Goal: Complete application form: Complete application form

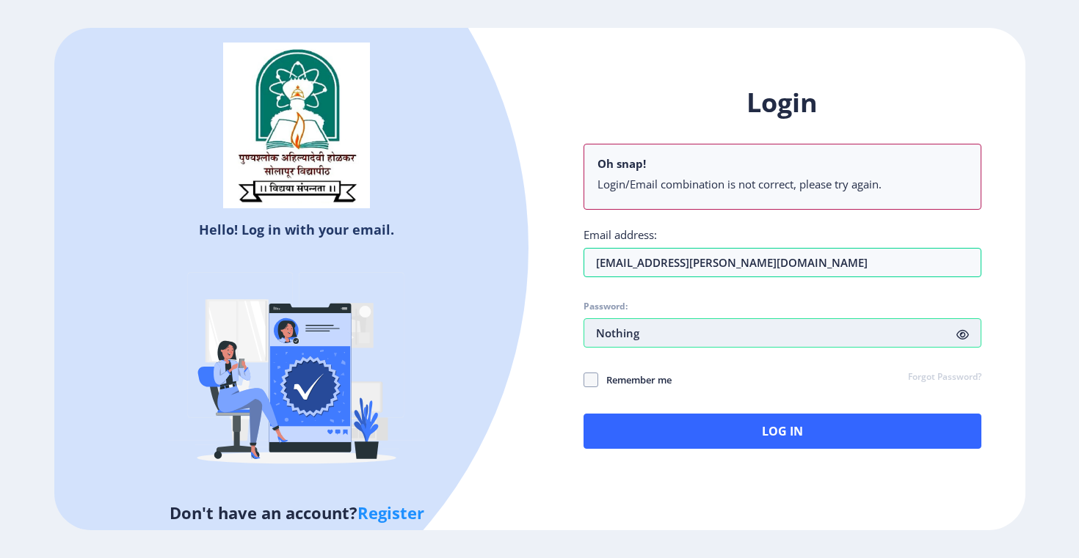
click at [660, 335] on input "Nothing" at bounding box center [782, 332] width 398 height 29
click at [930, 376] on link "Forgot Password?" at bounding box center [944, 377] width 73 height 13
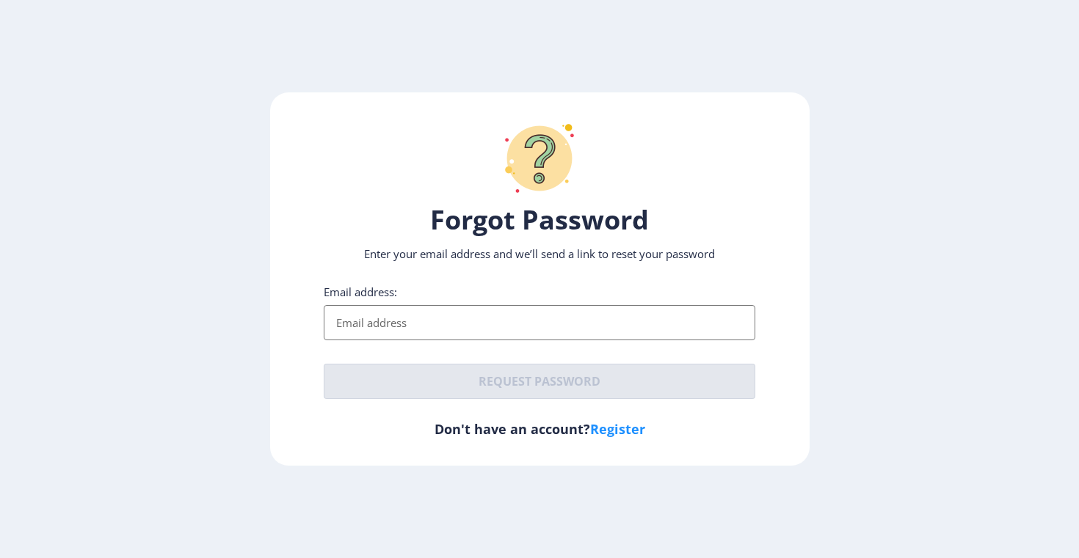
click at [374, 327] on input "Email address:" at bounding box center [539, 322] width 431 height 35
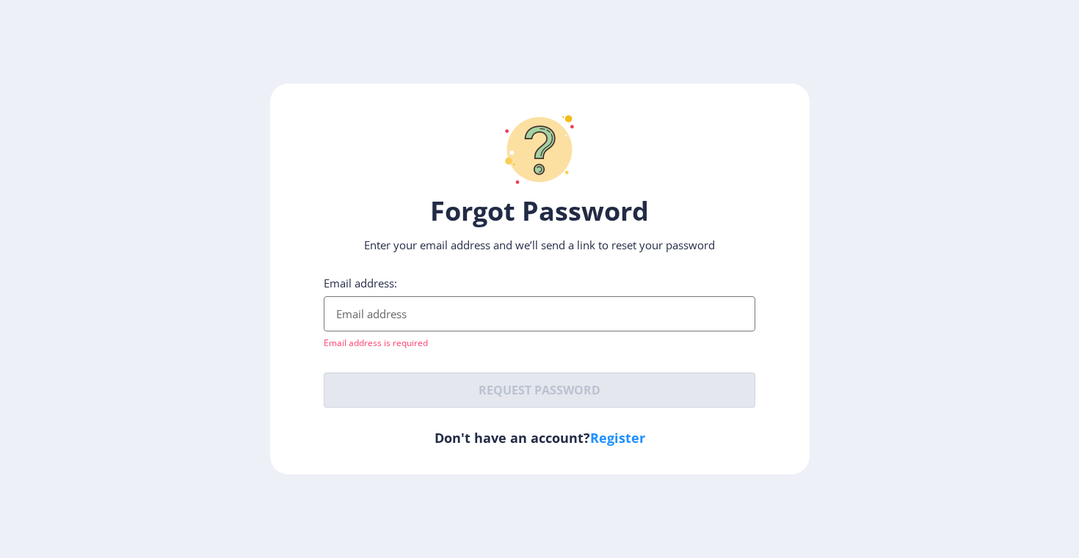
click at [378, 316] on input "Email address:" at bounding box center [539, 313] width 431 height 35
type input "neevedita.ghogare@gmail.com"
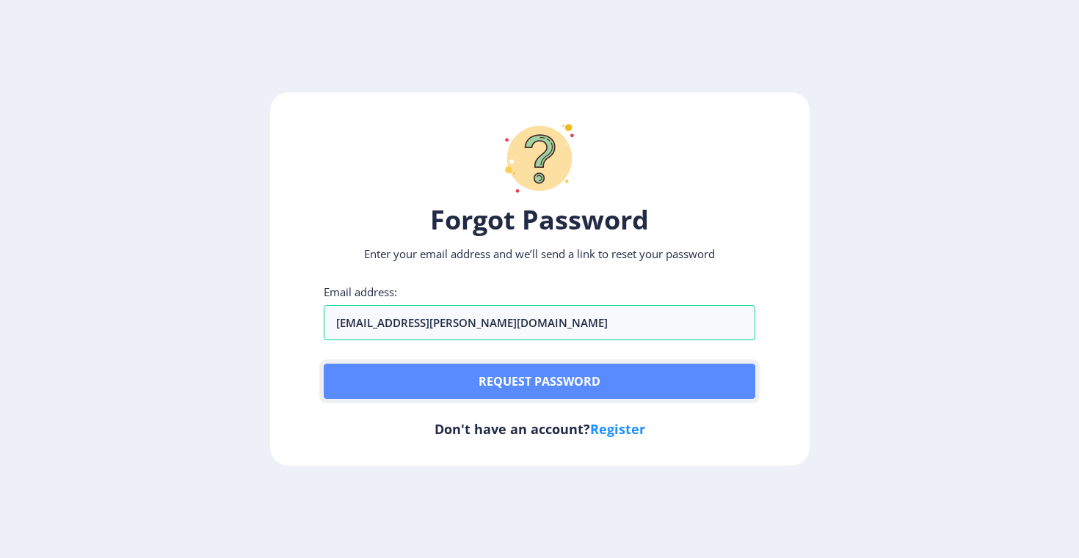
click at [495, 388] on button "Request password" at bounding box center [539, 381] width 431 height 35
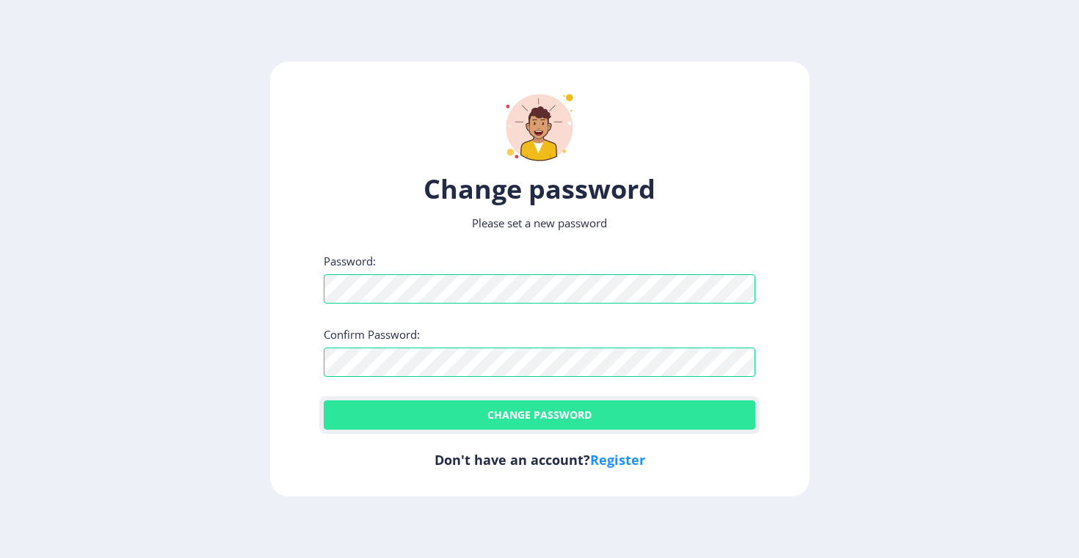
click at [489, 421] on button "Change password" at bounding box center [539, 415] width 431 height 29
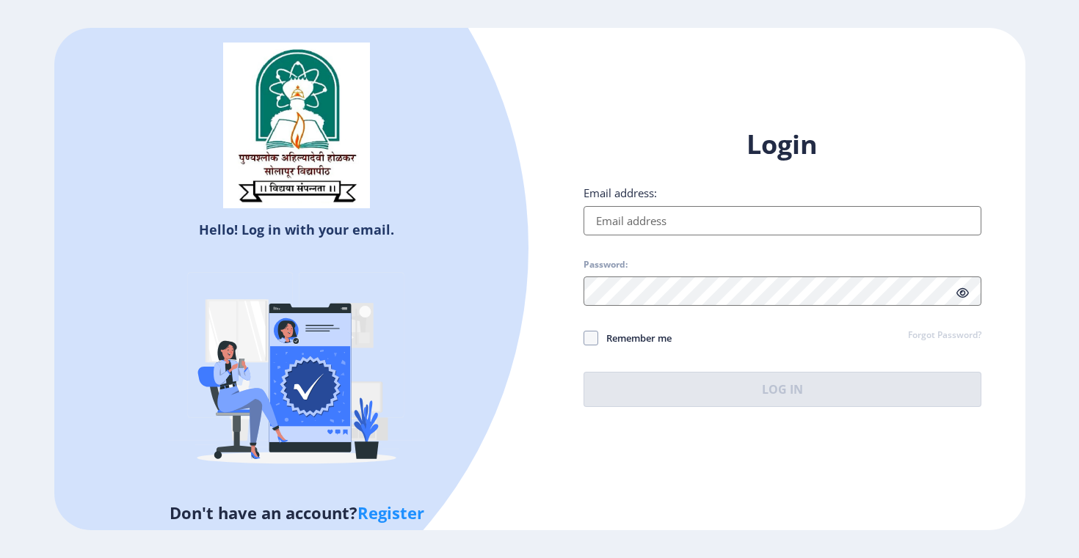
click at [641, 223] on input "Email address:" at bounding box center [782, 220] width 398 height 29
type input "neevedita.ghogare@gmail.com"
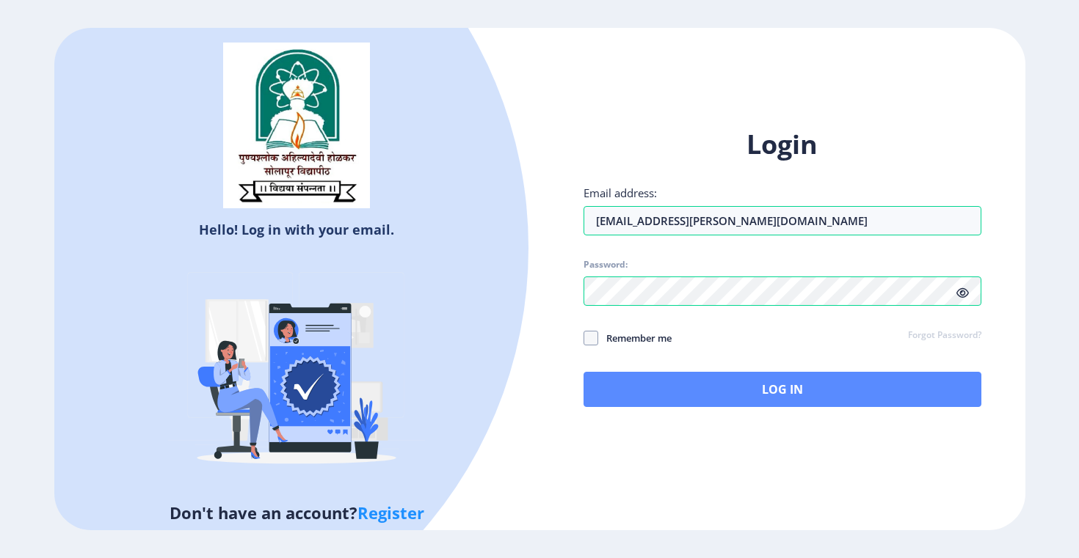
click at [765, 393] on button "Log In" at bounding box center [782, 389] width 398 height 35
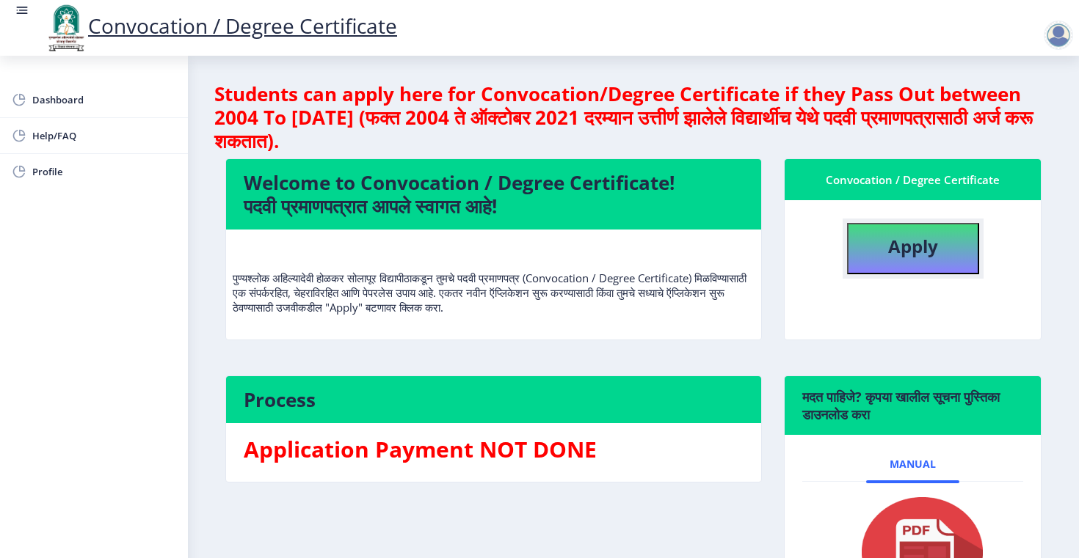
click at [915, 245] on b "Apply" at bounding box center [913, 246] width 50 height 24
select select
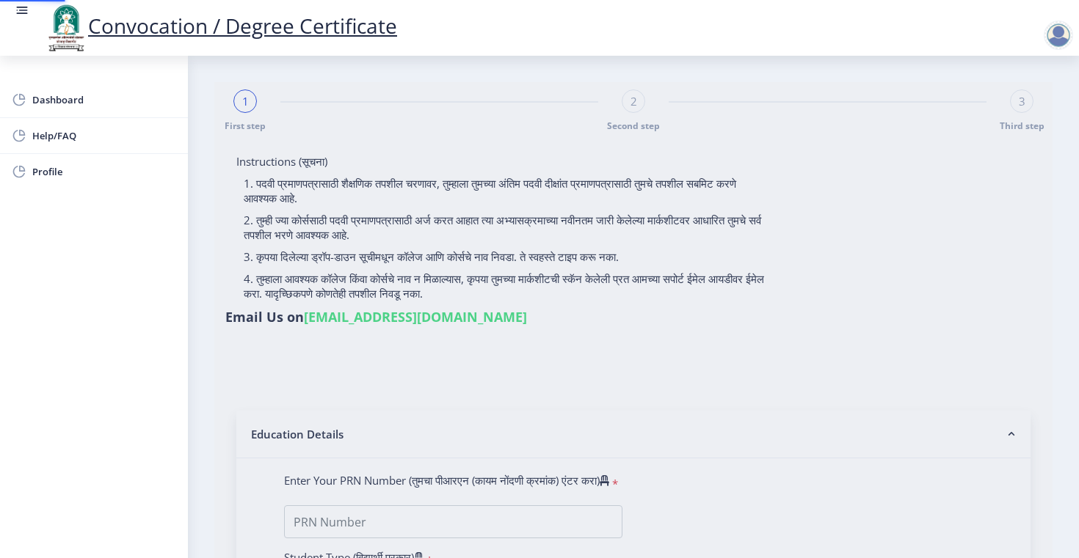
type input "Ghogare Nivedita Baburao"
type input "Alka"
type input "0517013118"
select select "Regular"
select select "2007"
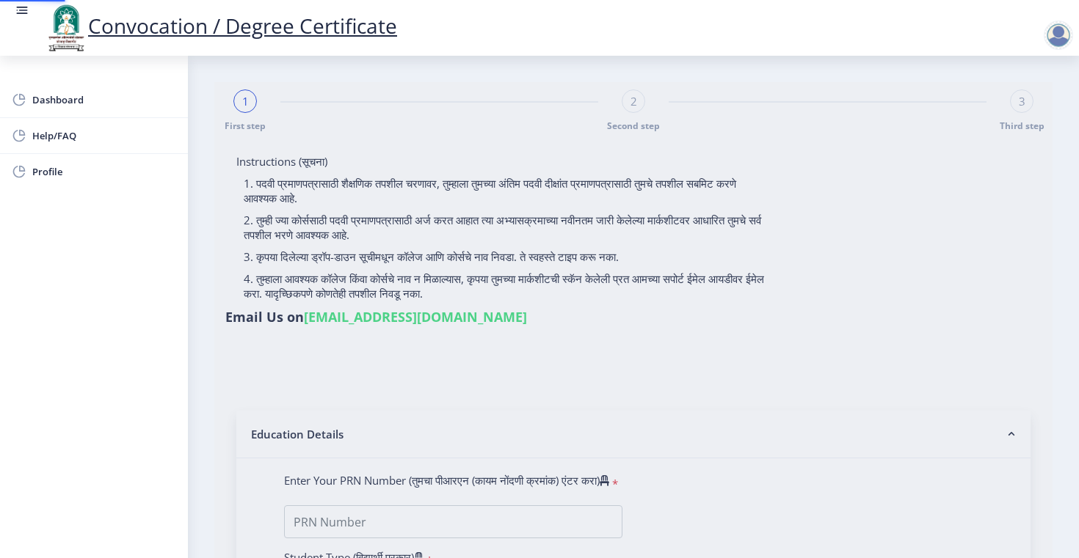
select select "March"
select select "FIRST CLASS"
type input "5640"
type input "Ghogare Nivedita Baburao"
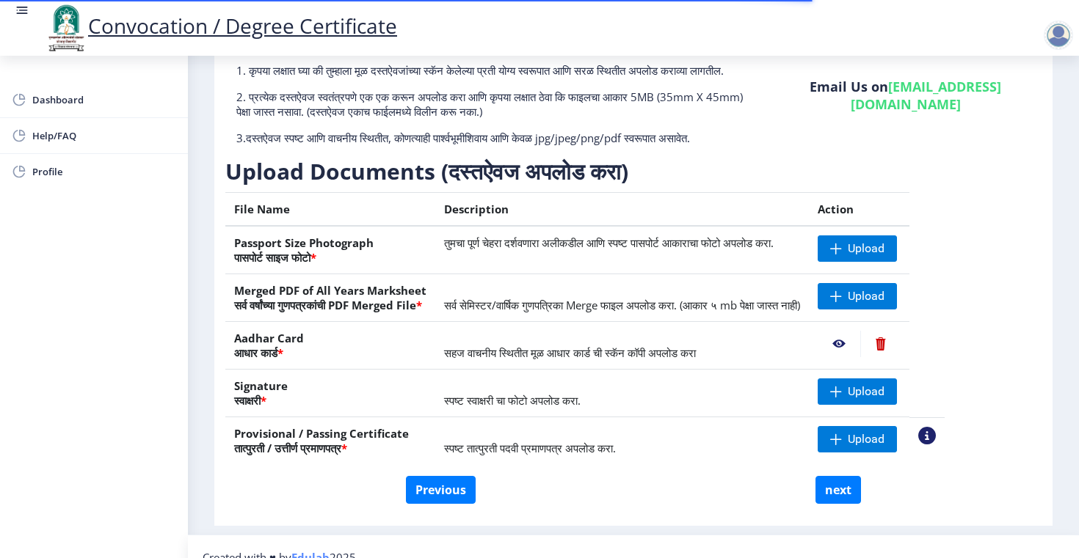
scroll to position [153, 0]
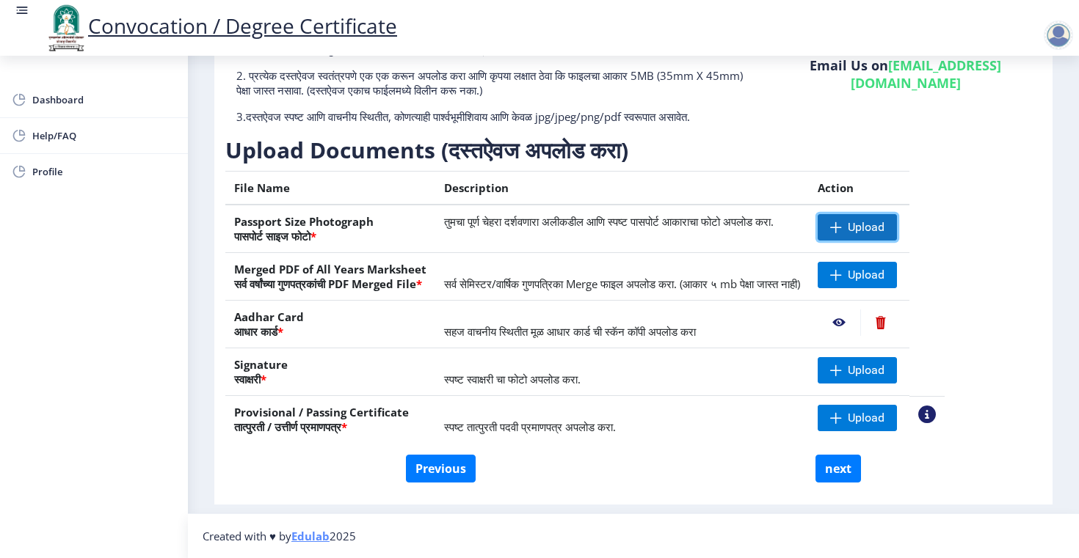
click at [884, 223] on span "Upload" at bounding box center [865, 227] width 37 height 15
click at [884, 277] on span "Upload" at bounding box center [865, 275] width 37 height 15
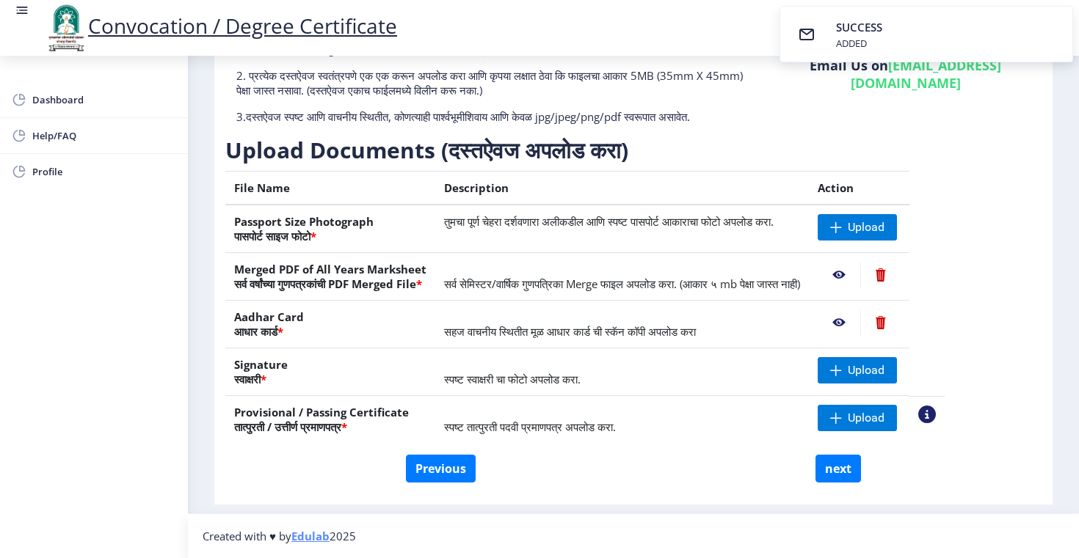
click at [860, 321] on nb-action at bounding box center [838, 323] width 43 height 26
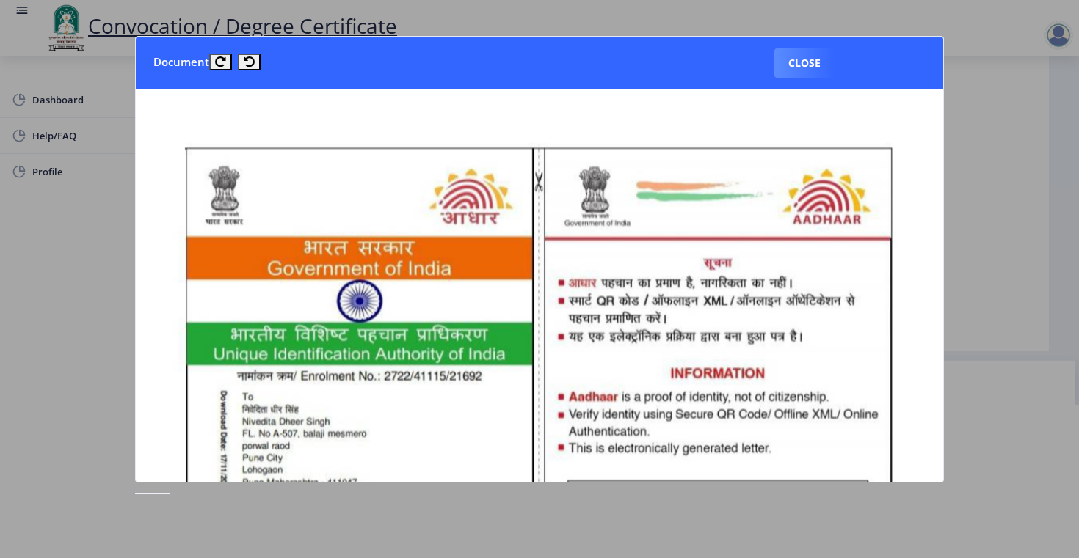
scroll to position [0, 0]
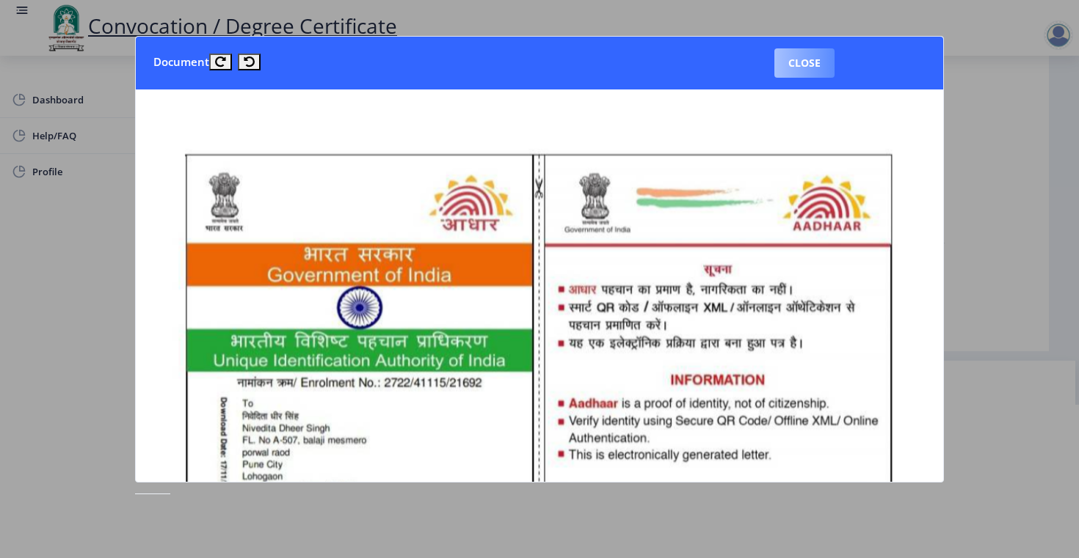
click at [811, 62] on button "Close" at bounding box center [804, 62] width 60 height 29
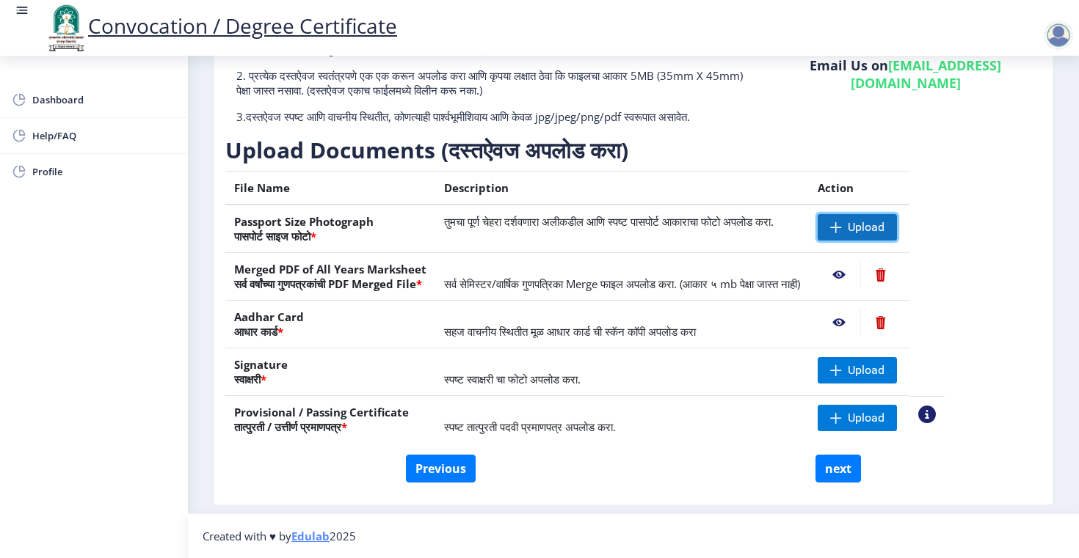
click at [872, 233] on span "Upload" at bounding box center [865, 227] width 37 height 15
click at [860, 280] on nb-action at bounding box center [838, 275] width 43 height 26
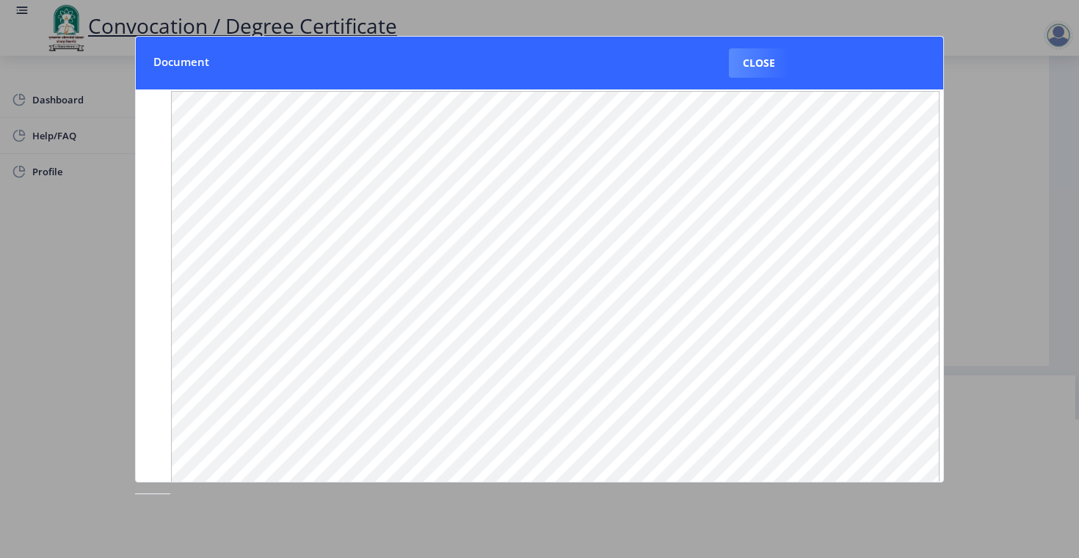
scroll to position [136, 0]
click at [1003, 235] on div at bounding box center [539, 279] width 1079 height 558
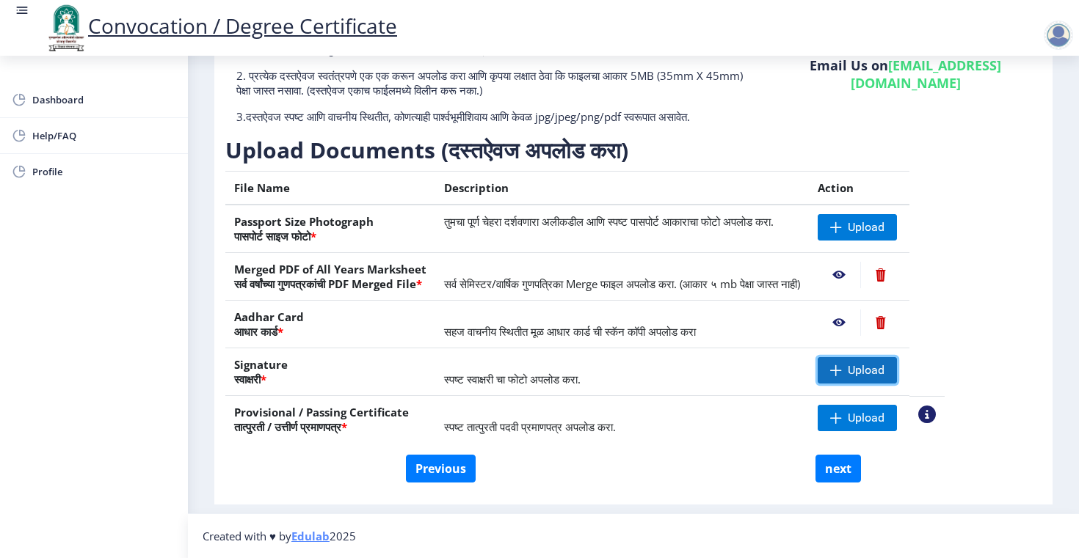
click at [884, 374] on span "Upload" at bounding box center [865, 370] width 37 height 15
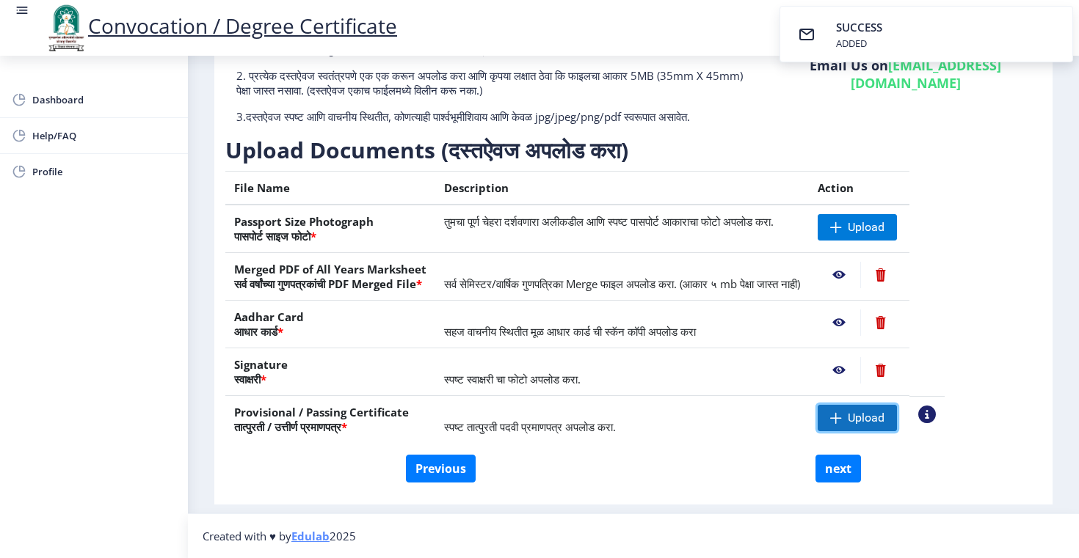
click at [881, 425] on span "Upload" at bounding box center [865, 418] width 37 height 15
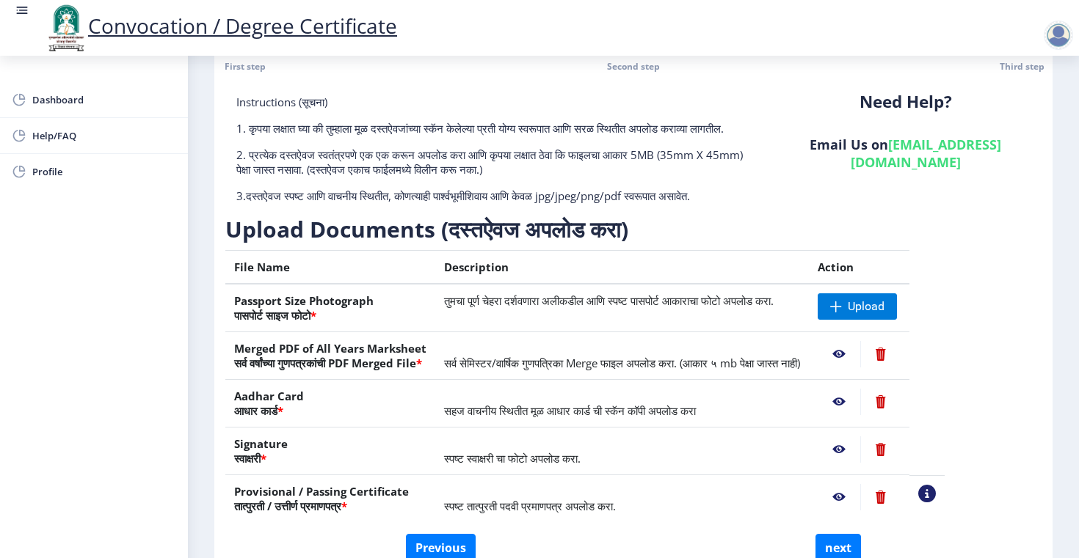
scroll to position [61, 0]
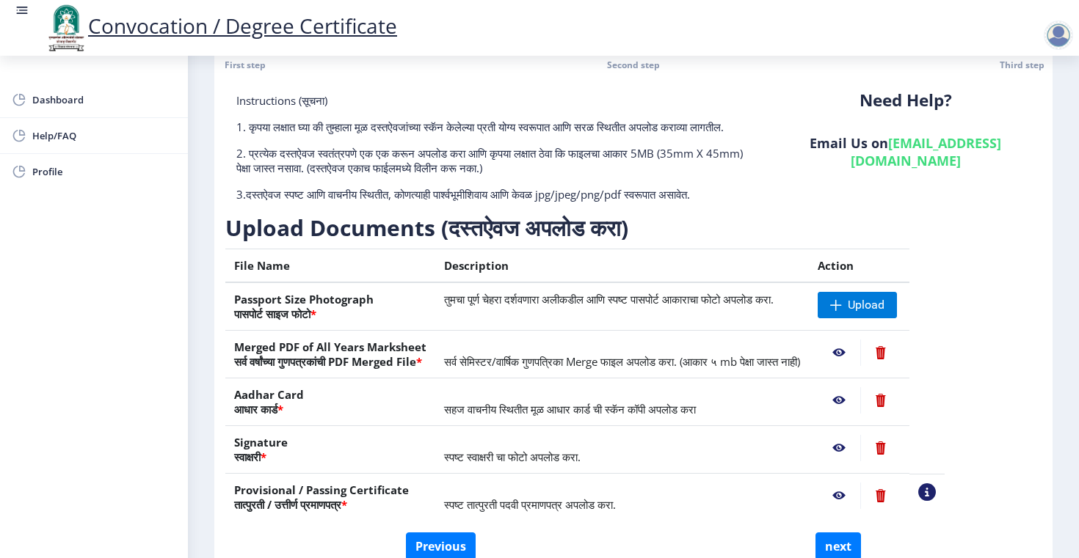
drag, startPoint x: 605, startPoint y: 375, endPoint x: 656, endPoint y: 375, distance: 51.4
click at [656, 375] on td "सर्व सेमिस्टर/वार्षिक गुणपत्रिका Merge फाइल अपलोड करा. (आकार ५ mb पेक्षा जास्त …" at bounding box center [621, 355] width 373 height 48
click at [860, 406] on nb-action at bounding box center [838, 400] width 43 height 26
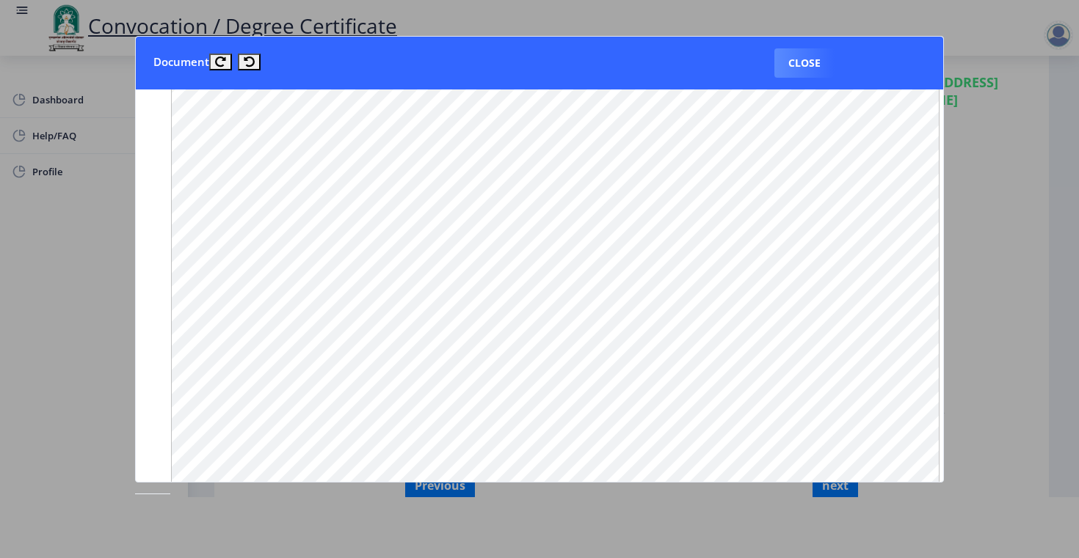
scroll to position [1115, 0]
click at [999, 308] on div at bounding box center [539, 279] width 1079 height 558
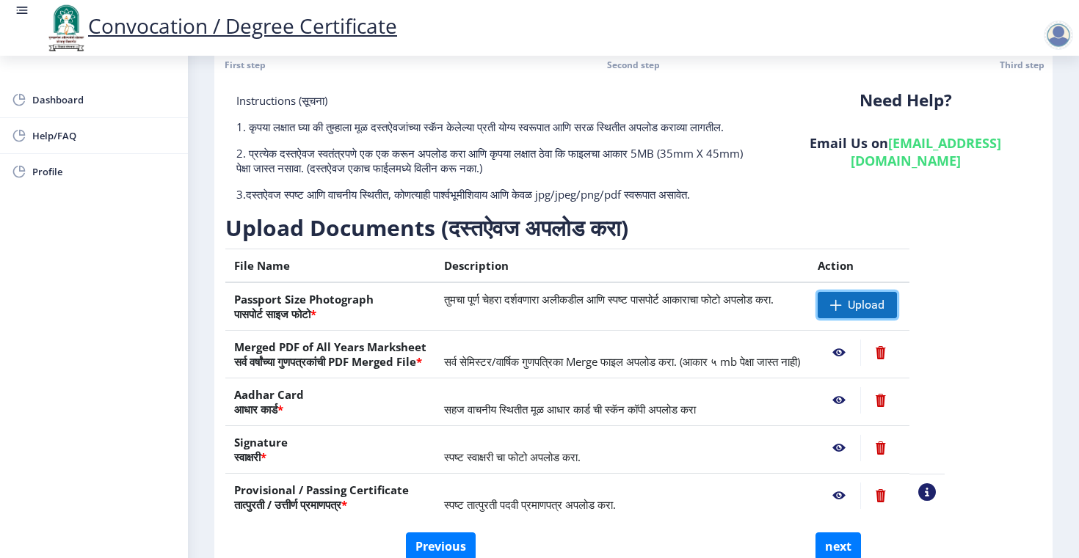
click at [897, 300] on span "Upload" at bounding box center [856, 305] width 79 height 26
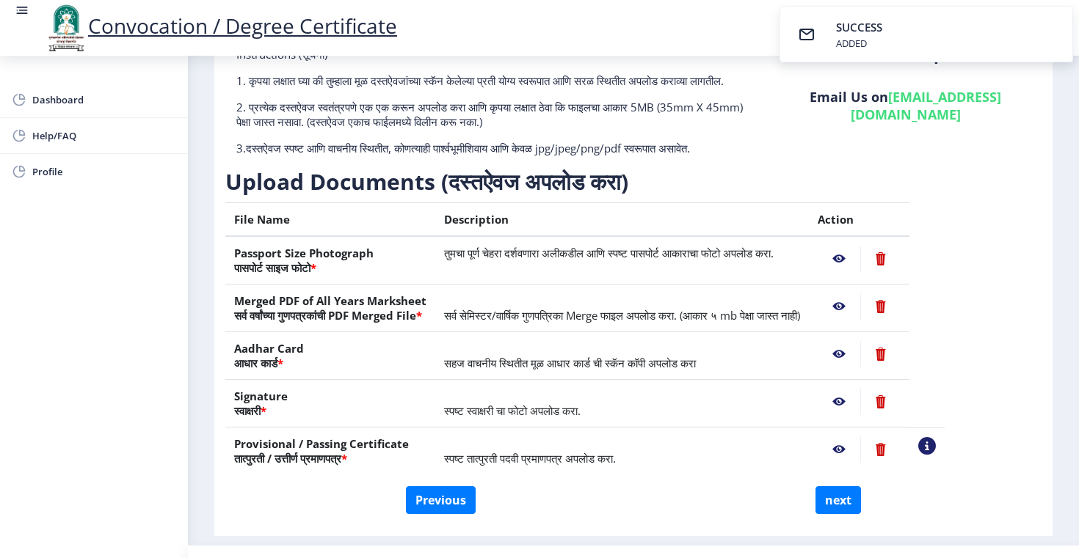
scroll to position [153, 0]
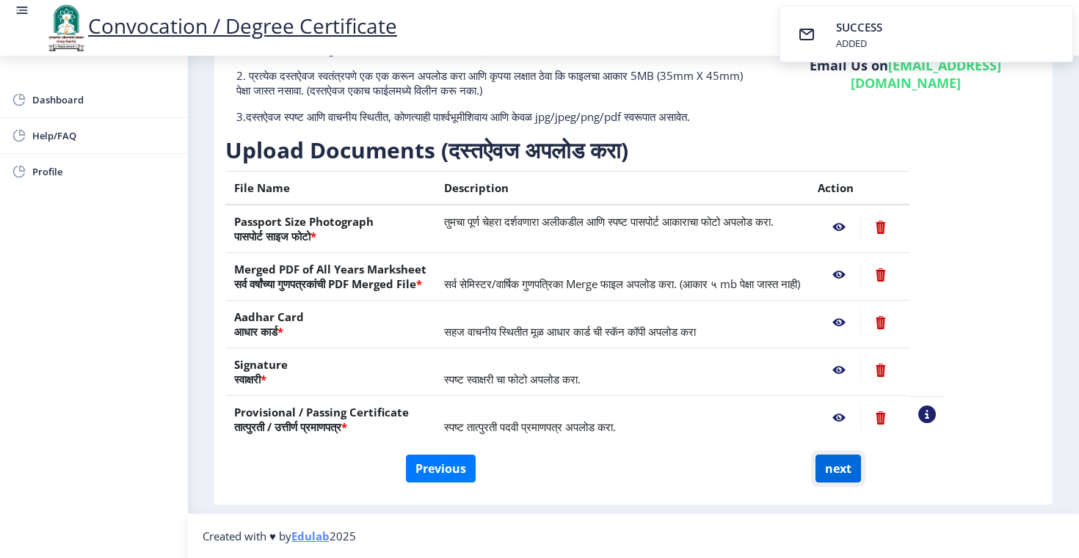
click at [850, 464] on button "next" at bounding box center [837, 469] width 45 height 28
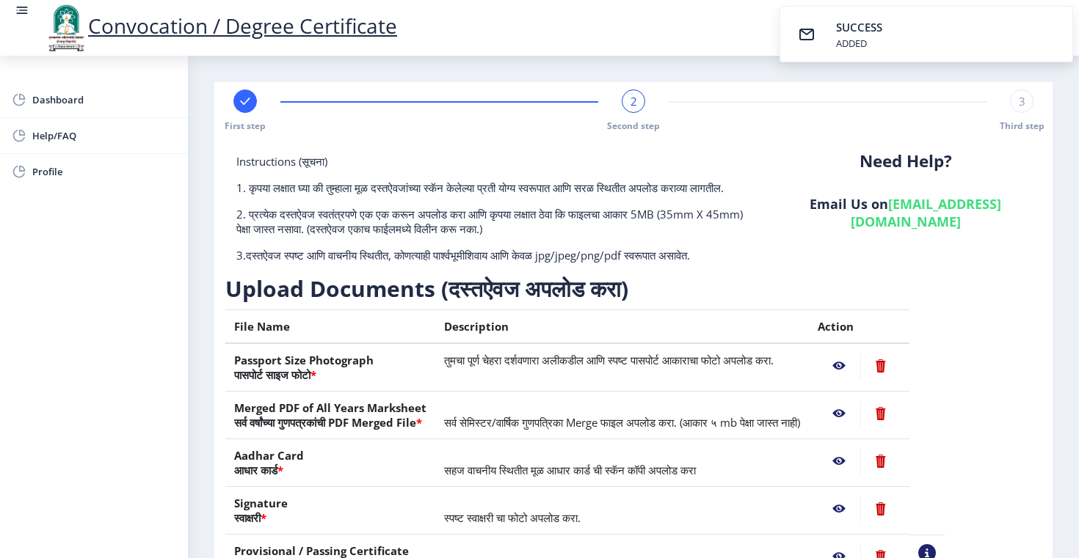
select select
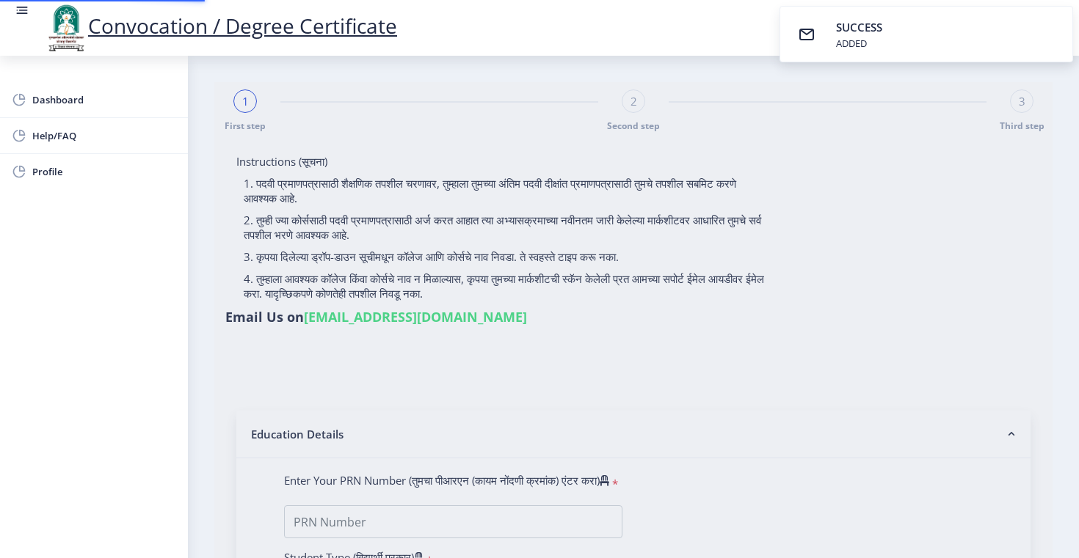
select select "Regular"
select select "2007"
select select "March"
select select "FIRST CLASS"
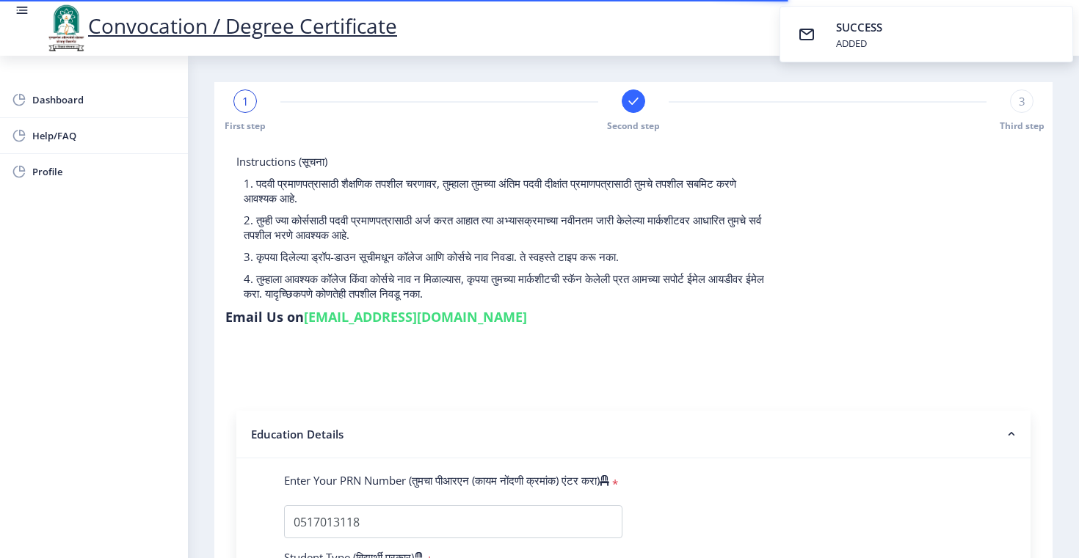
select select
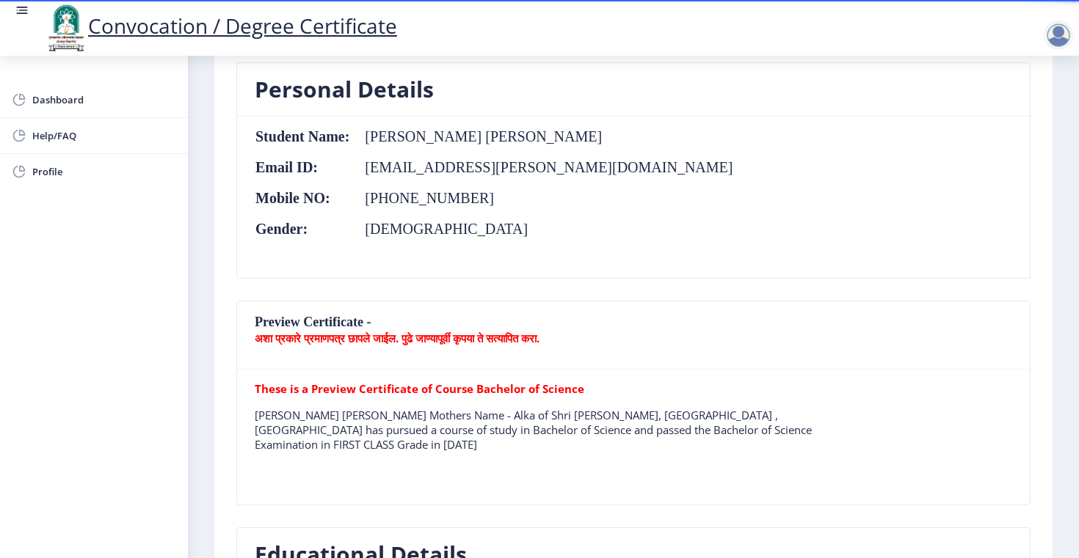
scroll to position [179, 0]
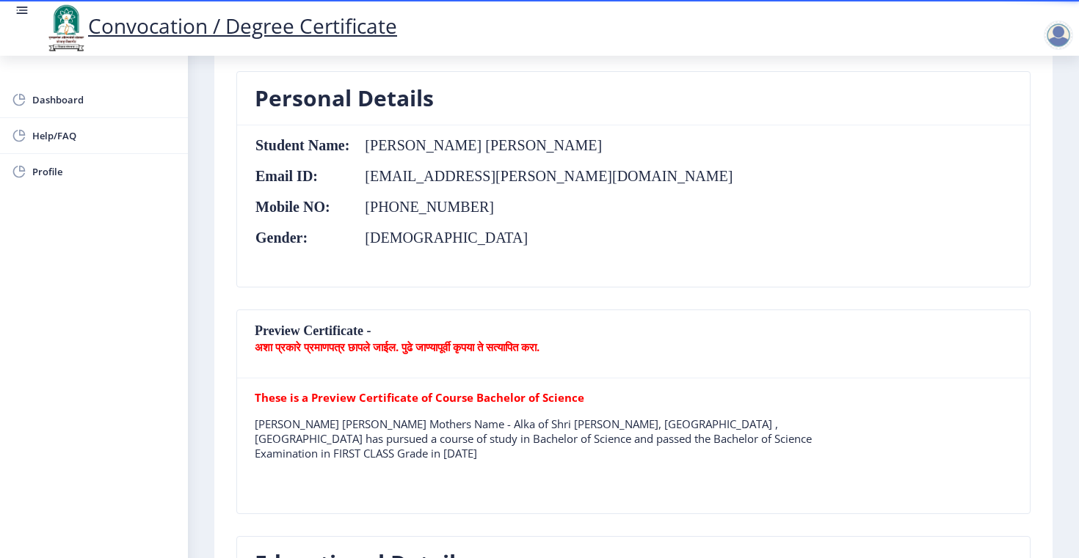
click at [481, 346] on b "अशा प्रकारे प्रमाणपत्र छापले जाईल. पुढे जाण्यापूर्वी कृपया ते सत्यापित करा." at bounding box center [397, 347] width 285 height 15
click at [645, 448] on tr "These is a Preview Certificate of Course Bachelor of Science Ghogare Nivedita B…" at bounding box center [558, 431] width 606 height 82
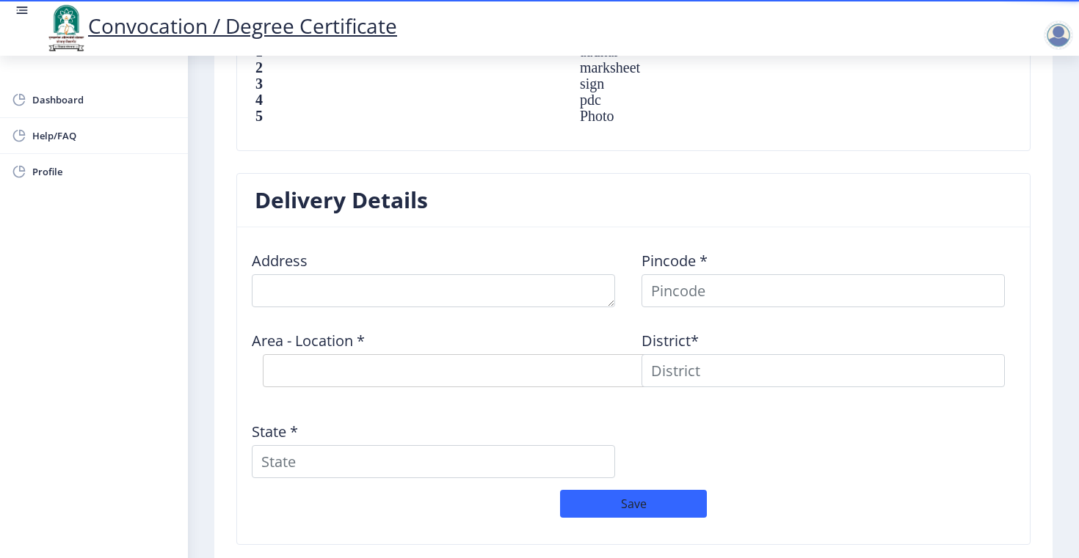
scroll to position [1056, 0]
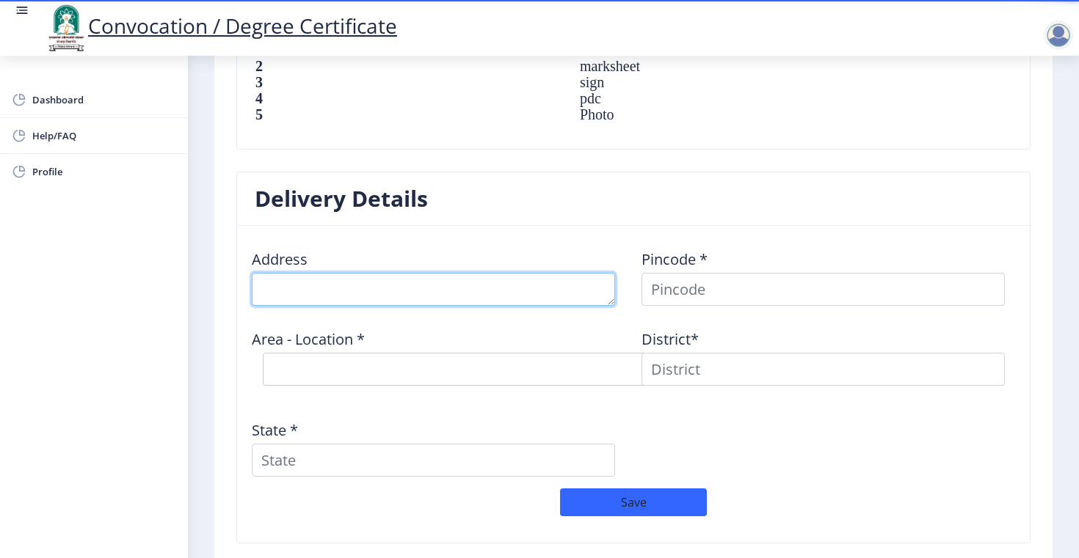
click at [423, 274] on textarea at bounding box center [433, 289] width 363 height 33
type textarea "D-1005, Amorapolis Society, Dhanori"
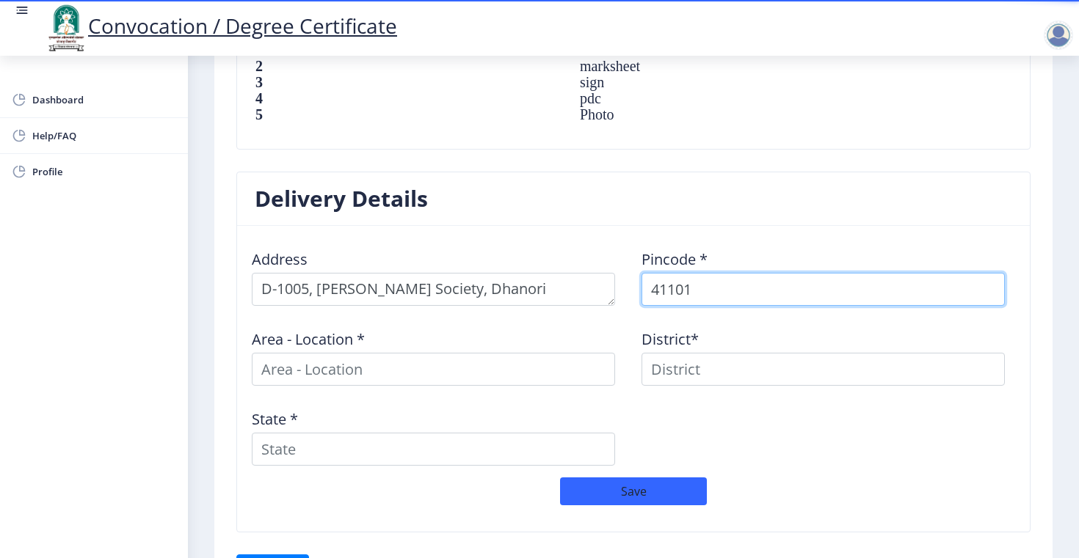
type input "411015"
select select
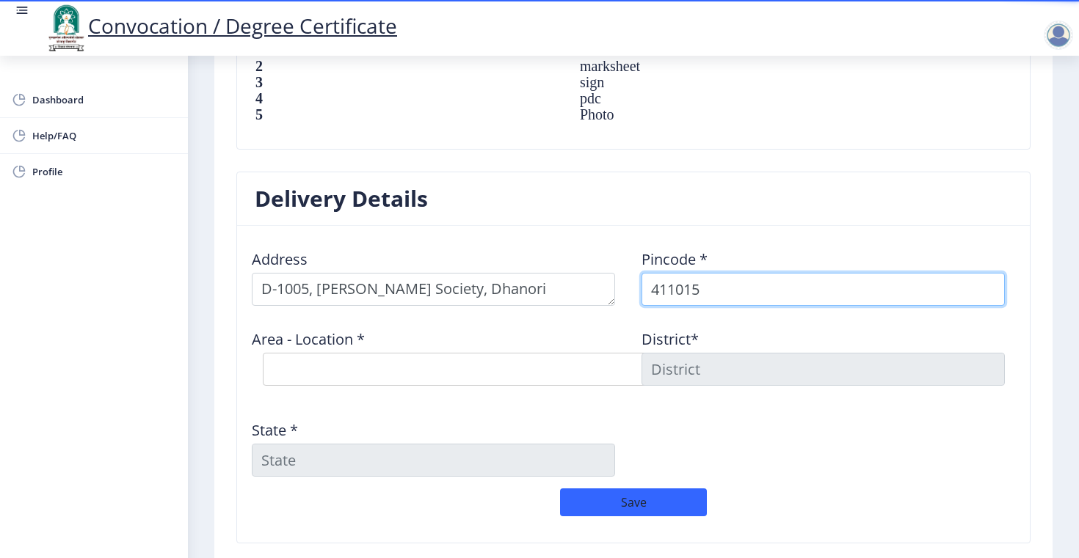
type input "411015"
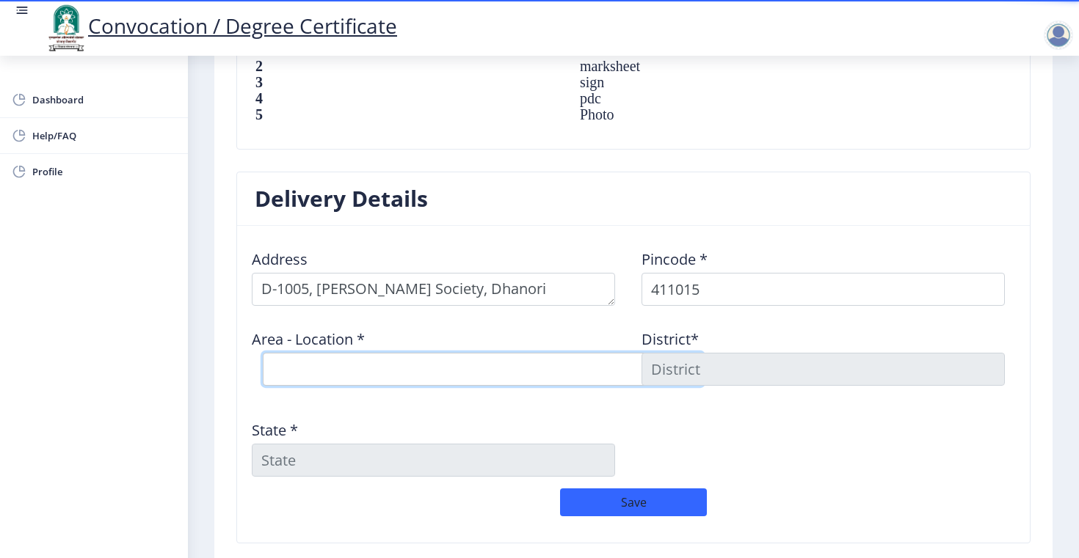
select select "1: Object"
type input "Pune"
type input "Maharashtra"
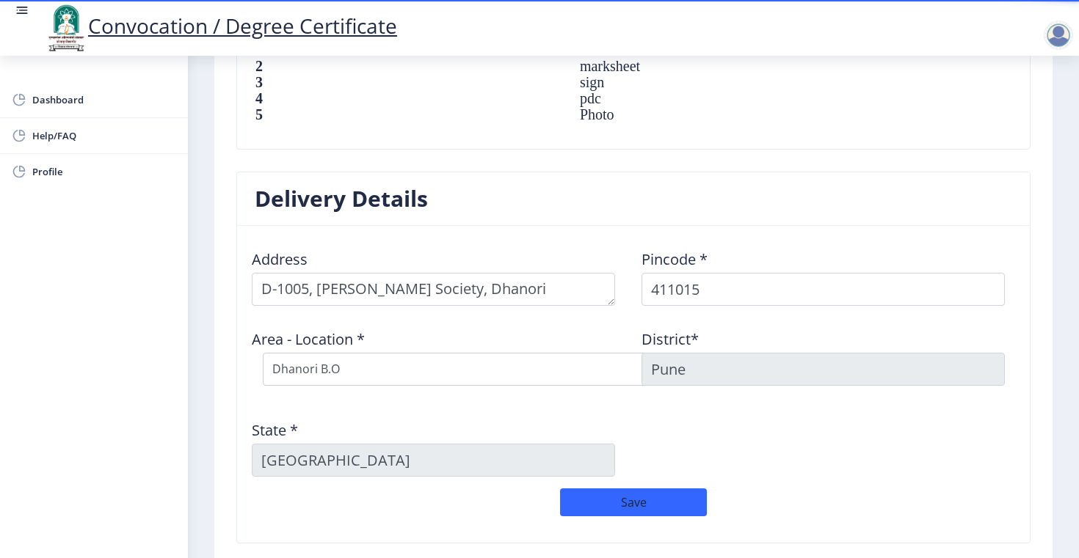
click at [774, 447] on div "Address Pincode * 411015 Area - Location * Select Area Location Dhanori B.O Dig…" at bounding box center [633, 363] width 779 height 251
click at [264, 274] on textarea at bounding box center [433, 289] width 363 height 33
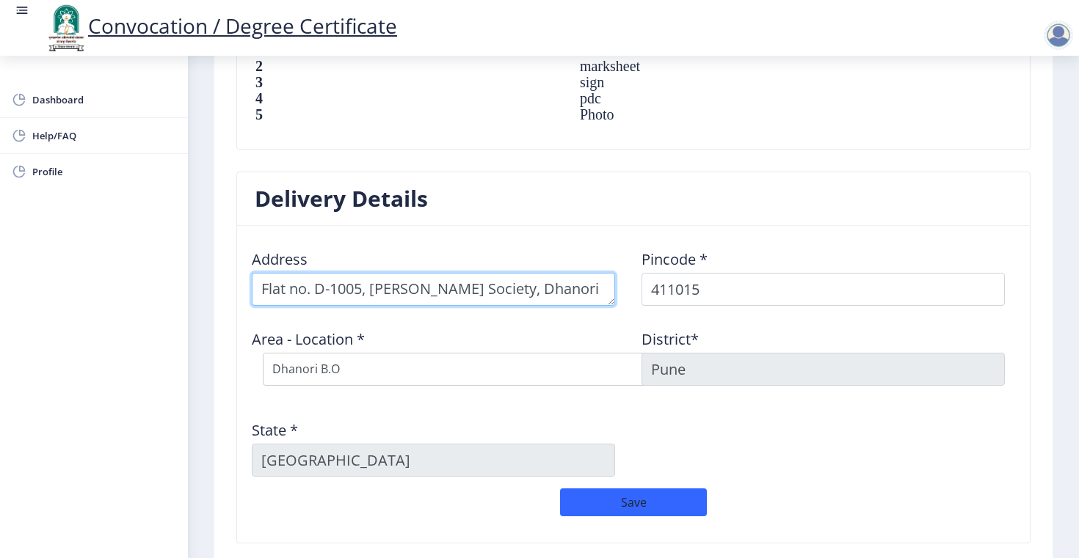
type textarea "Flat no. D-1005, Amorapolis Society, Dhanori"
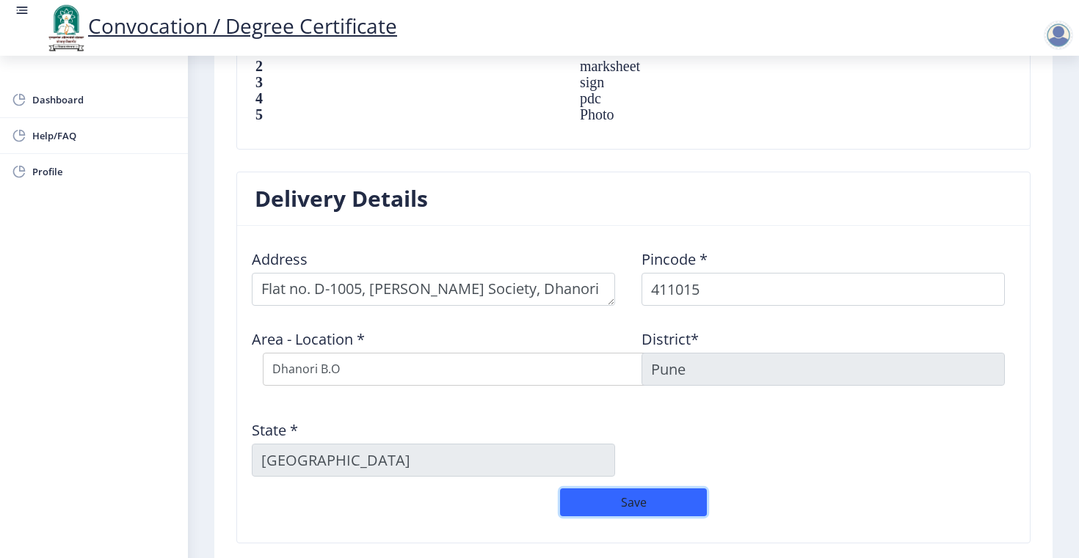
click at [643, 489] on button "Save" at bounding box center [633, 503] width 147 height 28
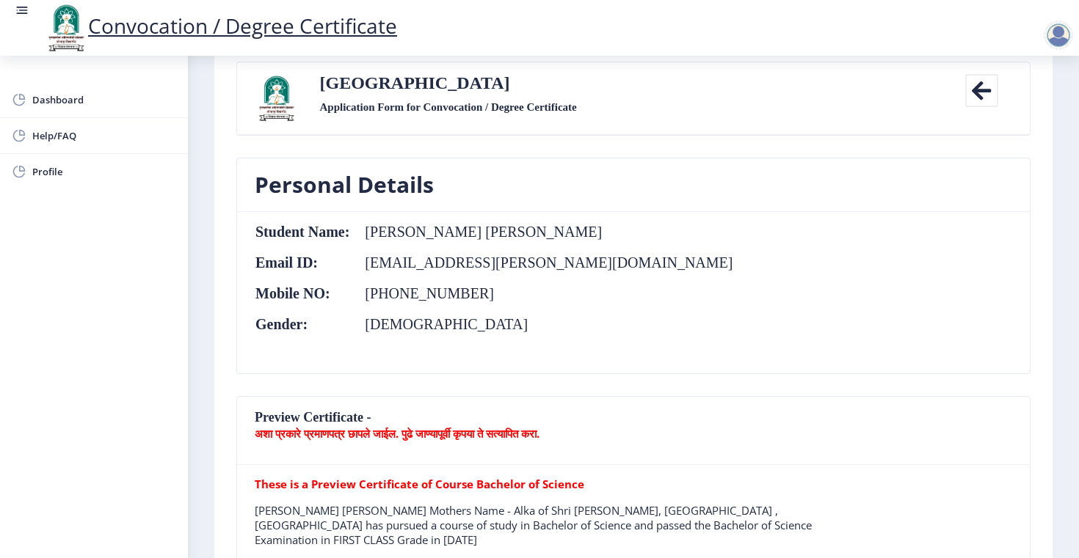
scroll to position [92, 0]
click at [343, 428] on b "अशा प्रकारे प्रमाणपत्र छापले जाईल. पुढे जाण्यापूर्वी कृपया ते सत्यापित करा." at bounding box center [397, 434] width 285 height 15
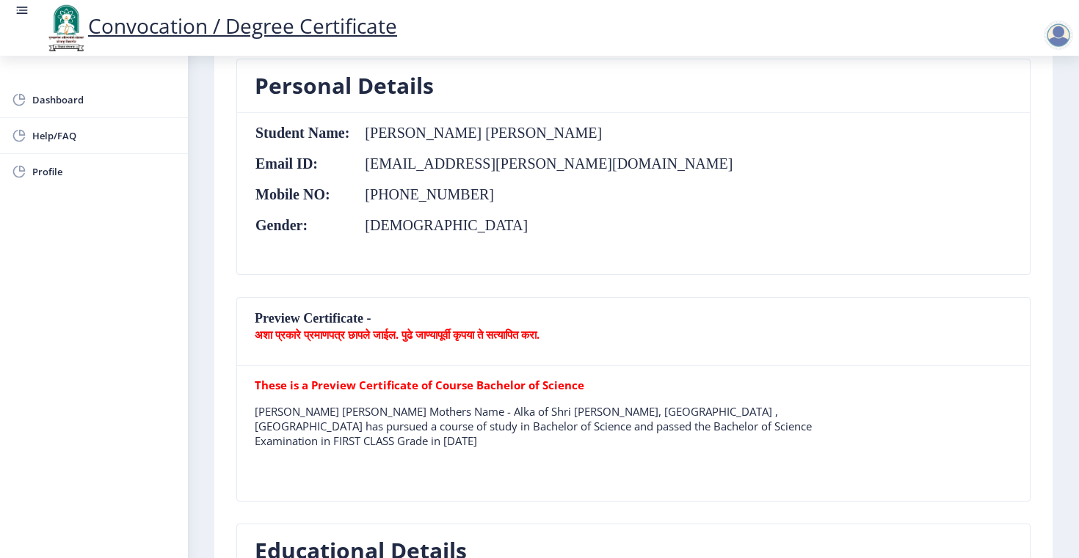
scroll to position [0, 0]
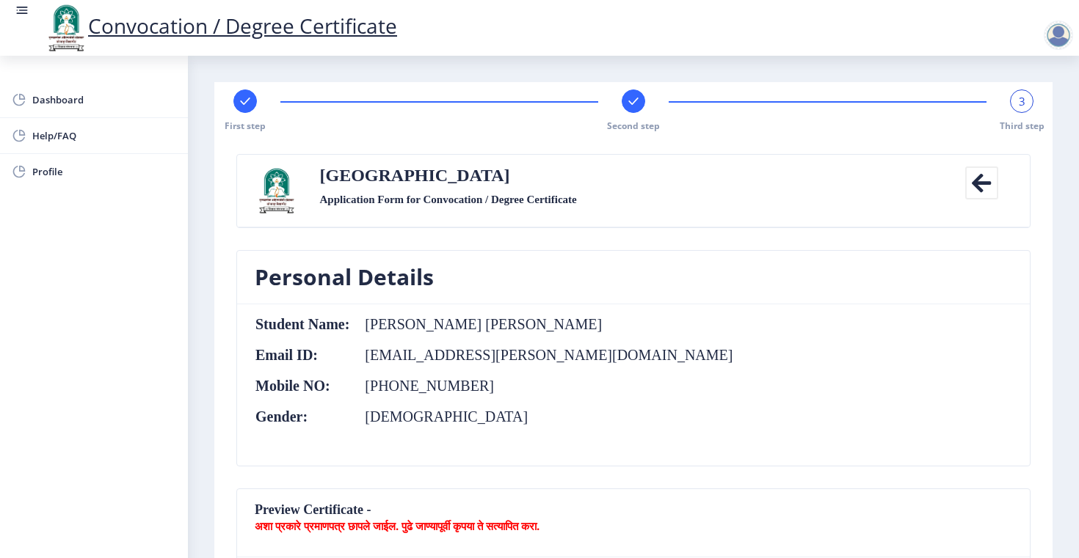
click at [241, 105] on rect at bounding box center [245, 101] width 15 height 15
select select "Regular"
select select "2007"
select select "March"
select select "FIRST CLASS"
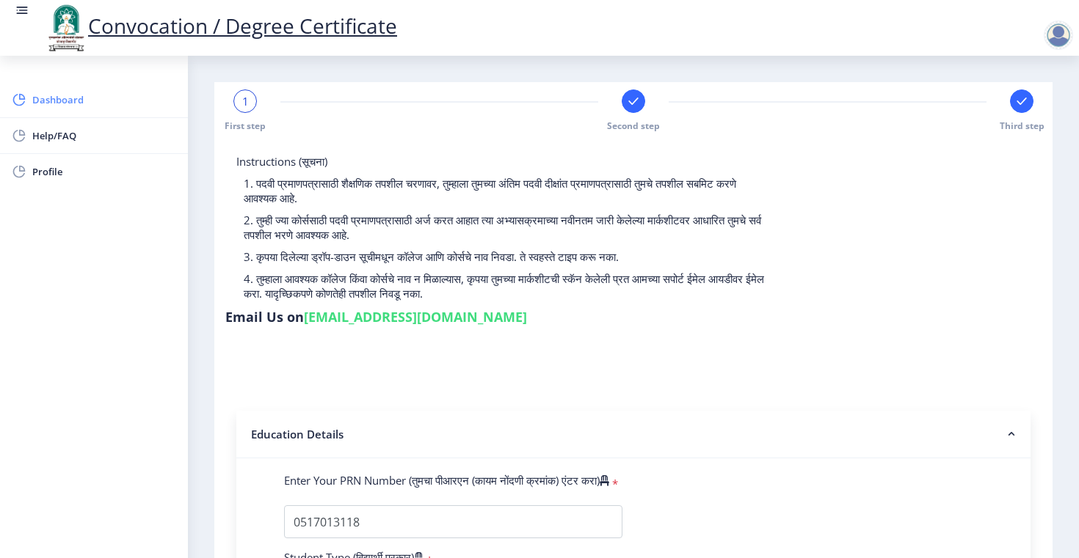
click at [76, 107] on span "Dashboard" at bounding box center [104, 100] width 144 height 18
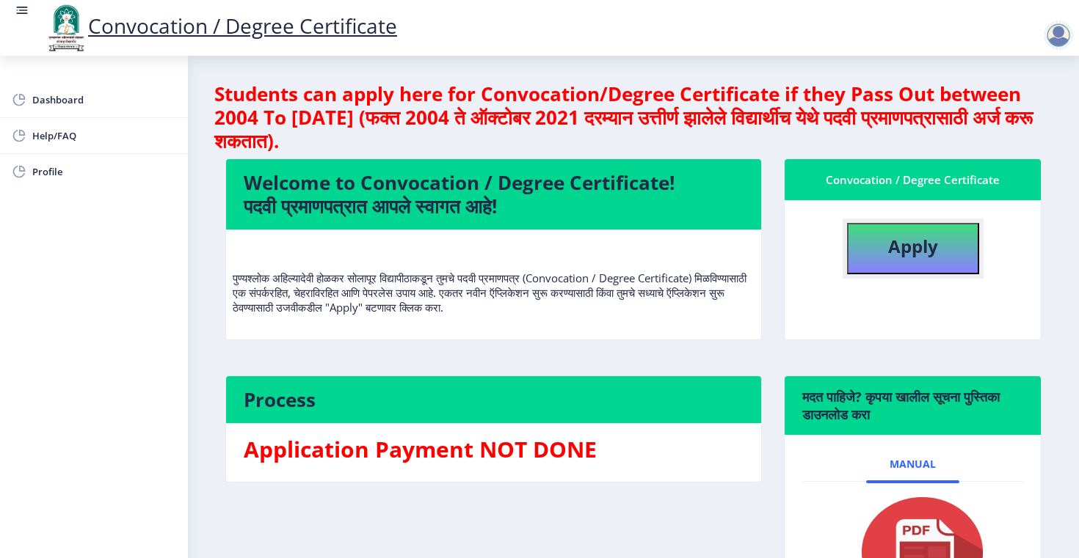
click at [870, 252] on button "Apply" at bounding box center [913, 248] width 132 height 51
select select "Regular"
select select "2007"
select select "March"
select select "FIRST CLASS"
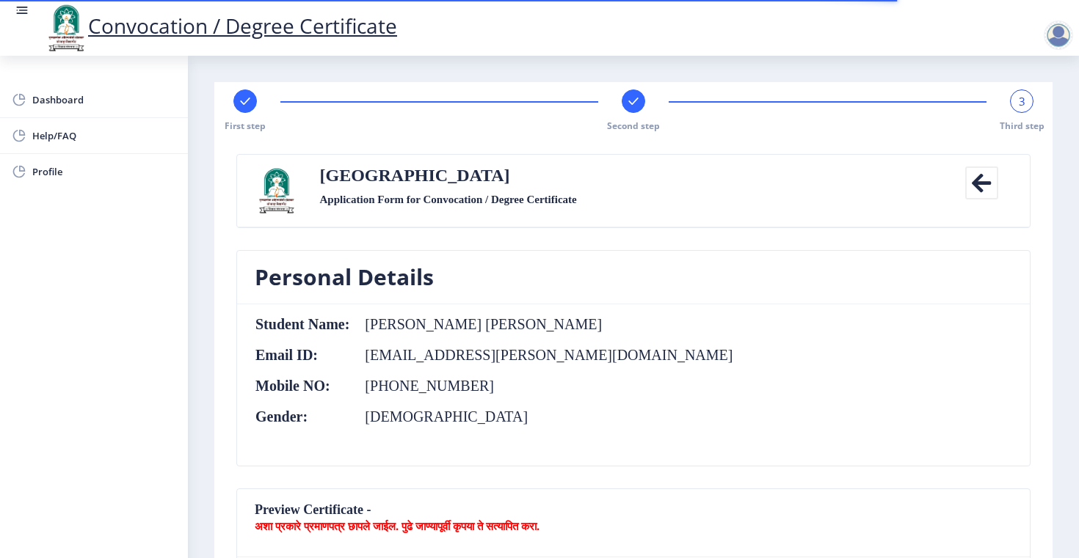
click at [244, 106] on rect at bounding box center [245, 101] width 15 height 15
select select "Regular"
select select "2007"
select select "March"
select select "FIRST CLASS"
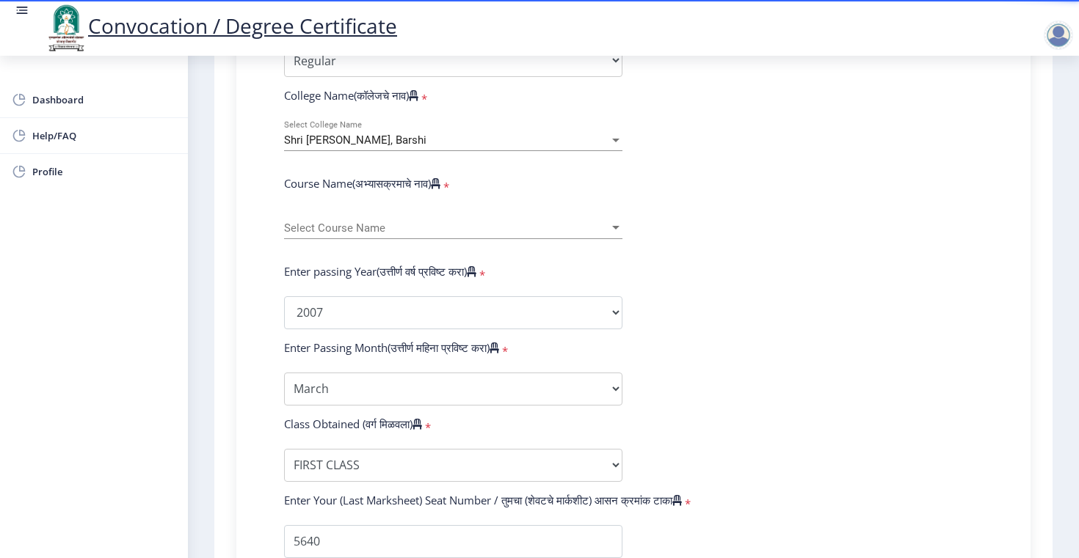
scroll to position [554, 0]
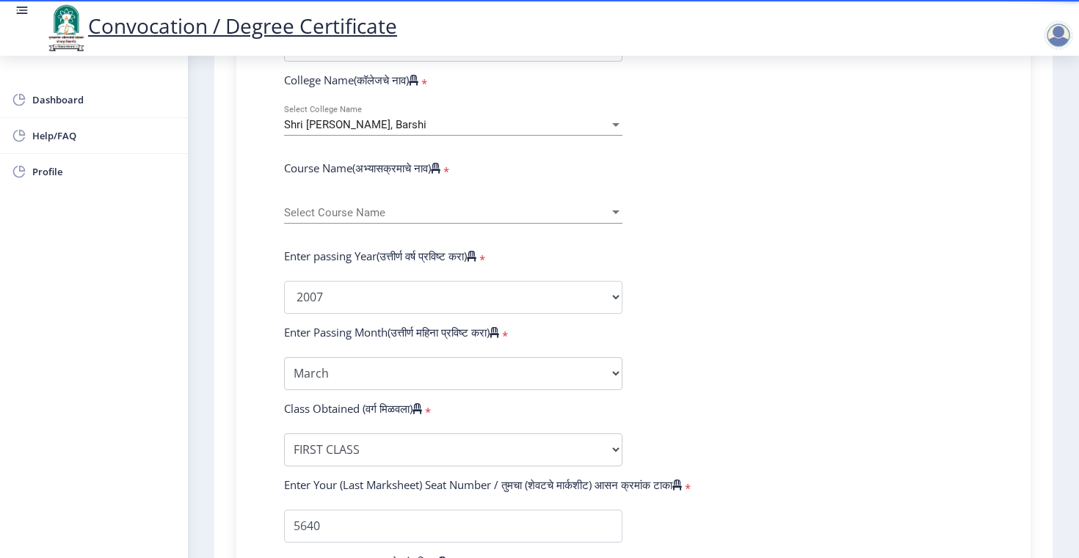
click at [500, 207] on span "Select Course Name" at bounding box center [446, 213] width 325 height 12
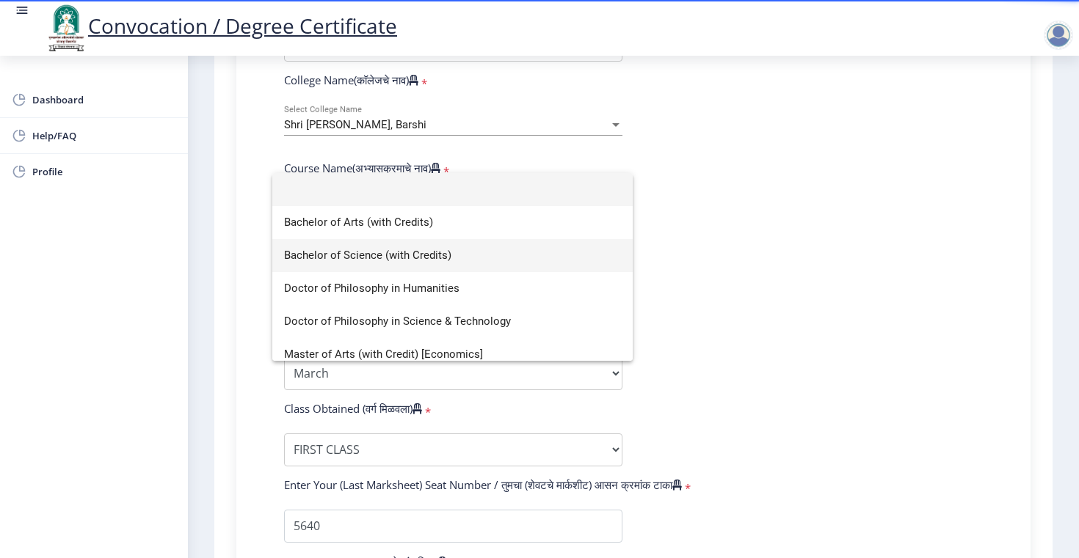
click at [472, 255] on span "Bachelor of Science (with Credits)" at bounding box center [452, 255] width 337 height 33
select select "Zoology"
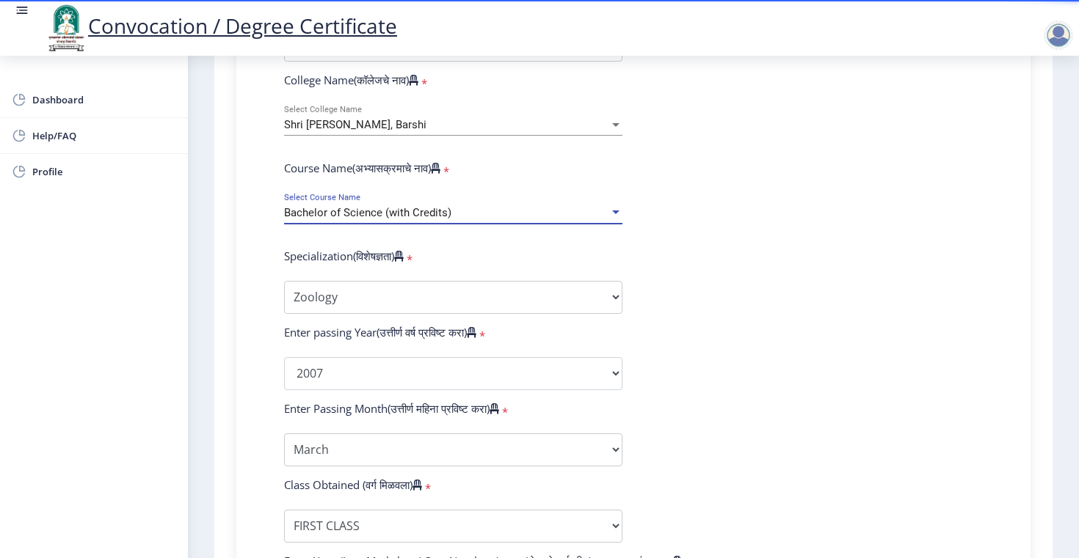
click at [708, 270] on form "Enter Your PRN Number (तुमचा पीआरएन (कायम नोंदणी क्रमांक) एंटर करा) * Student T…" at bounding box center [633, 346] width 721 height 854
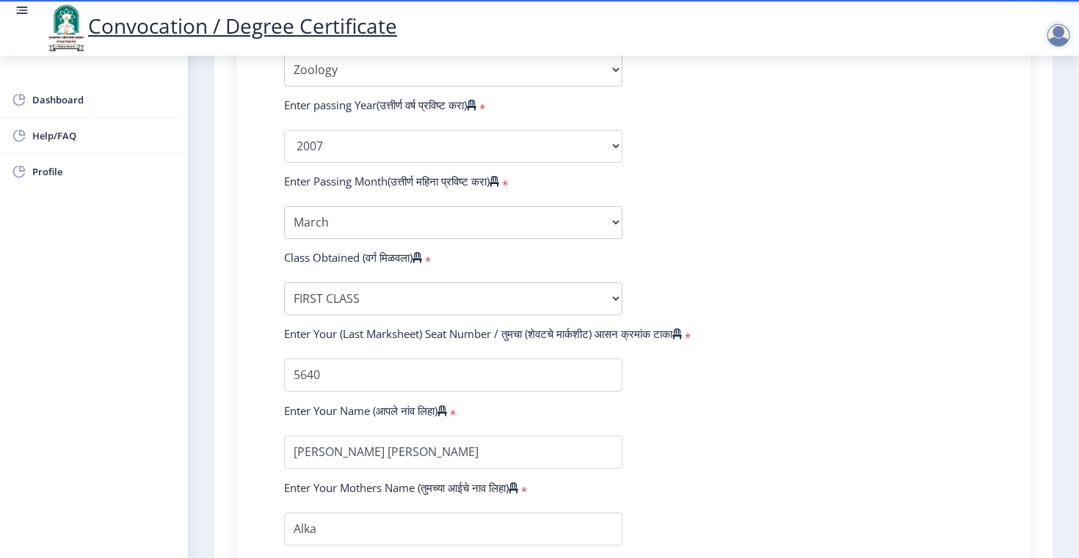
scroll to position [789, 0]
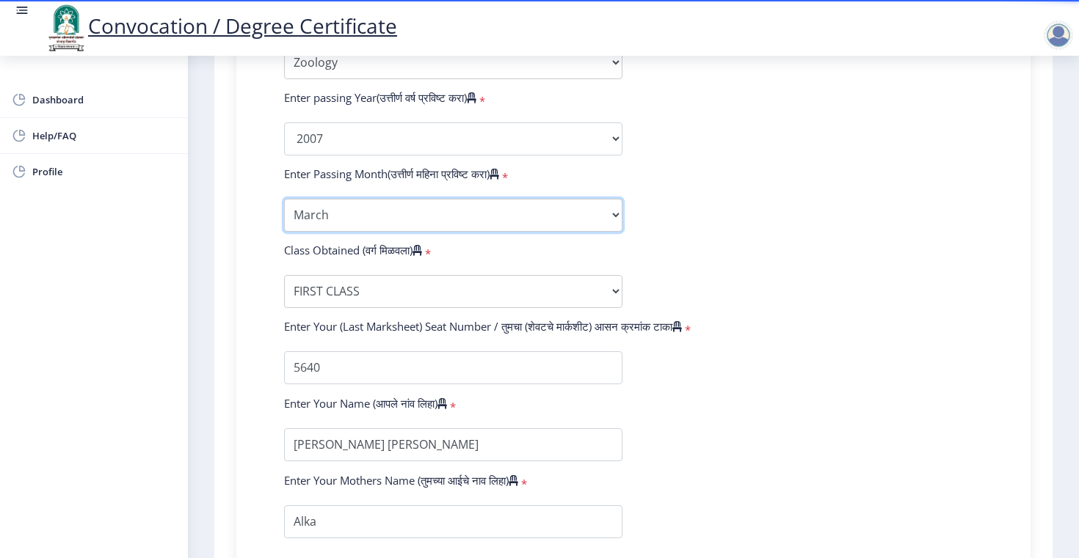
click at [591, 200] on select "Enter Passing Month March April May October November December" at bounding box center [453, 215] width 338 height 33
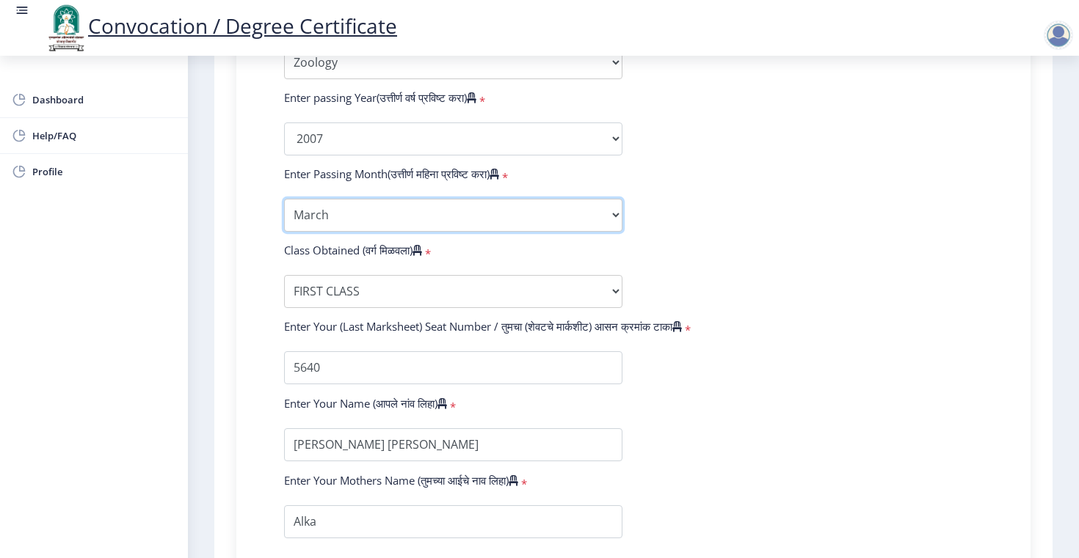
select select "May"
click at [812, 244] on form "Enter Your PRN Number (तुमचा पीआरएन (कायम नोंदणी क्रमांक) एंटर करा) * Student T…" at bounding box center [633, 111] width 721 height 854
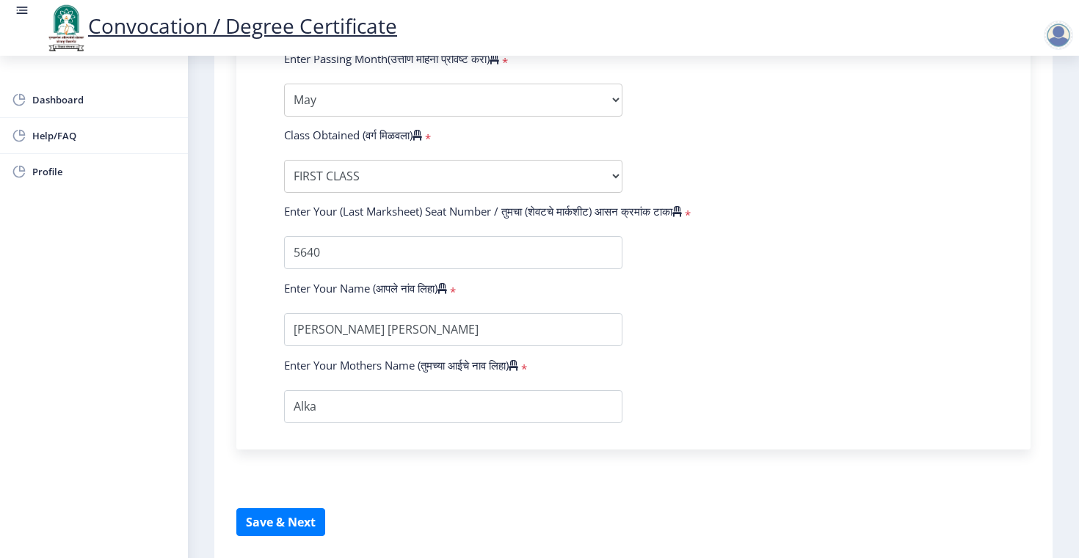
scroll to position [934, 0]
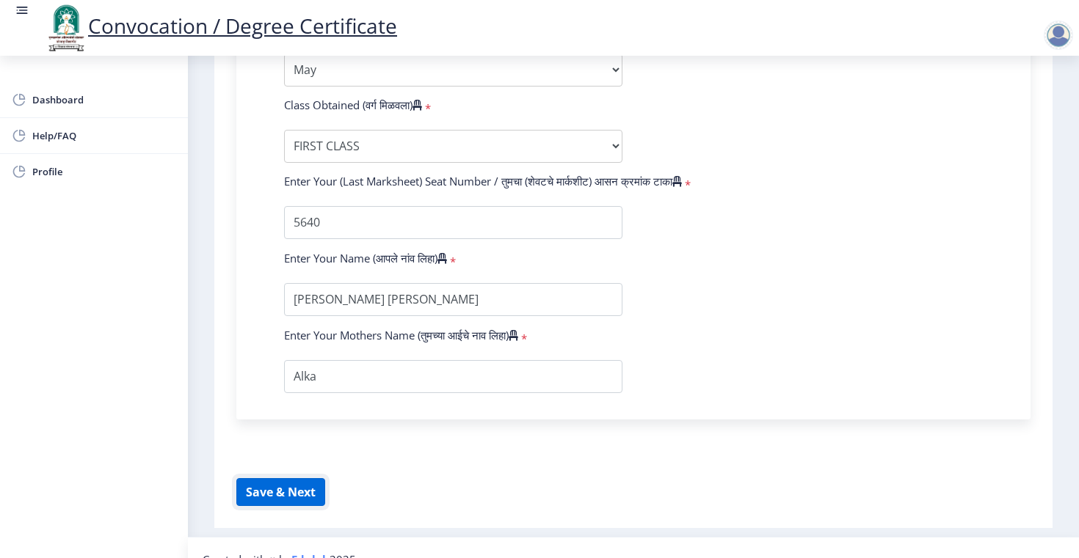
click at [293, 478] on button "Save & Next" at bounding box center [280, 492] width 89 height 28
select select
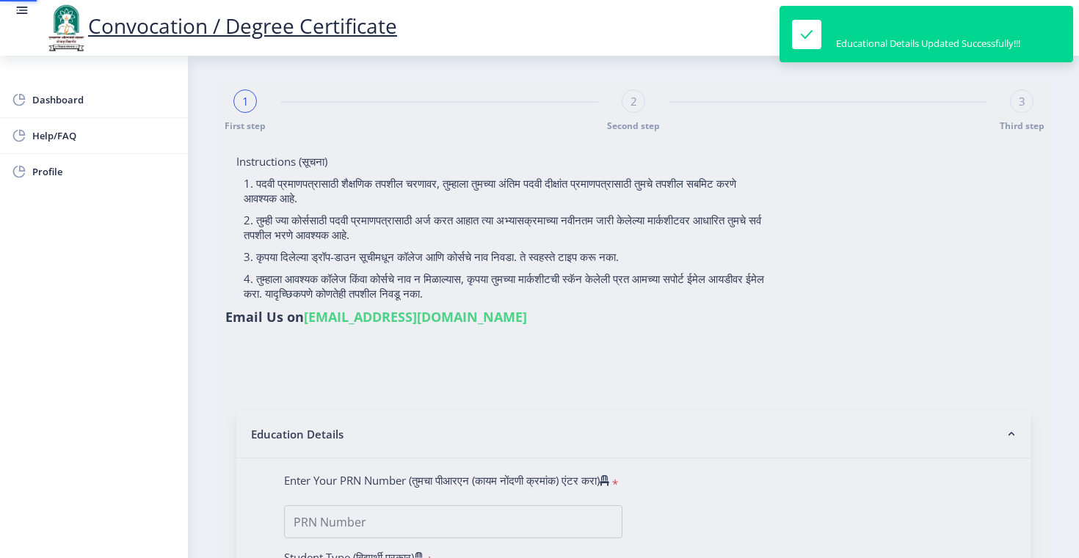
type input "0517013118"
select select "Regular"
select select "2007"
select select "May"
select select "FIRST CLASS"
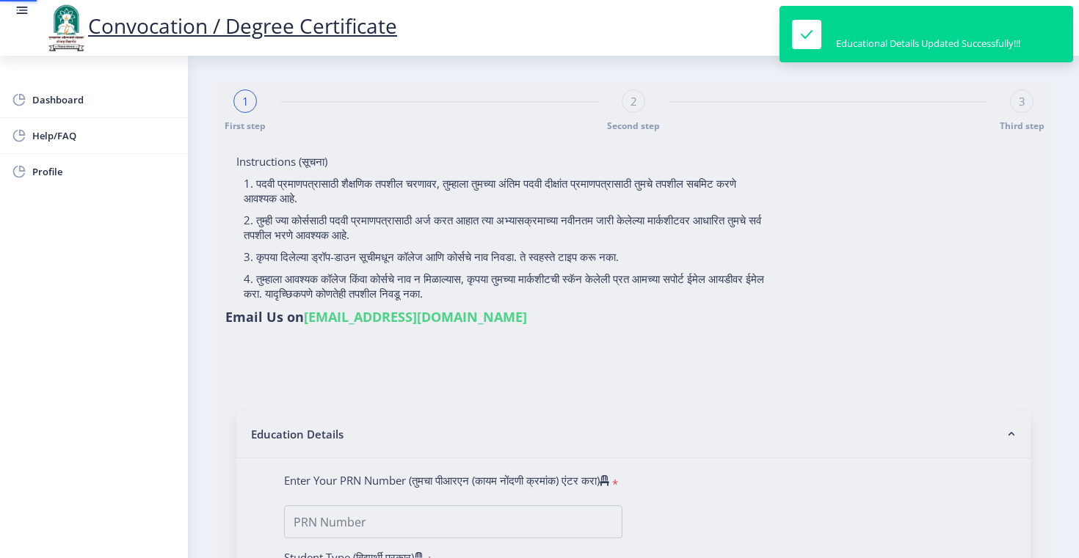
type input "5640"
type input "Ghogare Nivedita Baburao"
select select "Zoology"
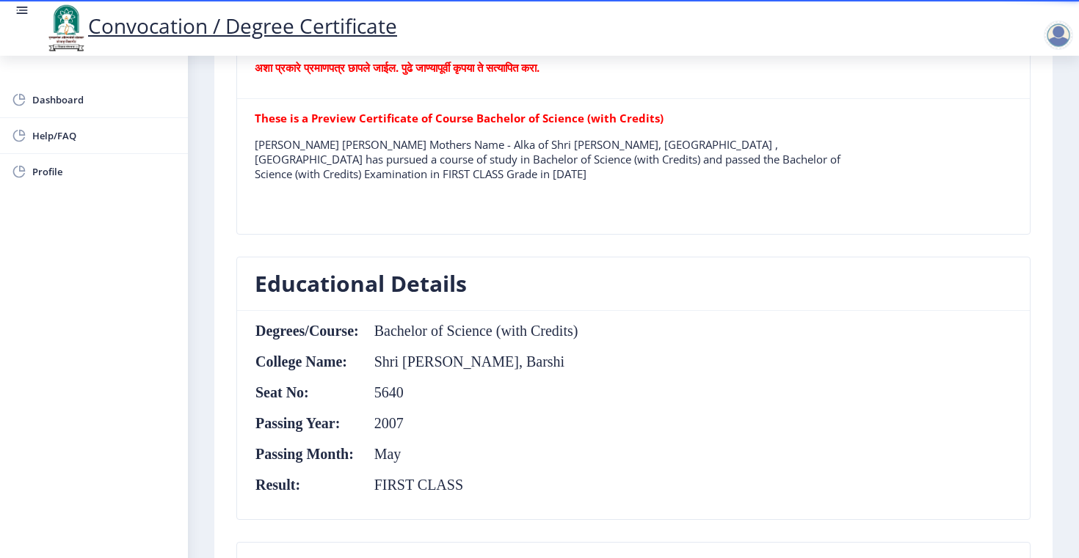
scroll to position [444, 0]
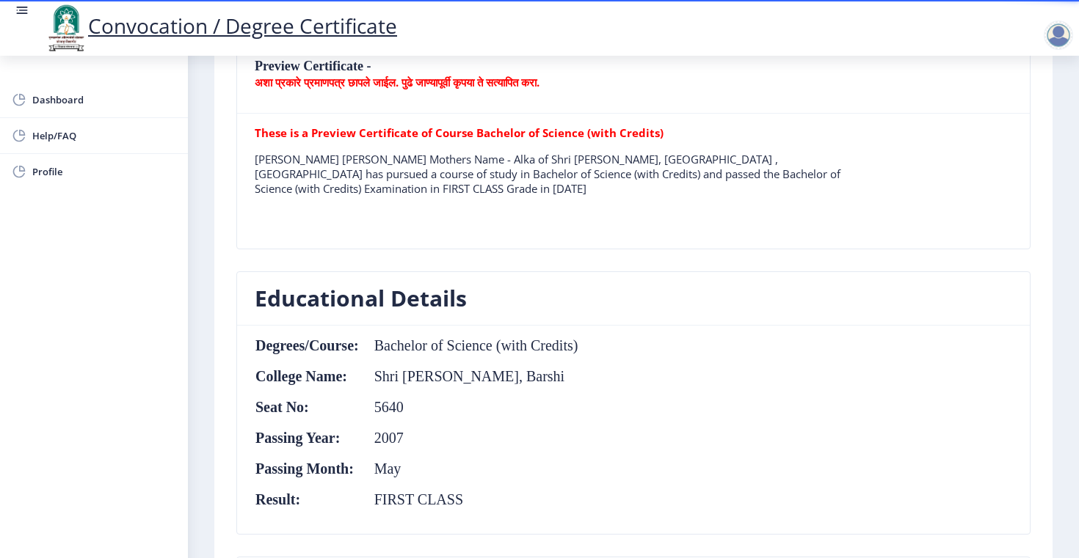
click at [520, 346] on td "Bachelor of Science (with Credits)" at bounding box center [469, 346] width 219 height 16
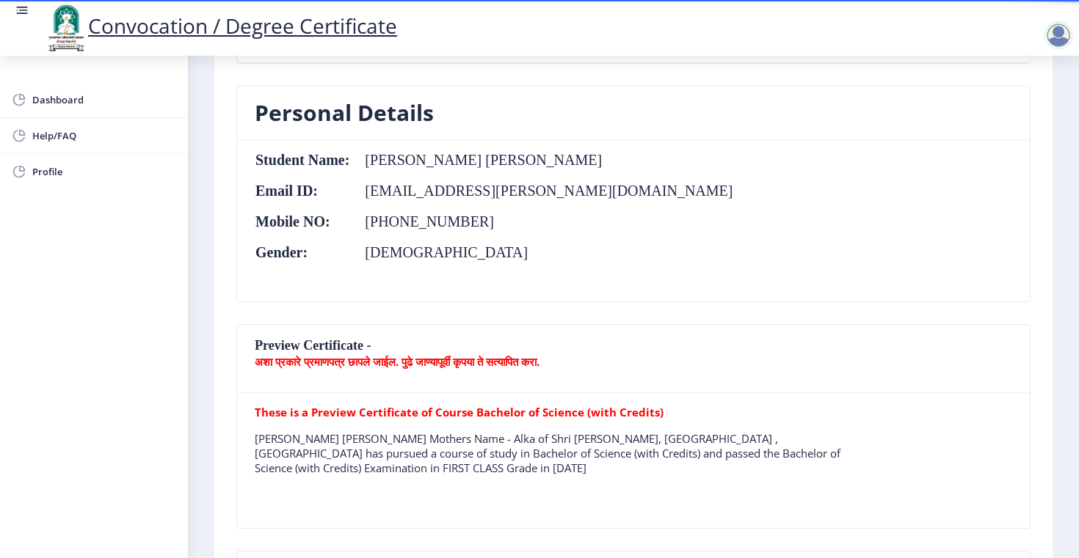
scroll to position [0, 0]
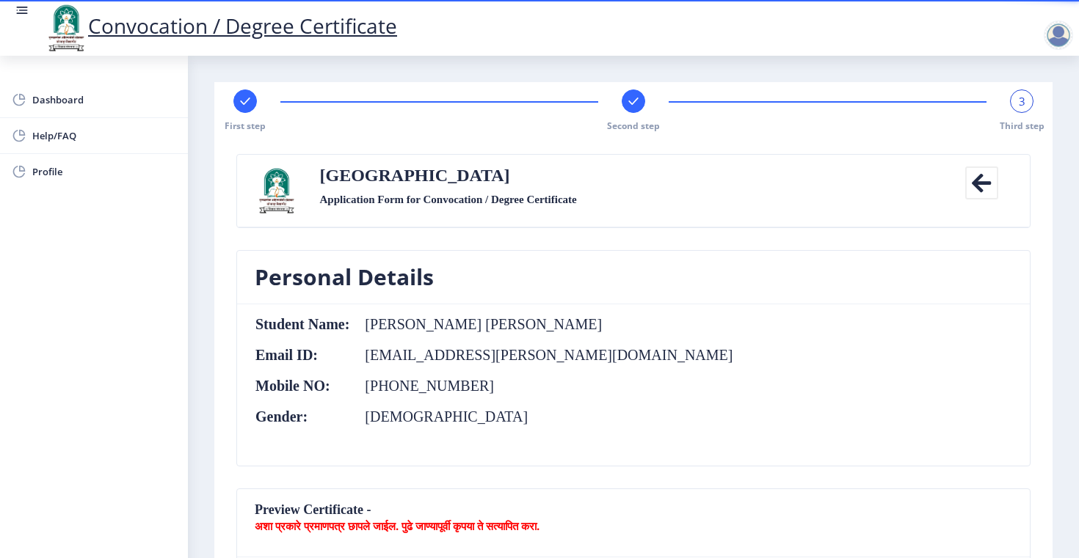
click at [249, 108] on rect at bounding box center [245, 101] width 15 height 15
select select "Regular"
select select "Zoology"
select select "2007"
select select "May"
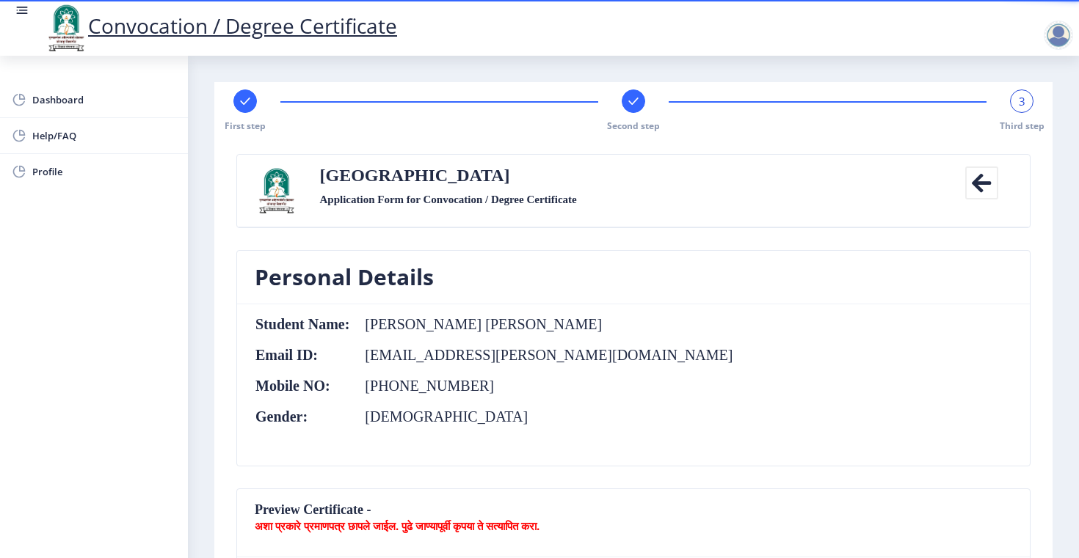
select select "FIRST CLASS"
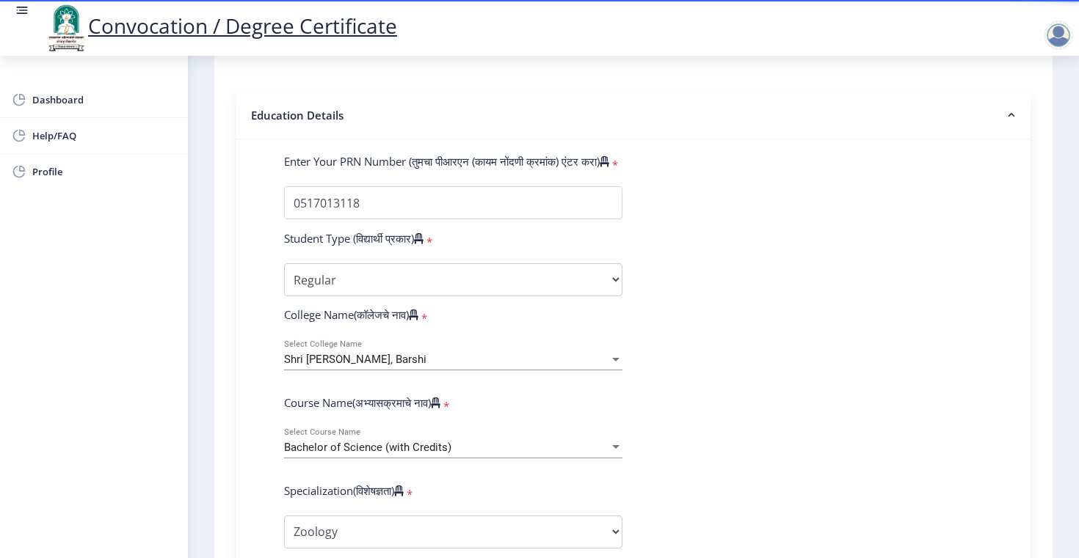
scroll to position [332, 0]
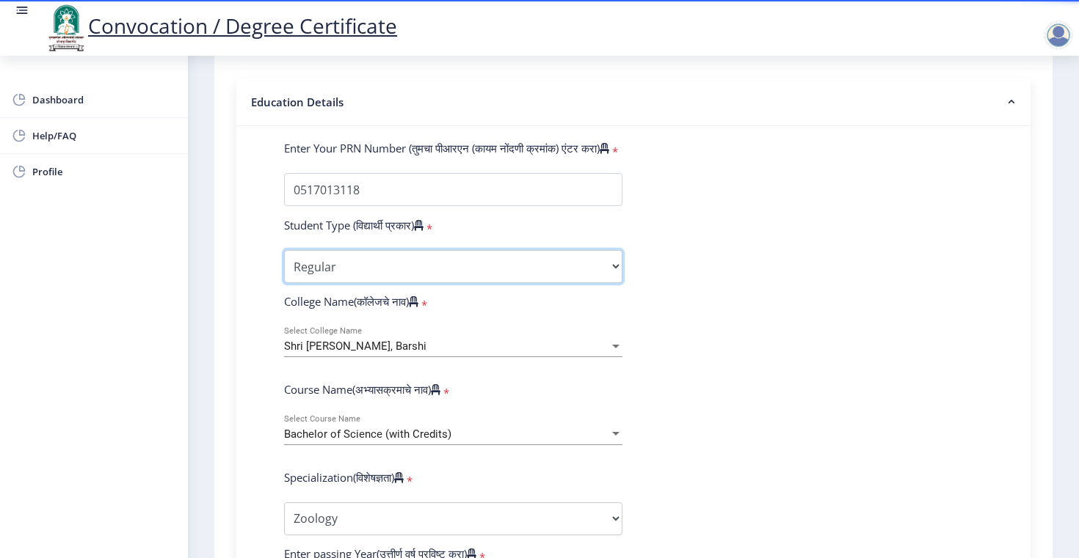
click at [538, 250] on select "Select Student Type Regular External" at bounding box center [453, 266] width 338 height 33
click at [861, 280] on form "Enter Your PRN Number (तुमचा पीआरएन (कायम नोंदणी क्रमांक) एंटर करा) * Student T…" at bounding box center [633, 568] width 721 height 854
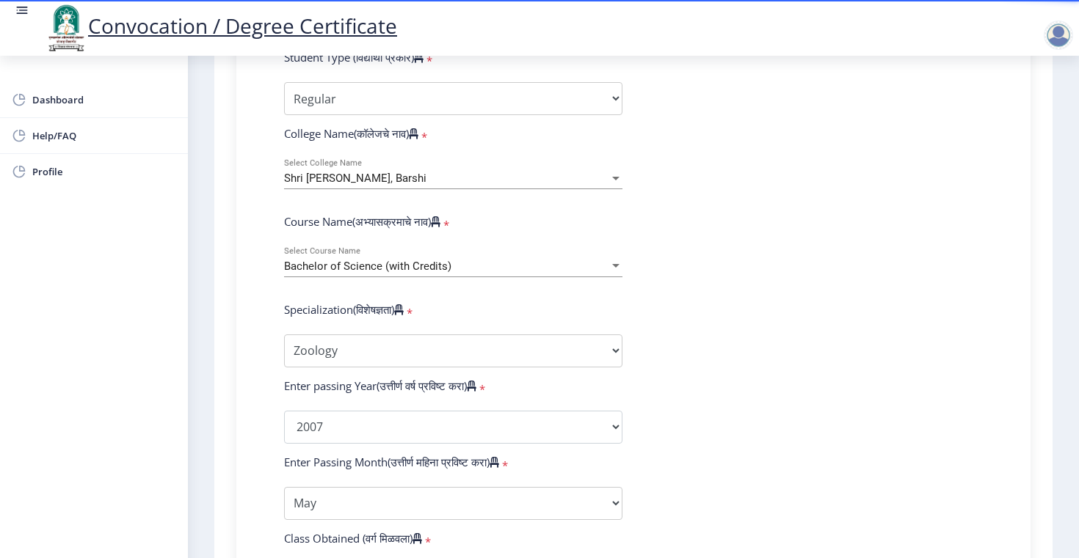
scroll to position [505, 0]
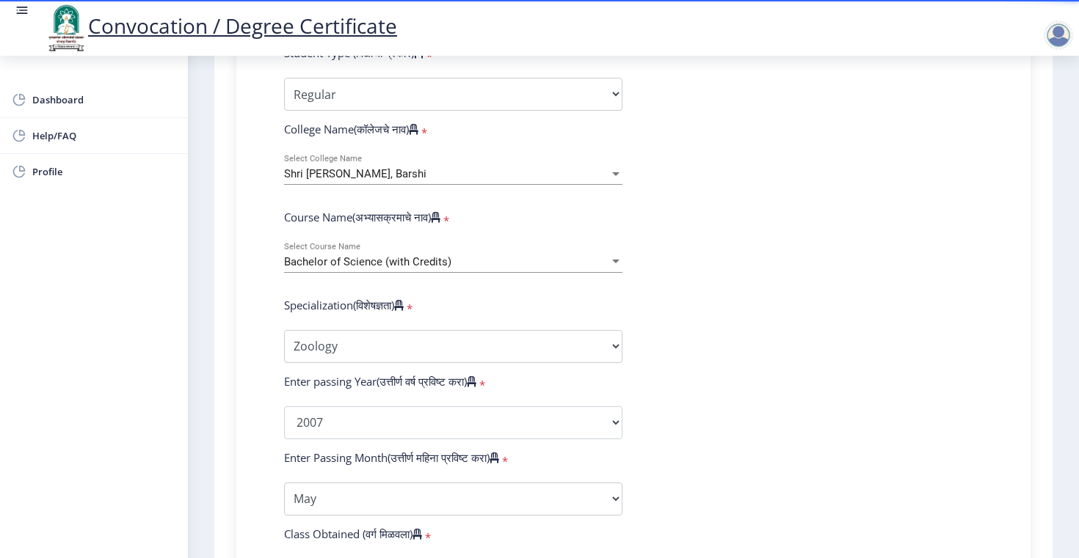
click at [609, 256] on div at bounding box center [615, 262] width 13 height 12
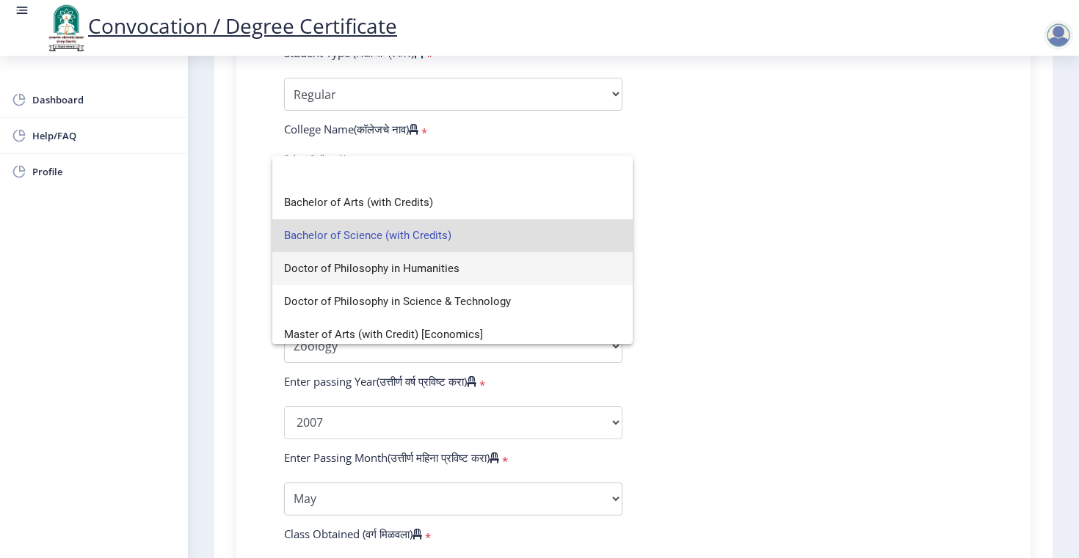
scroll to position [0, 0]
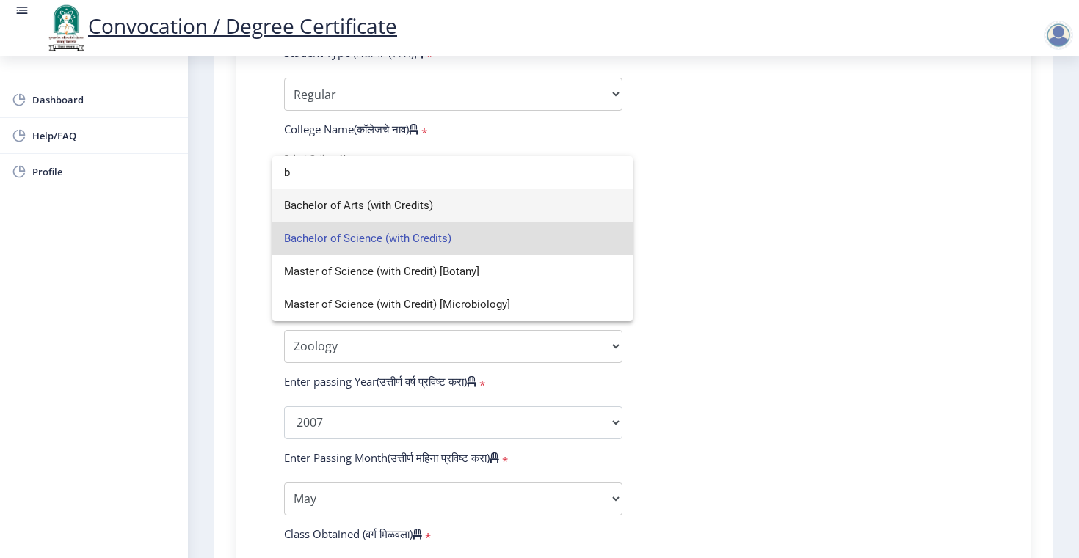
type input "b"
click at [445, 233] on span "Bachelor of Science (with Credits)" at bounding box center [452, 238] width 337 height 33
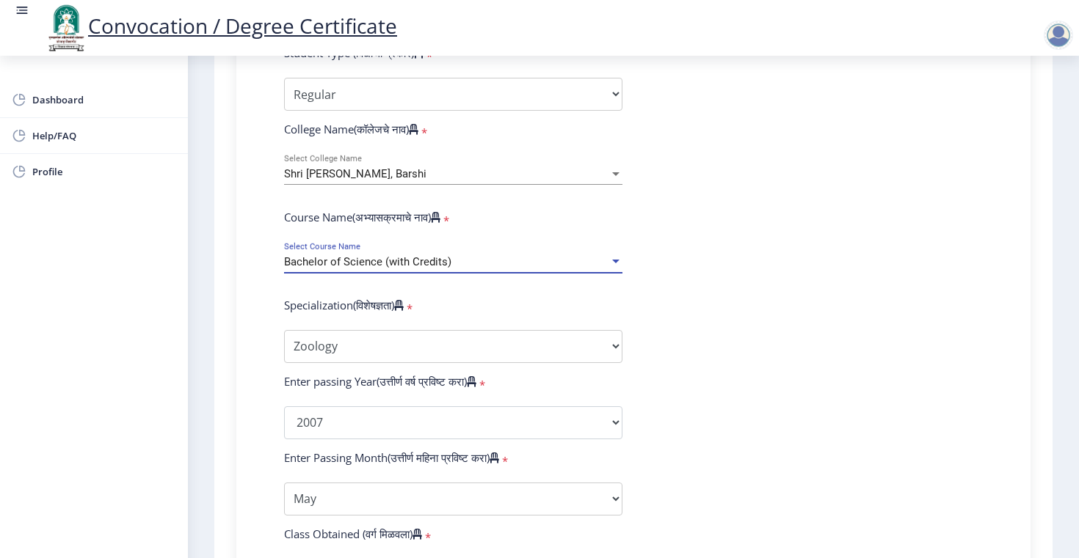
click at [781, 277] on form "Enter Your PRN Number (तुमचा पीआरएन (कायम नोंदणी क्रमांक) एंटर करा) * Student T…" at bounding box center [633, 395] width 721 height 854
click at [609, 256] on div at bounding box center [615, 262] width 13 height 12
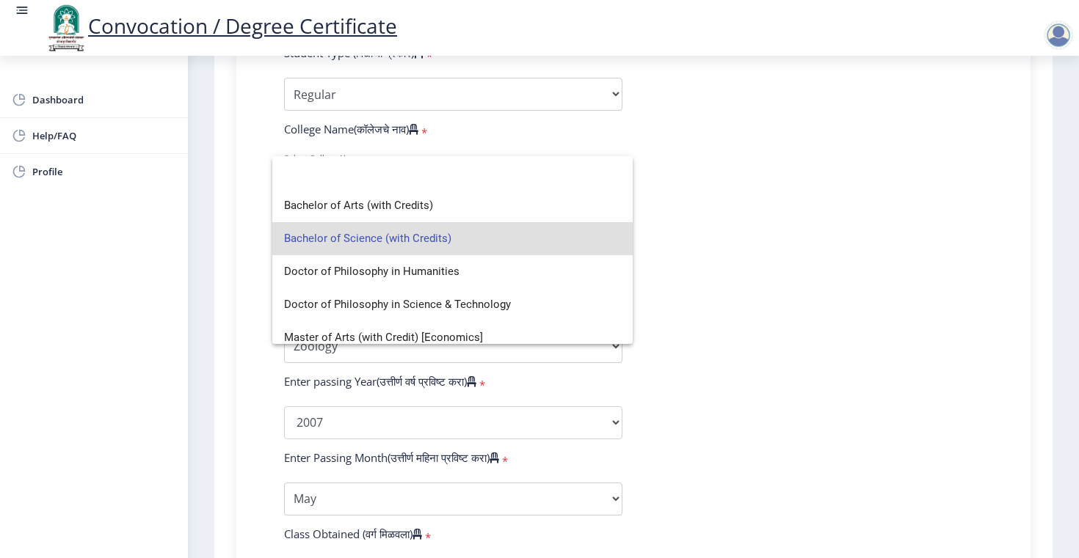
click at [429, 236] on span "Bachelor of Science (with Credits)" at bounding box center [452, 238] width 337 height 33
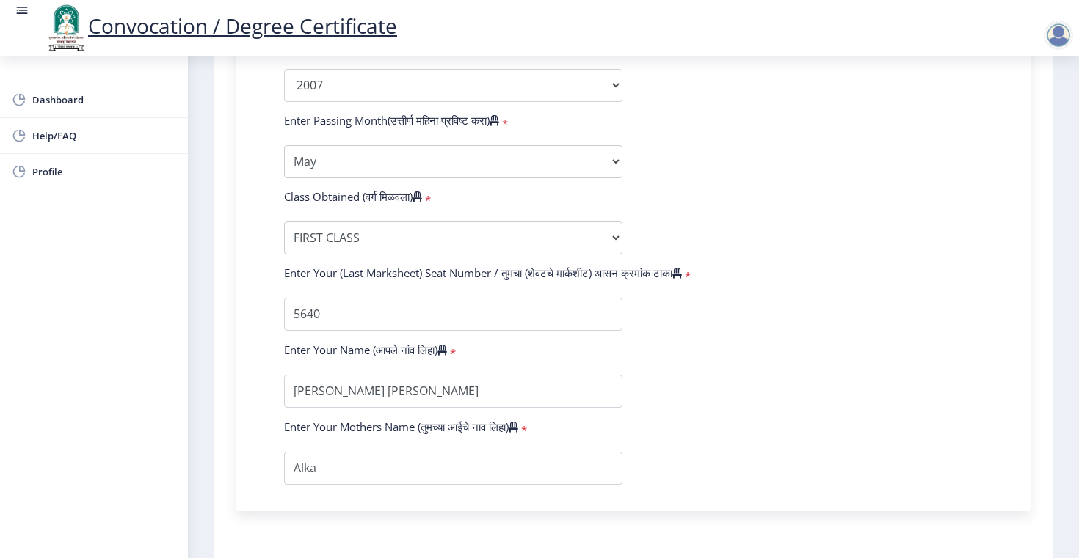
scroll to position [934, 0]
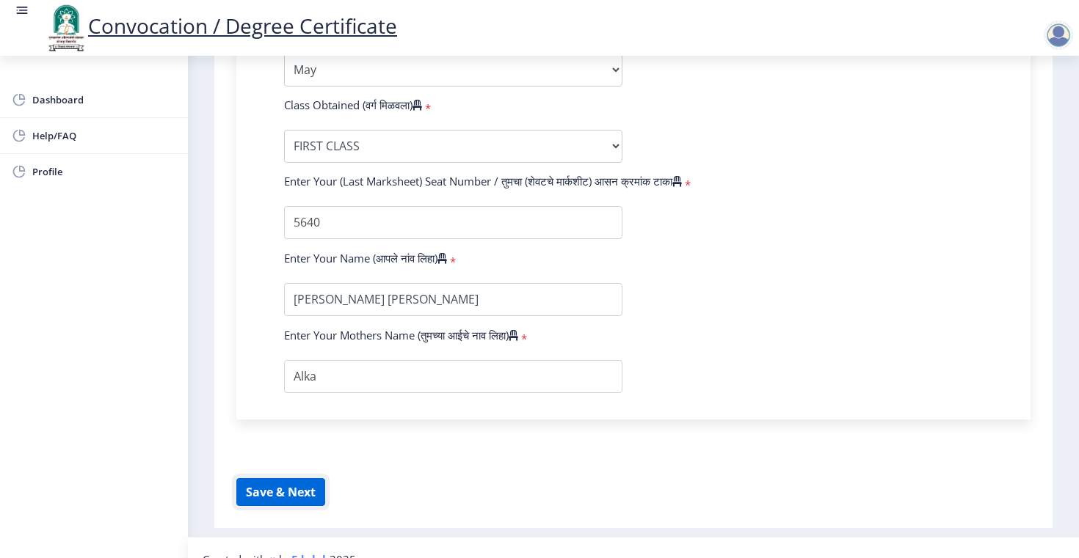
click at [285, 478] on button "Save & Next" at bounding box center [280, 492] width 89 height 28
select select
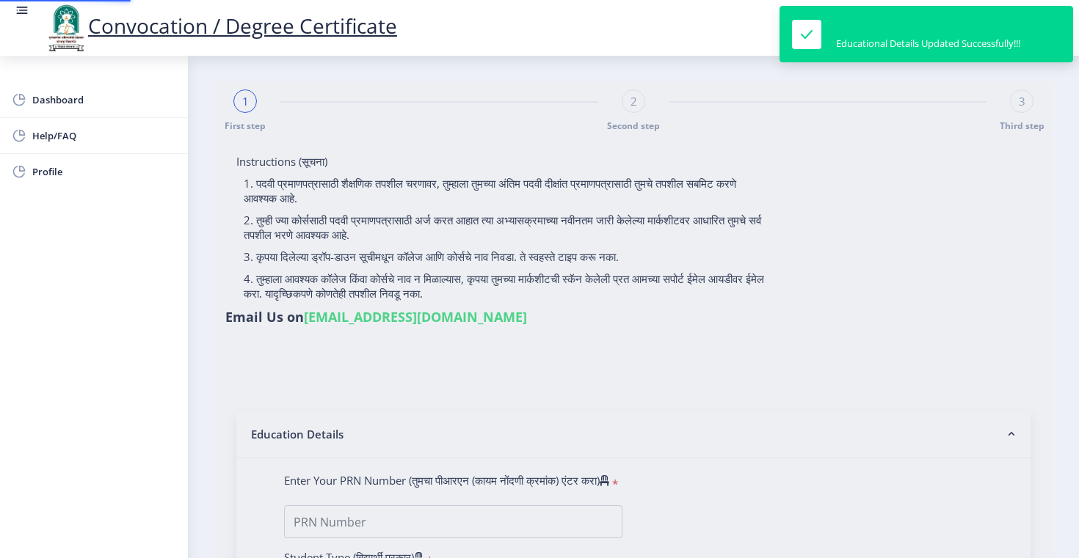
type input "0517013118"
select select "Regular"
select select "2007"
select select "May"
select select "FIRST CLASS"
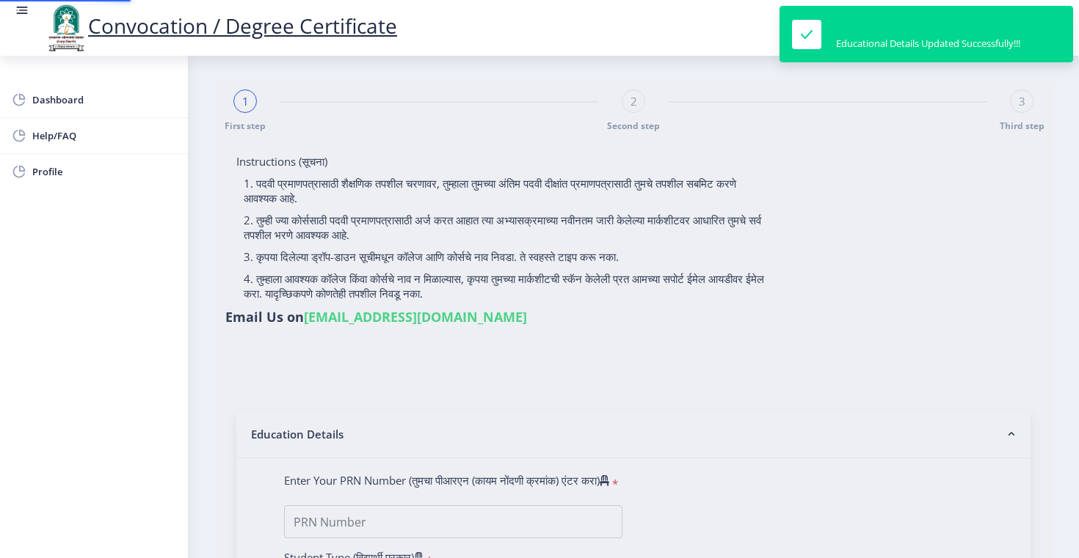
type input "5640"
type input "Ghogare Nivedita Baburao"
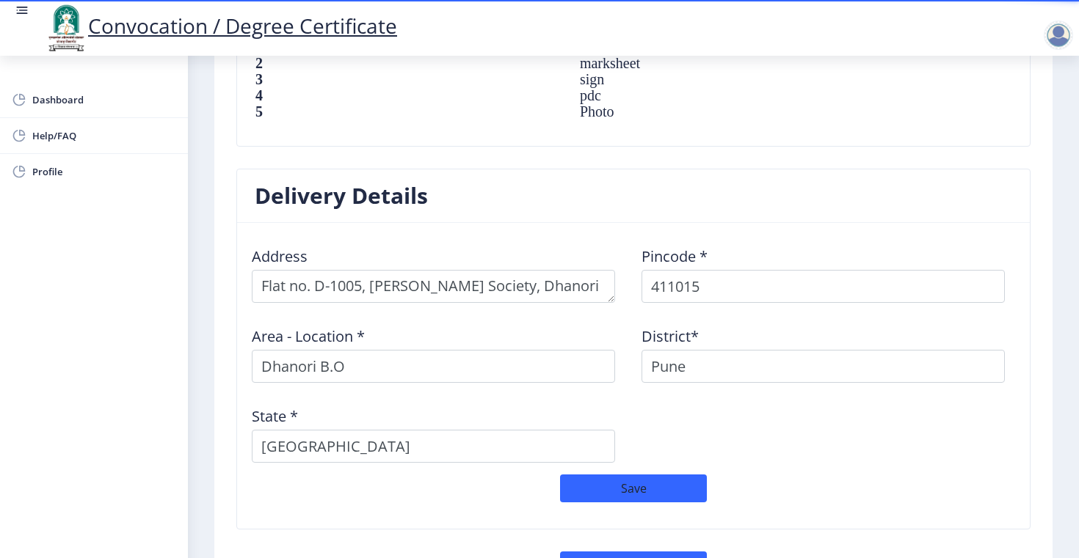
scroll to position [1197, 0]
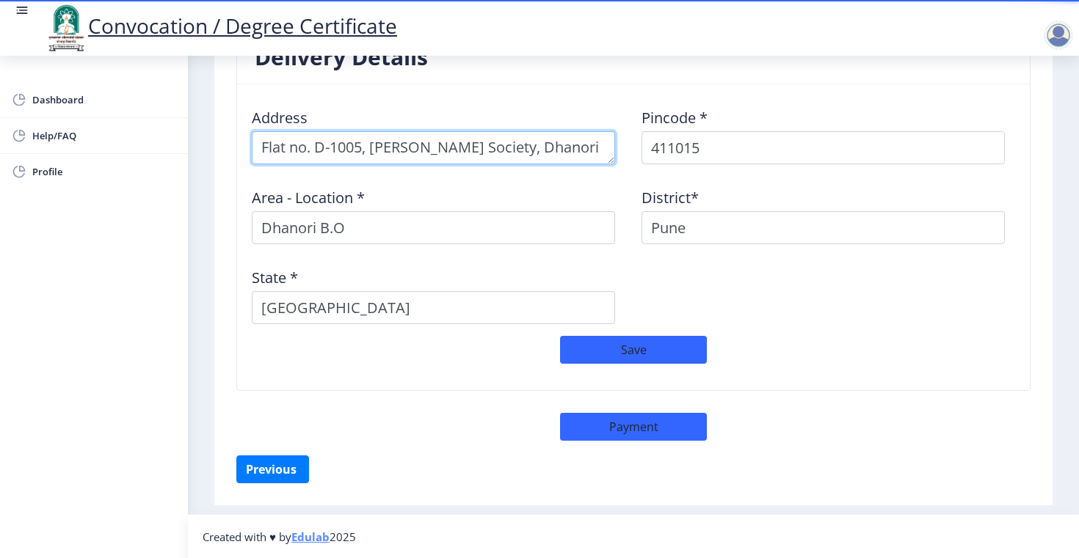
click at [510, 147] on textarea at bounding box center [433, 147] width 363 height 33
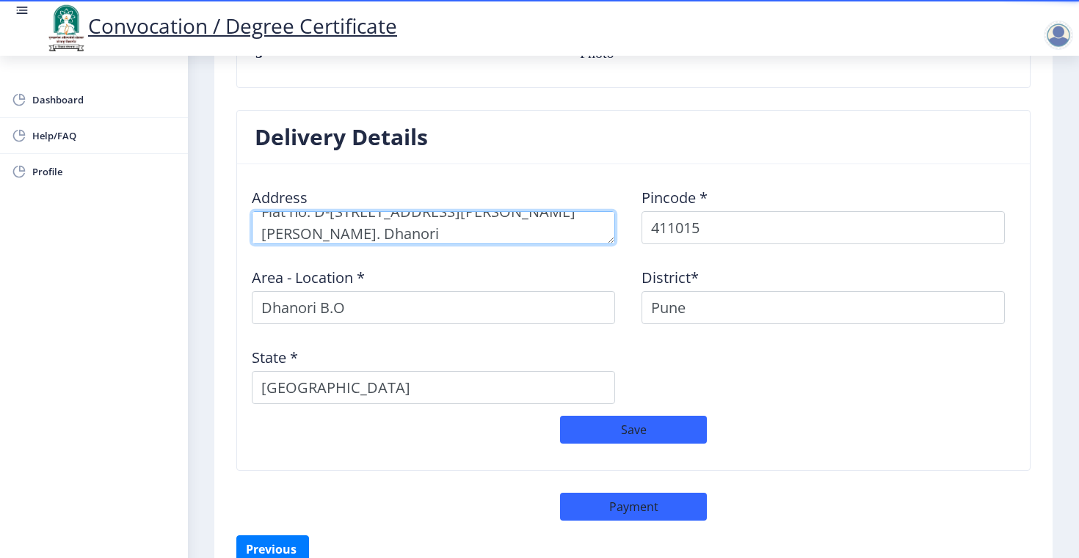
scroll to position [1115, 0]
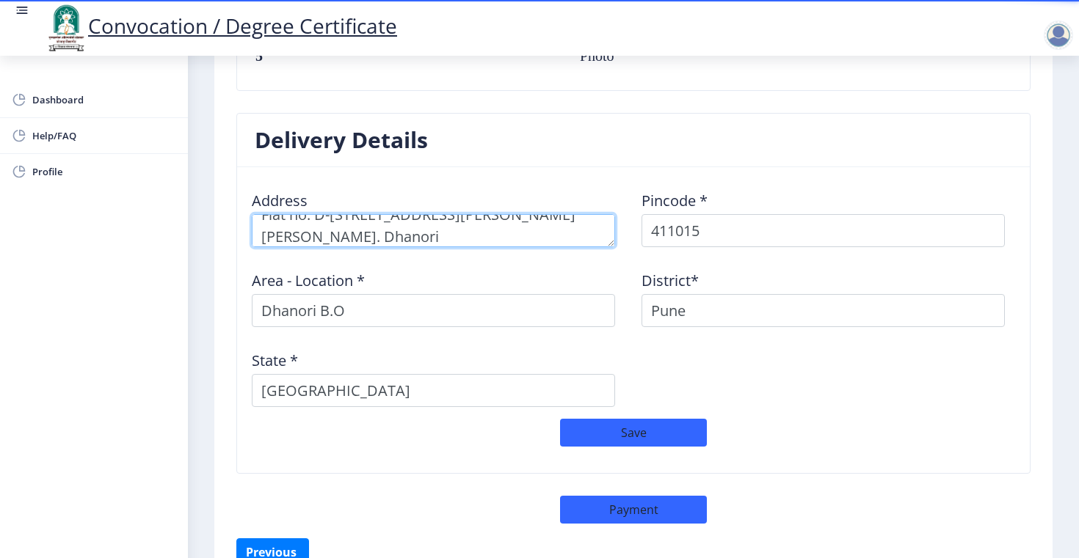
type textarea "Flat no. D-1005, Amorapolis Society, Bharat mata road. Dhanori"
click at [444, 266] on div "Area - Location * Dhanori B.O" at bounding box center [439, 293] width 390 height 68
click at [419, 238] on textarea at bounding box center [433, 230] width 363 height 33
click at [811, 411] on div "Address Pincode * 411015 Area - Location * Dhanori B.O District* Pune State * M…" at bounding box center [633, 299] width 779 height 240
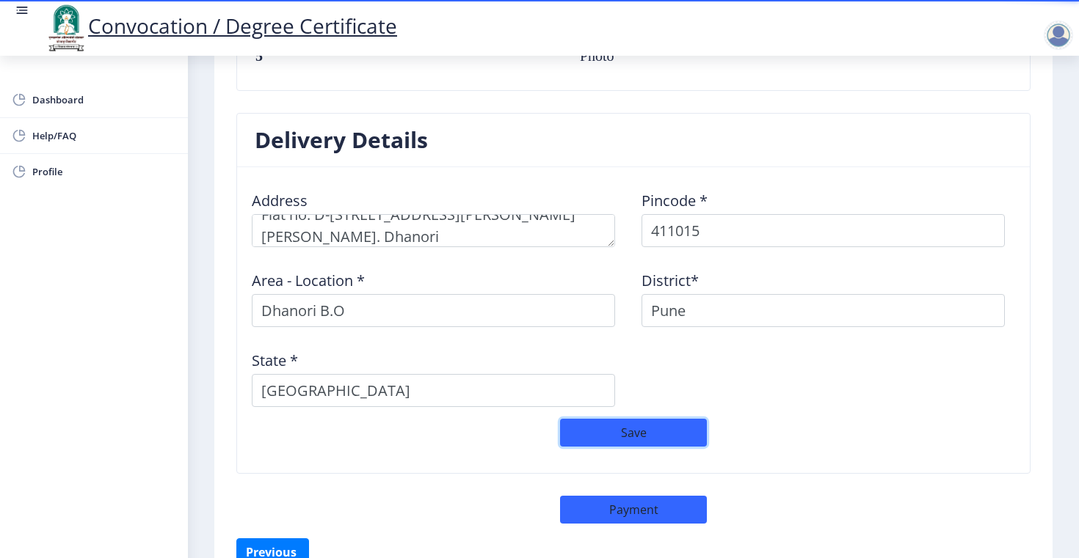
click at [655, 434] on button "Save" at bounding box center [633, 433] width 147 height 28
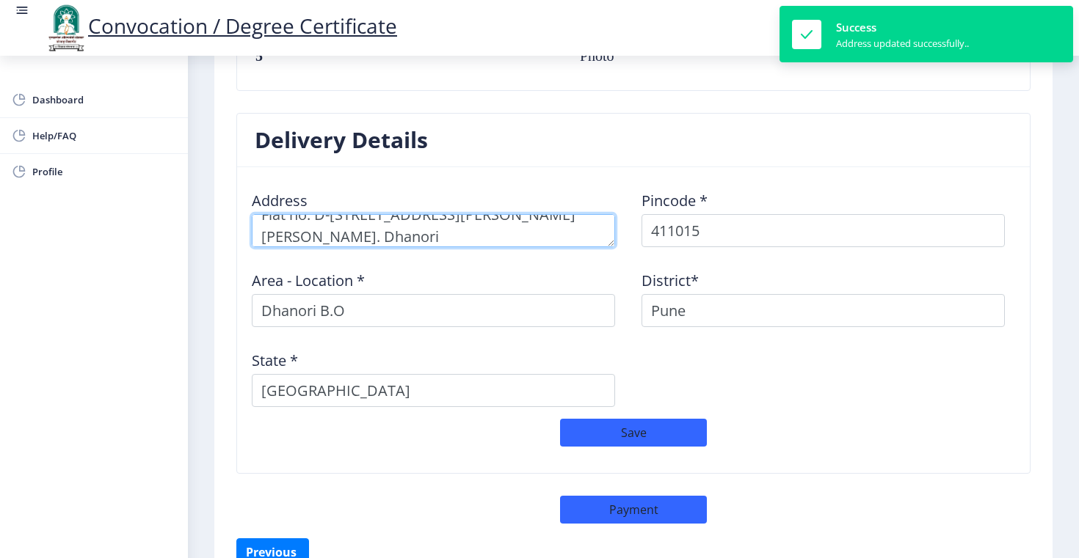
click at [566, 235] on textarea at bounding box center [433, 230] width 363 height 33
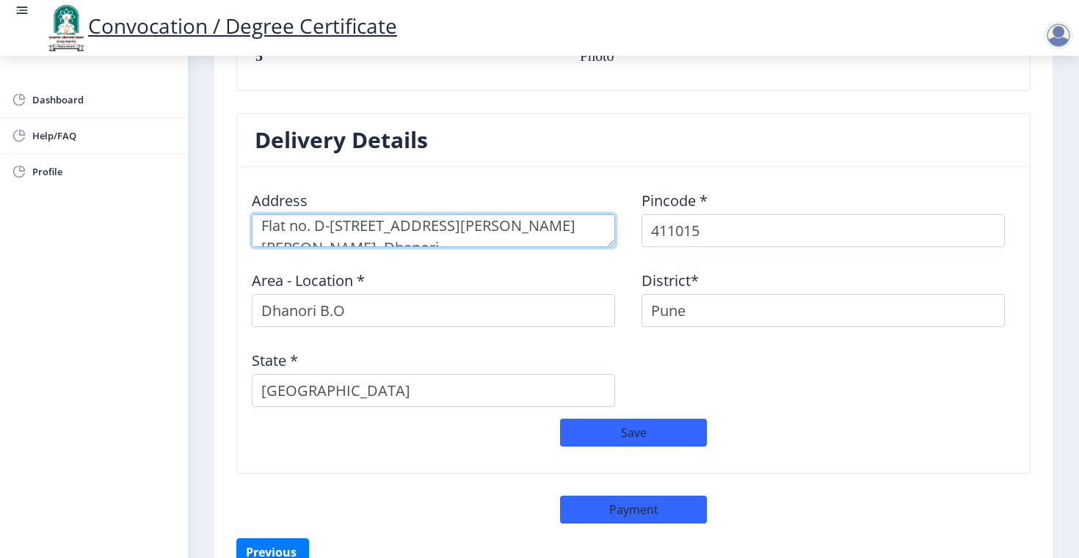
scroll to position [15, 0]
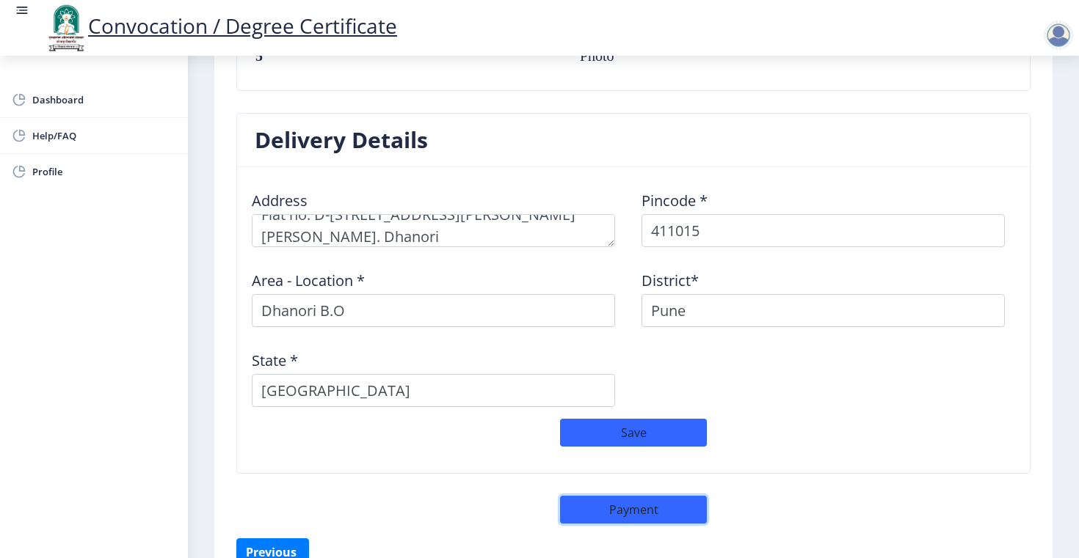
click at [657, 513] on button "Payment" at bounding box center [633, 510] width 147 height 28
select select "sealed"
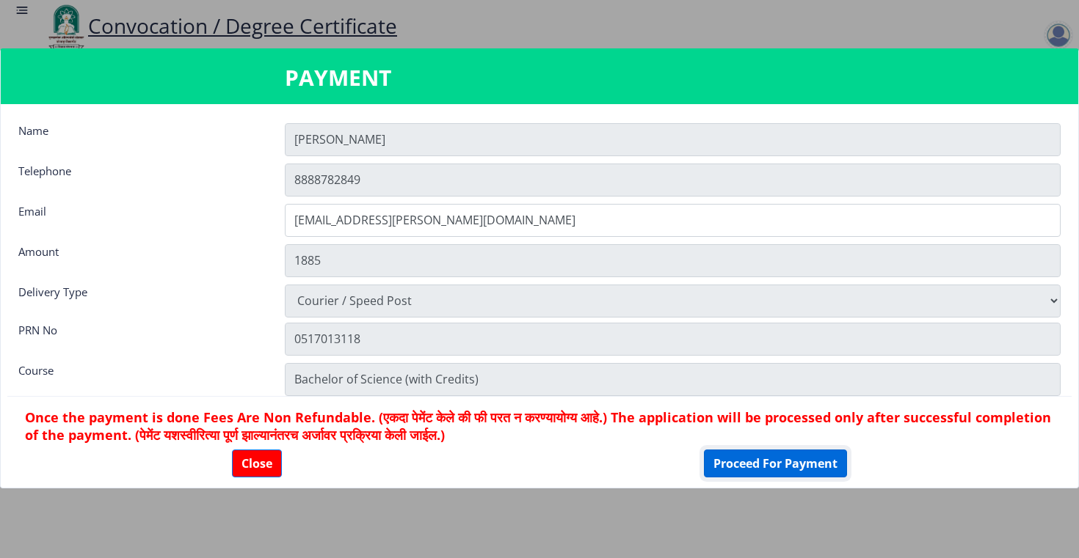
click at [787, 461] on button "Proceed For Payment" at bounding box center [775, 464] width 143 height 28
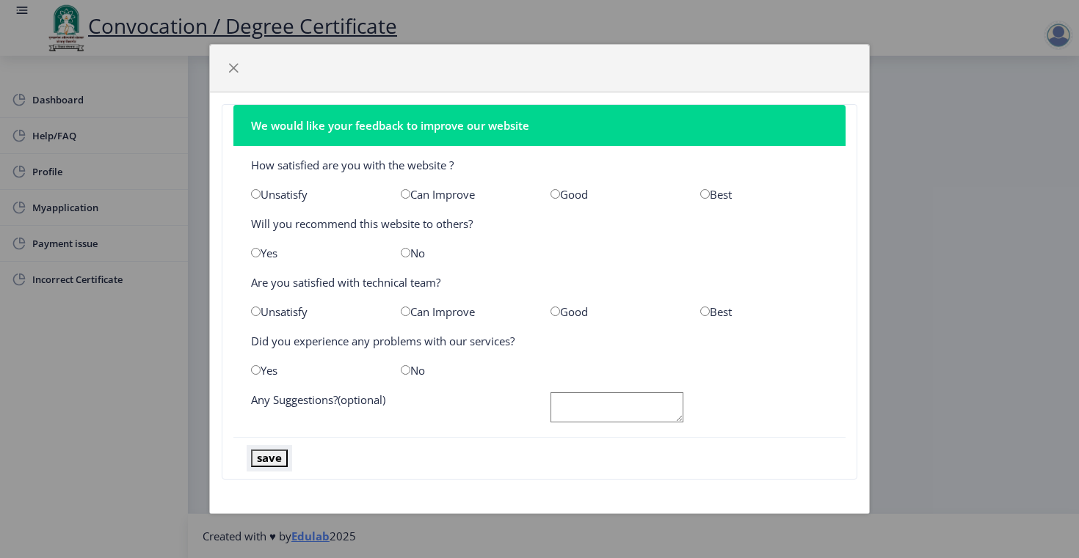
click at [272, 456] on button "save" at bounding box center [269, 458] width 37 height 17
click at [235, 68] on span "button" at bounding box center [233, 68] width 12 height 12
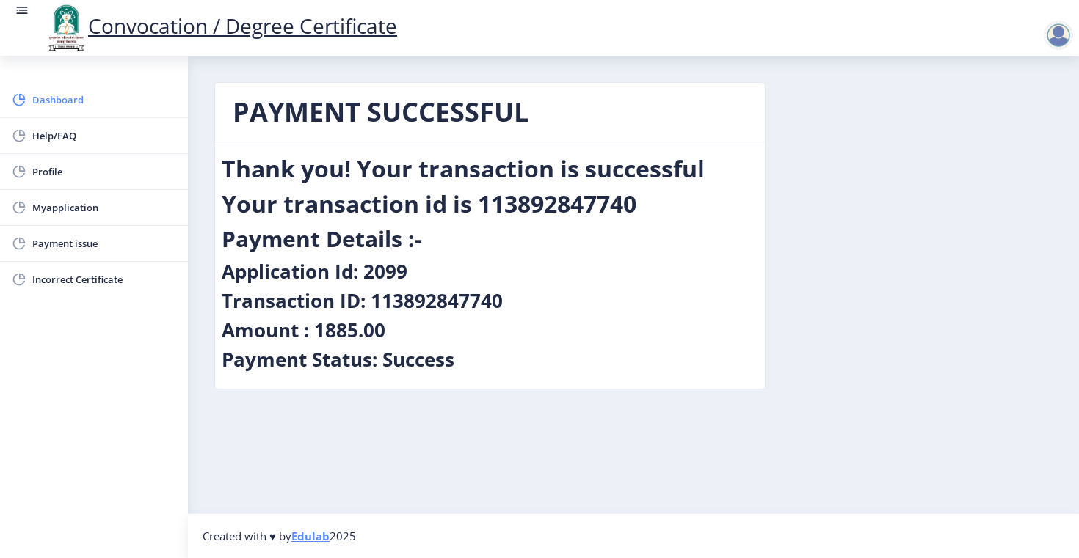
click at [69, 95] on span "Dashboard" at bounding box center [104, 100] width 144 height 18
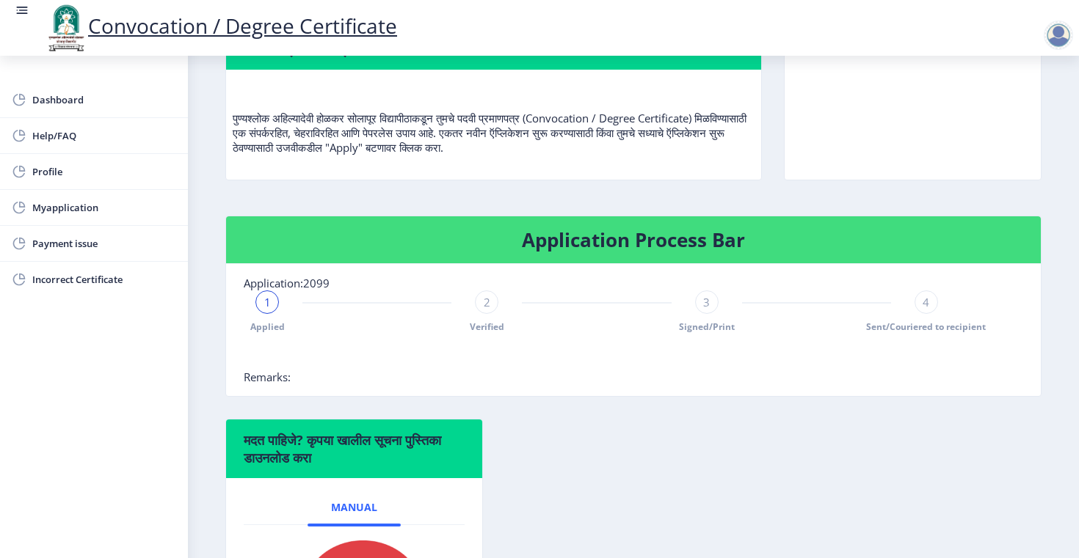
scroll to position [159, 0]
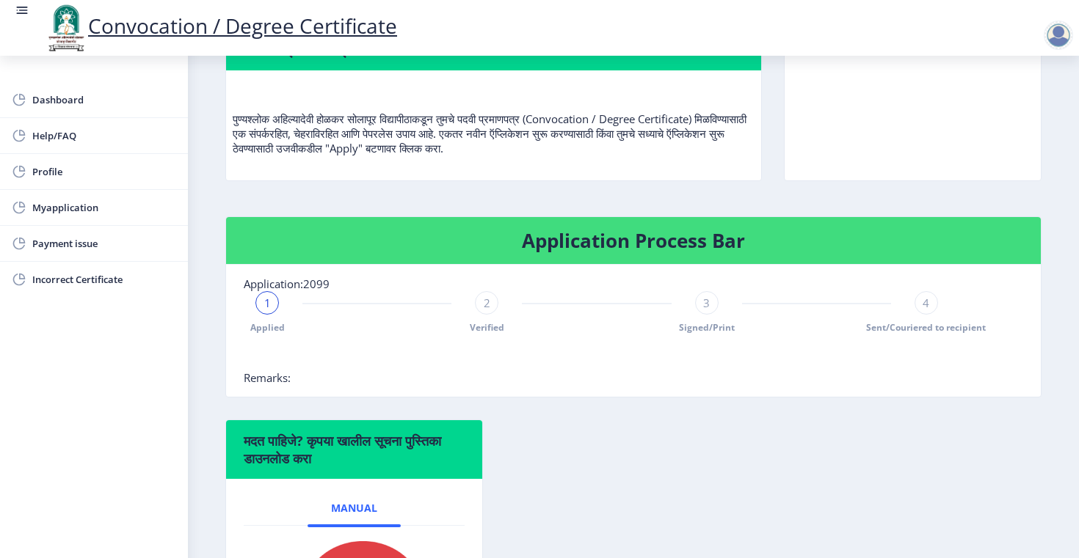
click at [486, 305] on span "2" at bounding box center [487, 303] width 7 height 15
click at [265, 309] on rect at bounding box center [267, 303] width 15 height 15
click at [272, 306] on div "1" at bounding box center [266, 302] width 23 height 23
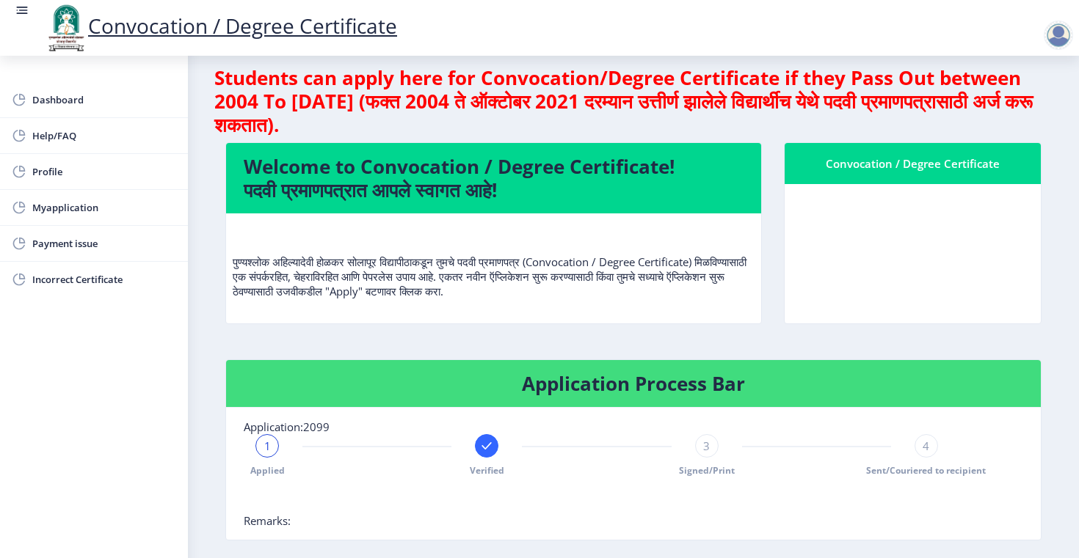
scroll to position [0, 0]
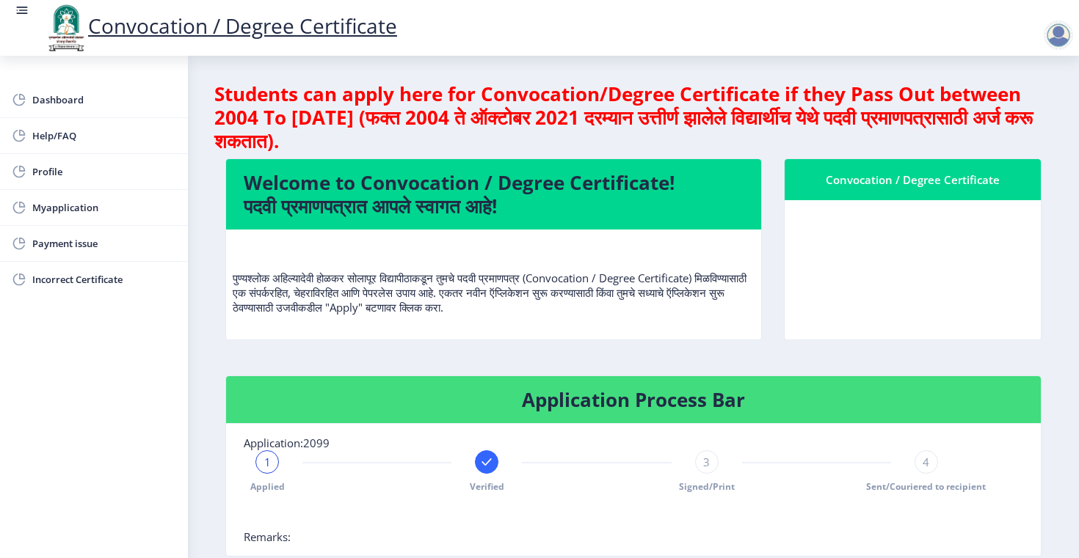
click at [930, 193] on nb-card-header "Convocation / Degree Certificate" at bounding box center [912, 179] width 256 height 41
click at [503, 125] on h4 "Students can apply here for Convocation/Degree Certificate if they Pass Out bet…" at bounding box center [633, 117] width 838 height 70
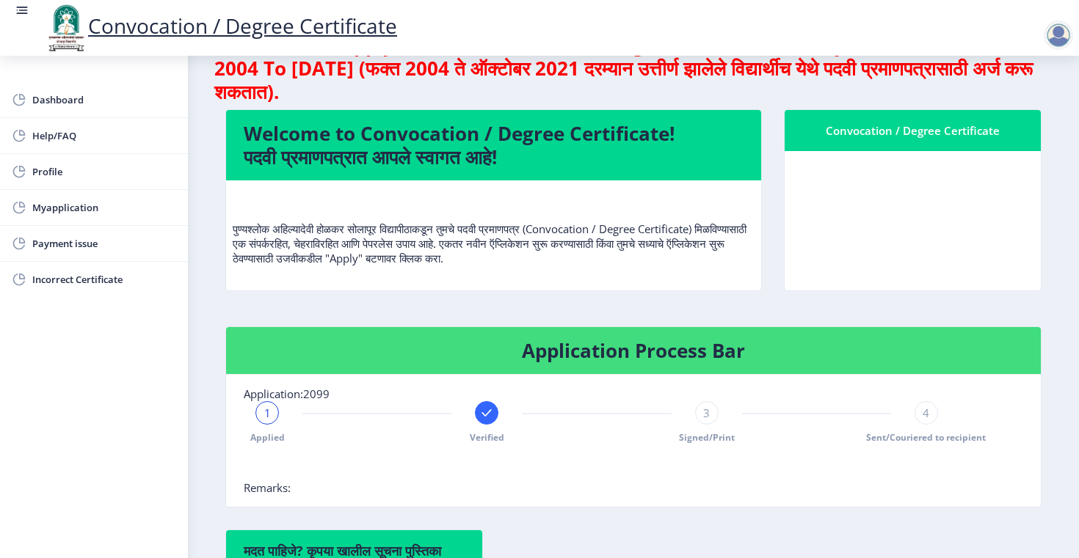
scroll to position [51, 0]
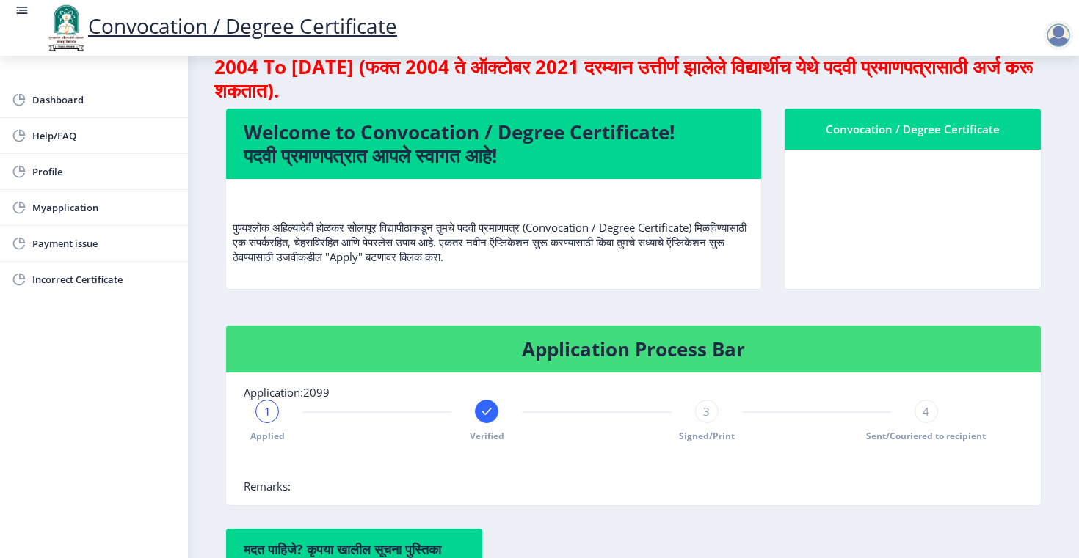
click at [916, 136] on div "Convocation / Degree Certificate" at bounding box center [912, 129] width 221 height 18
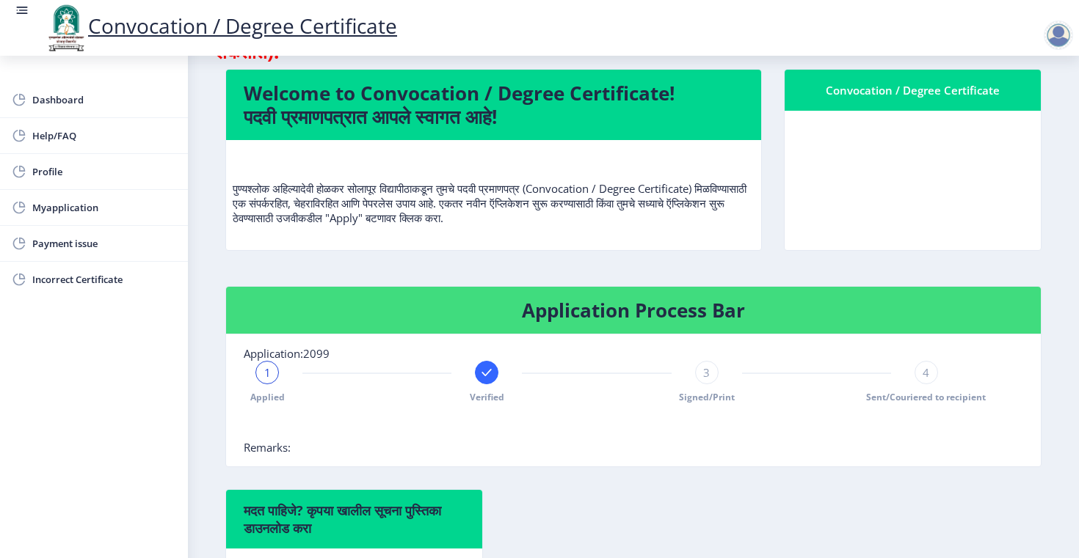
scroll to position [103, 0]
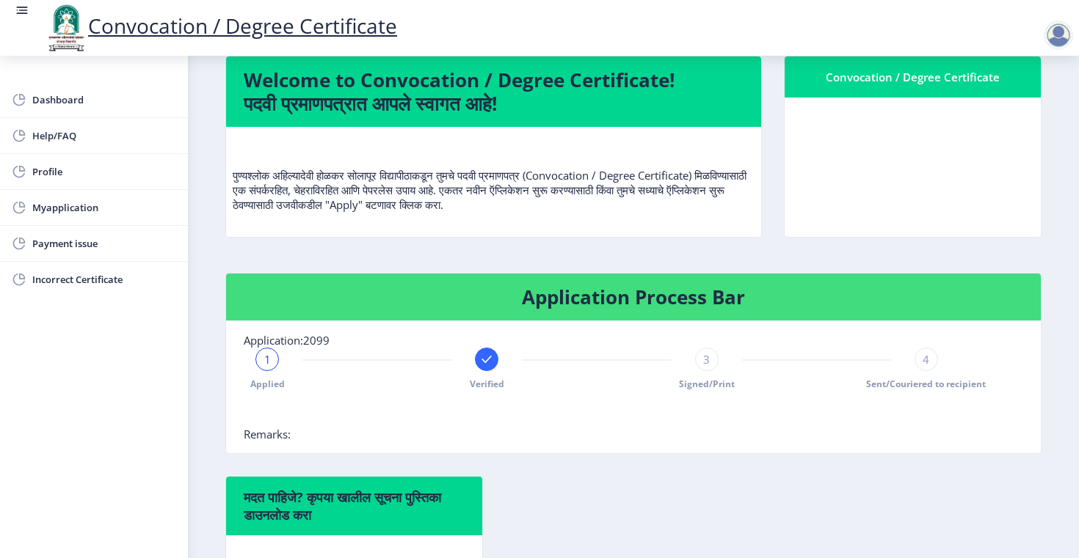
click at [269, 360] on span "1" at bounding box center [267, 359] width 7 height 15
click at [484, 364] on rect at bounding box center [486, 359] width 15 height 15
click at [484, 364] on span "2" at bounding box center [487, 359] width 7 height 15
click at [484, 360] on span "2" at bounding box center [487, 359] width 7 height 15
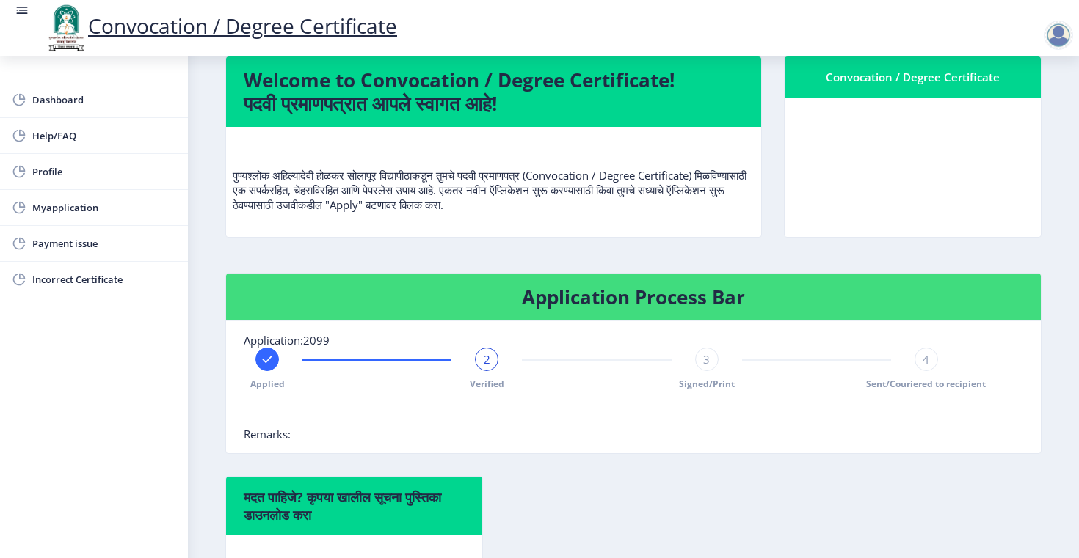
click at [484, 360] on span "2" at bounding box center [487, 359] width 7 height 15
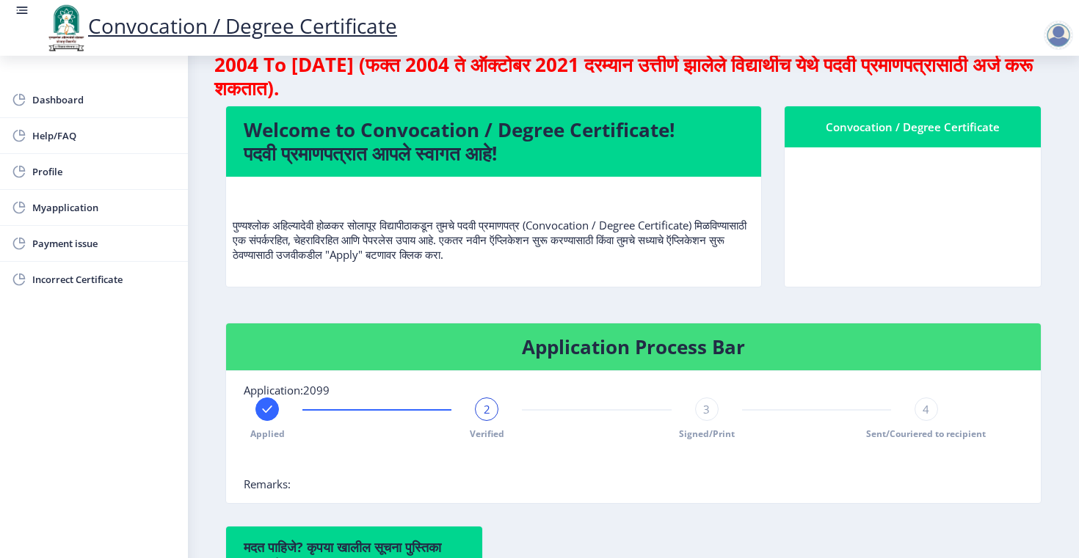
scroll to position [0, 0]
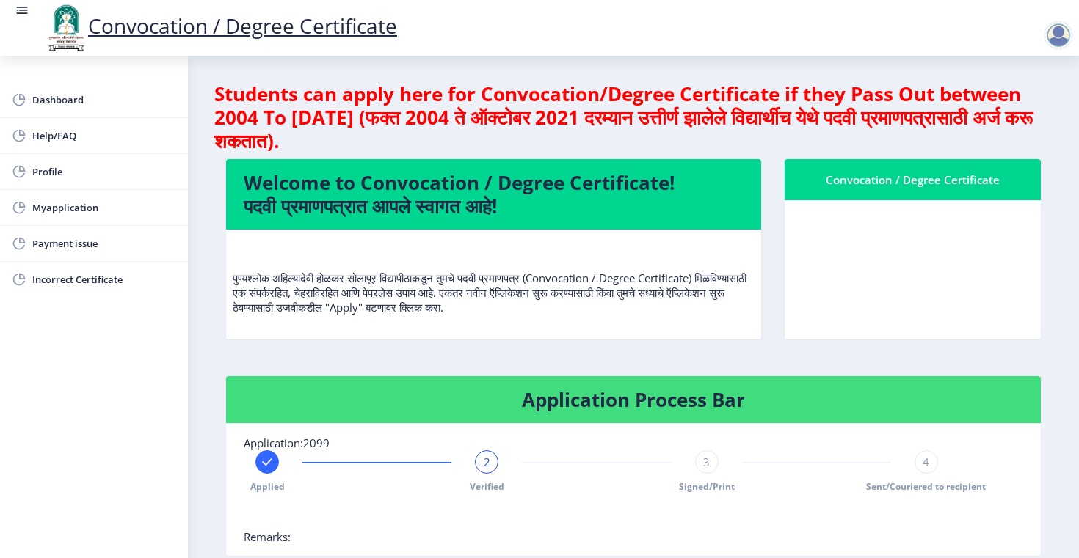
click at [914, 223] on nb-card-body at bounding box center [912, 269] width 256 height 139
click at [56, 101] on span "Dashboard" at bounding box center [104, 100] width 144 height 18
click at [66, 100] on span "Dashboard" at bounding box center [104, 100] width 144 height 18
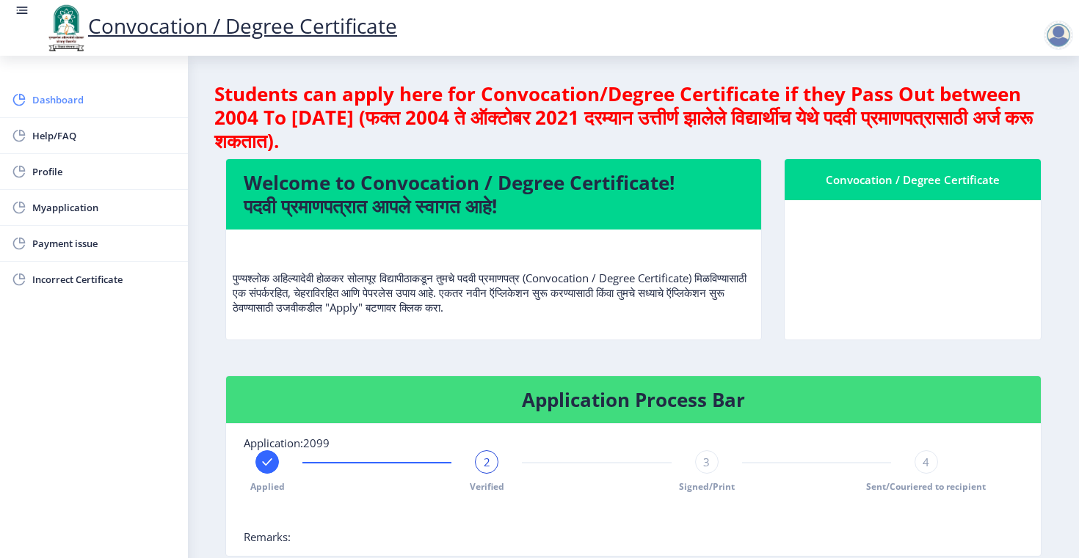
click at [66, 100] on span "Dashboard" at bounding box center [104, 100] width 144 height 18
click at [68, 216] on span "Myapplication" at bounding box center [104, 208] width 144 height 18
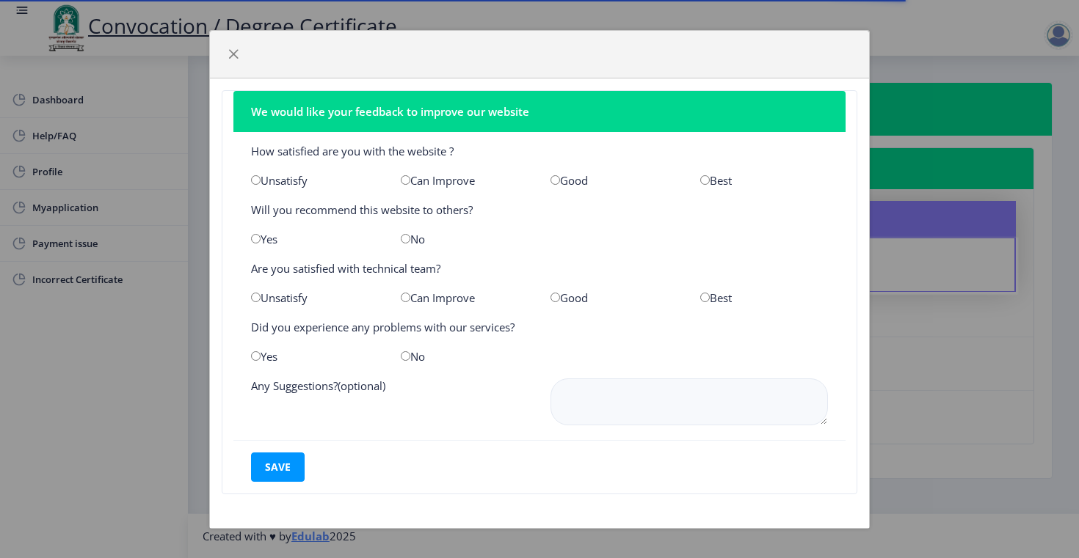
click at [555, 181] on input "radio" at bounding box center [555, 180] width 10 height 10
radio input "true"
click at [255, 241] on input "radio" at bounding box center [256, 239] width 10 height 10
radio input "true"
click at [554, 297] on input "radio" at bounding box center [555, 298] width 10 height 10
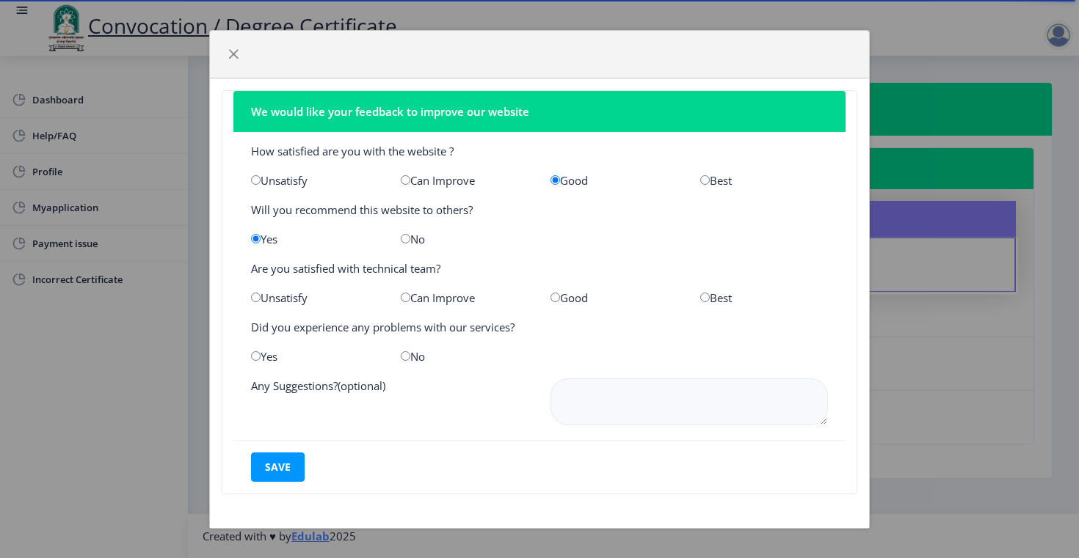
radio input "true"
click at [406, 356] on input "radio" at bounding box center [406, 356] width 10 height 10
radio input "true"
click at [277, 475] on button "save" at bounding box center [278, 467] width 54 height 29
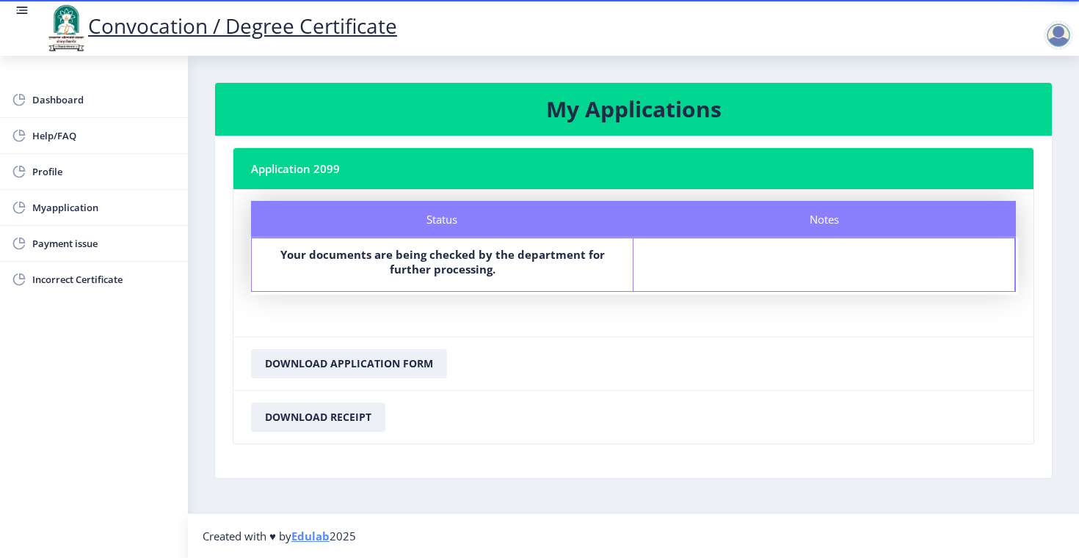
click at [566, 269] on label "Your documents are being checked by the department for further processing." at bounding box center [442, 261] width 354 height 29
click at [350, 420] on button "Download Receipt" at bounding box center [318, 417] width 134 height 29
click at [359, 362] on button "Download Application Form" at bounding box center [349, 363] width 196 height 29
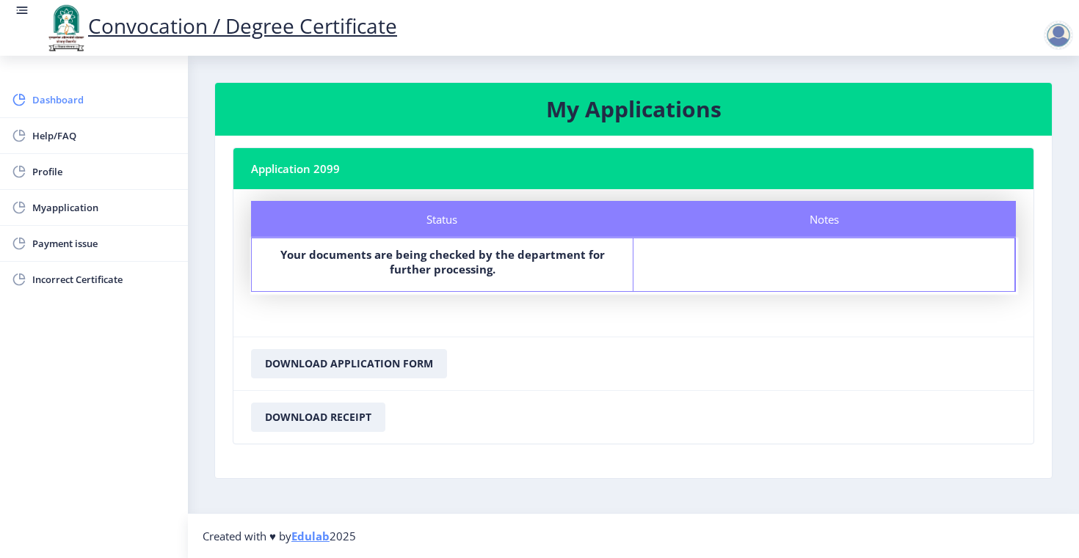
click at [59, 98] on span "Dashboard" at bounding box center [104, 100] width 144 height 18
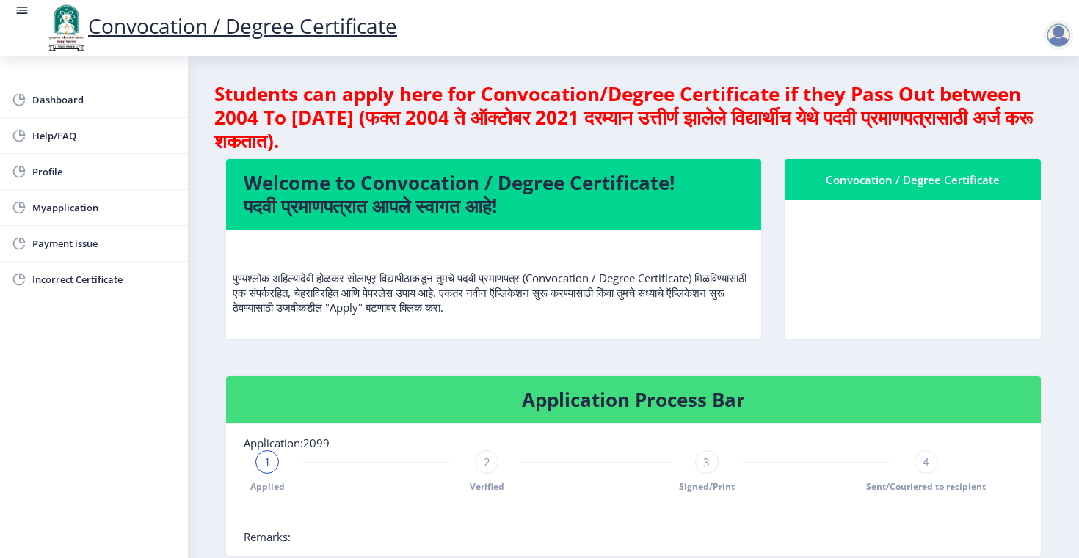
click at [442, 192] on h4 "Welcome to Convocation / Degree Certificate! पदवी प्रमाणपत्रात आपले स्वागत आहे!" at bounding box center [494, 194] width 500 height 47
click at [60, 177] on span "Profile" at bounding box center [104, 172] width 144 height 18
select select "Female"
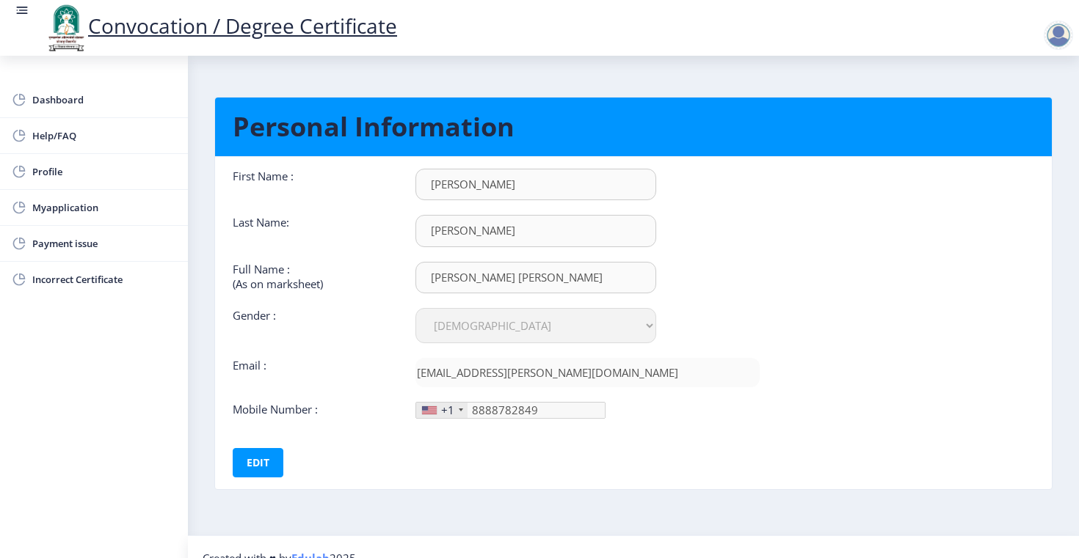
click at [456, 412] on div "+1" at bounding box center [441, 410] width 51 height 15
click at [429, 411] on div at bounding box center [429, 411] width 15 height 8
click at [262, 456] on button "Edit" at bounding box center [258, 462] width 51 height 29
click at [442, 411] on div "+1" at bounding box center [447, 410] width 13 height 15
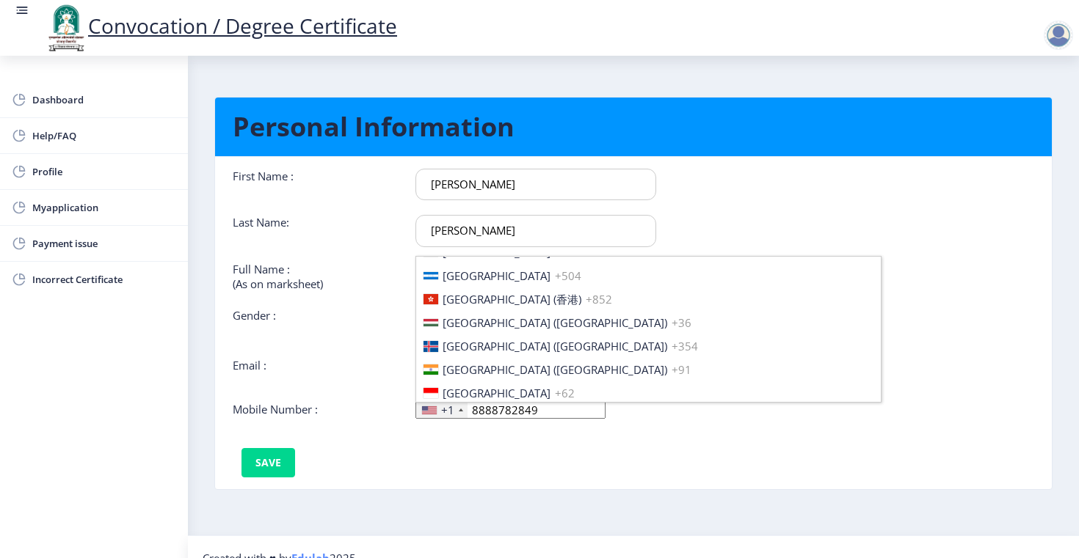
scroll to position [2225, 0]
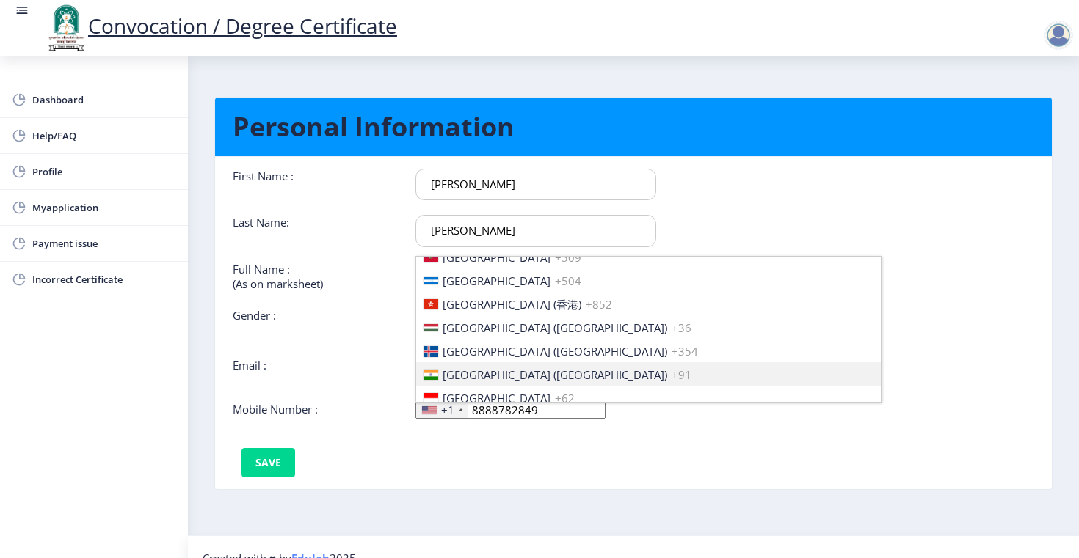
click at [671, 368] on span "+91" at bounding box center [681, 375] width 20 height 15
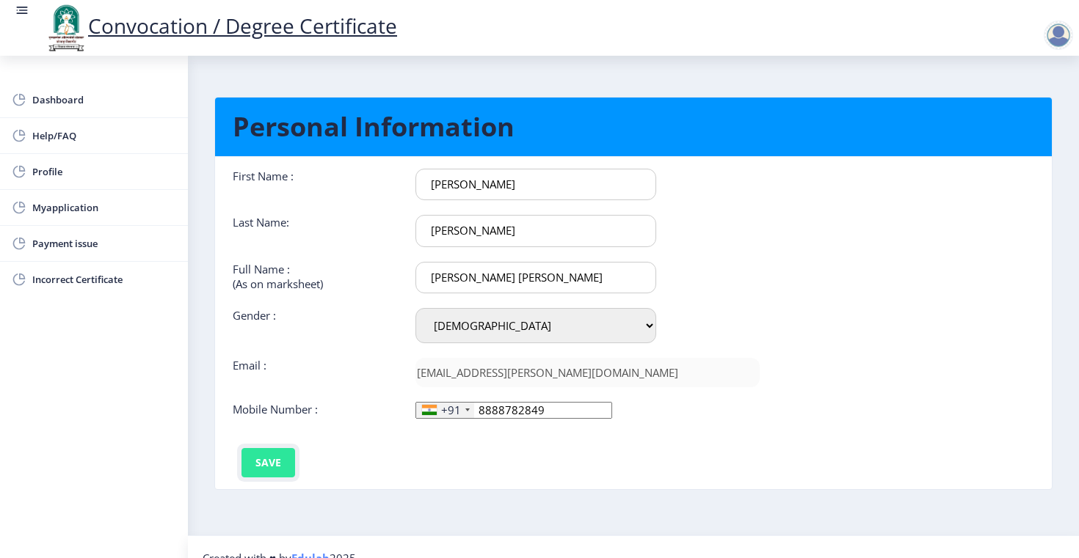
click at [258, 465] on button "Save" at bounding box center [268, 462] width 54 height 29
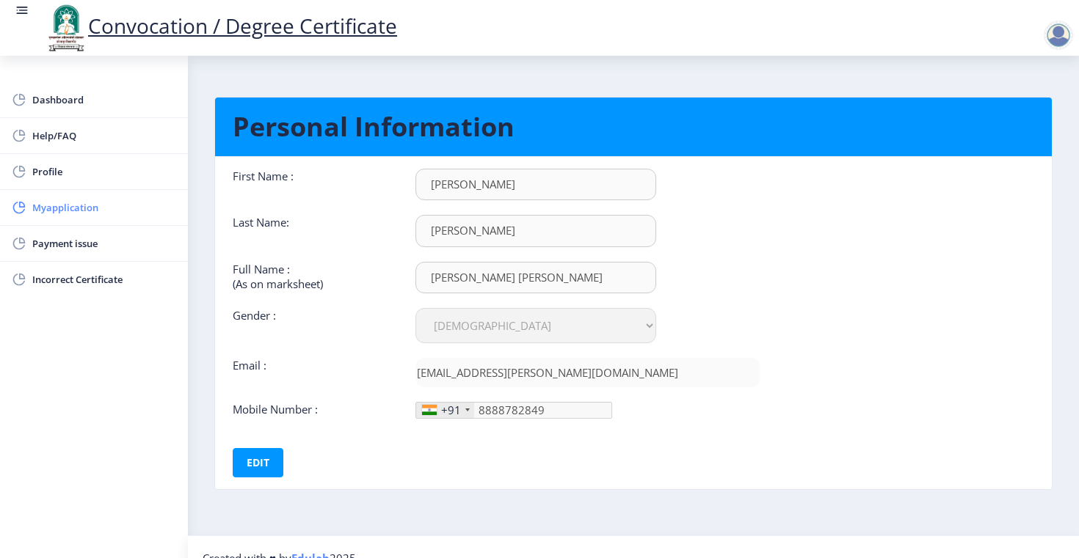
click at [87, 210] on span "Myapplication" at bounding box center [104, 208] width 144 height 18
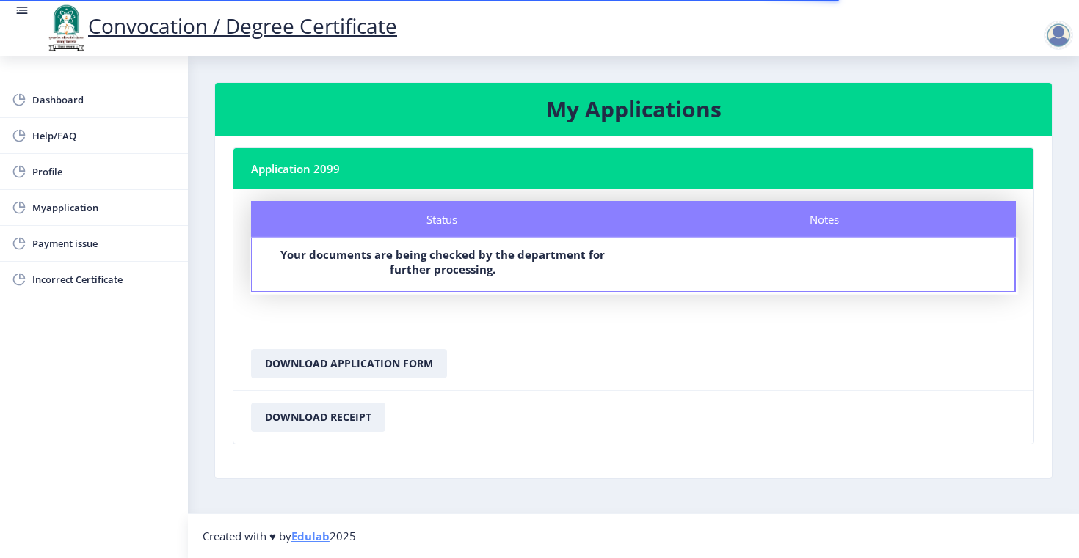
click at [355, 114] on h3 "My Applications" at bounding box center [633, 109] width 801 height 29
click at [328, 177] on nb-card-header "Application 2099" at bounding box center [633, 168] width 800 height 41
click at [50, 167] on span "Profile" at bounding box center [104, 172] width 144 height 18
select select "Female"
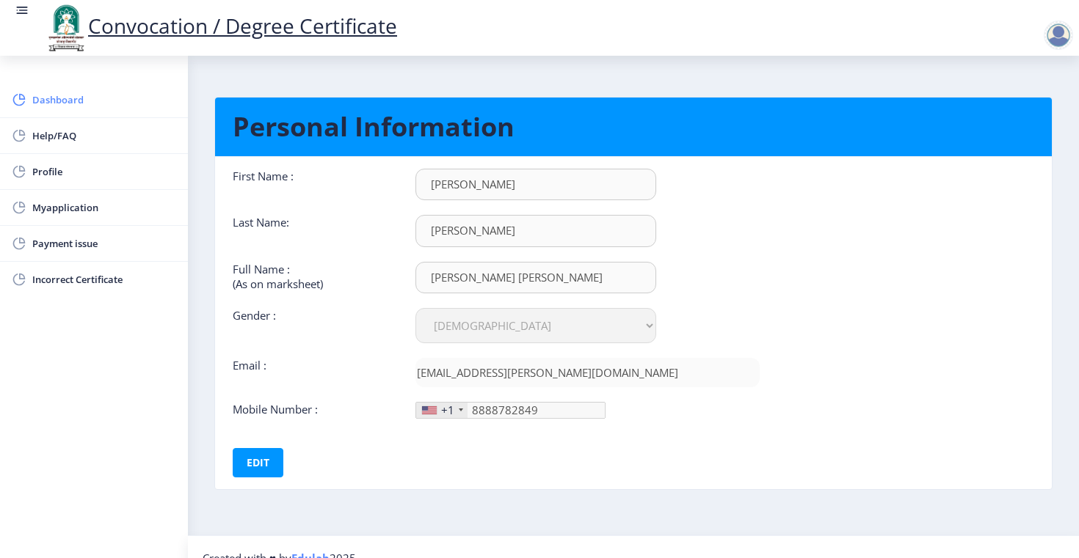
click at [54, 101] on span "Dashboard" at bounding box center [104, 100] width 144 height 18
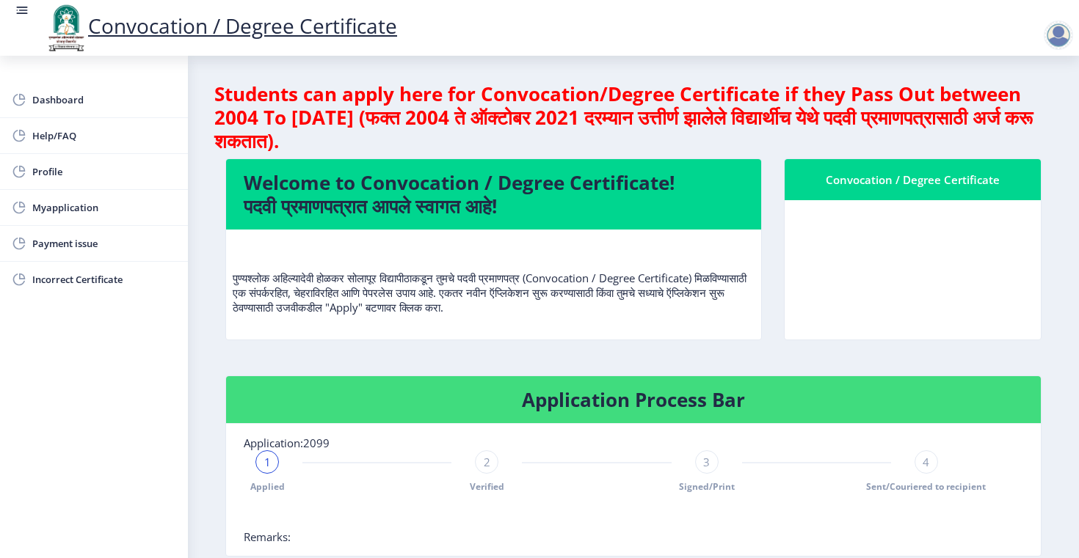
click at [633, 408] on h4 "Application Process Bar" at bounding box center [633, 399] width 779 height 23
click at [914, 182] on div "Convocation / Degree Certificate" at bounding box center [912, 180] width 221 height 18
click at [1059, 32] on div at bounding box center [1057, 35] width 29 height 29
click at [22, 12] on rect at bounding box center [22, 10] width 15 height 15
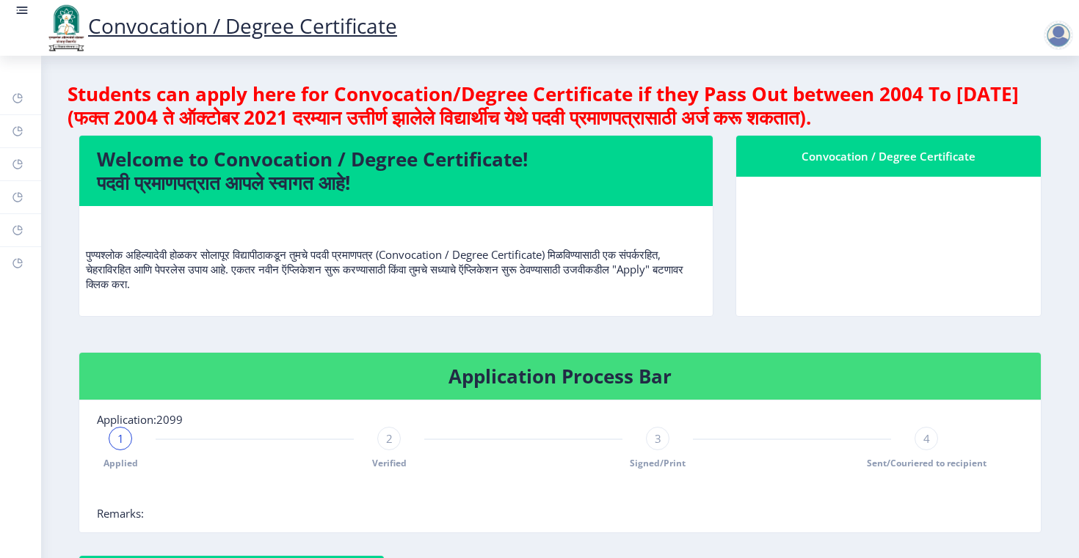
click at [70, 22] on img at bounding box center [66, 28] width 44 height 50
click at [20, 10] on rect at bounding box center [23, 10] width 9 height 1
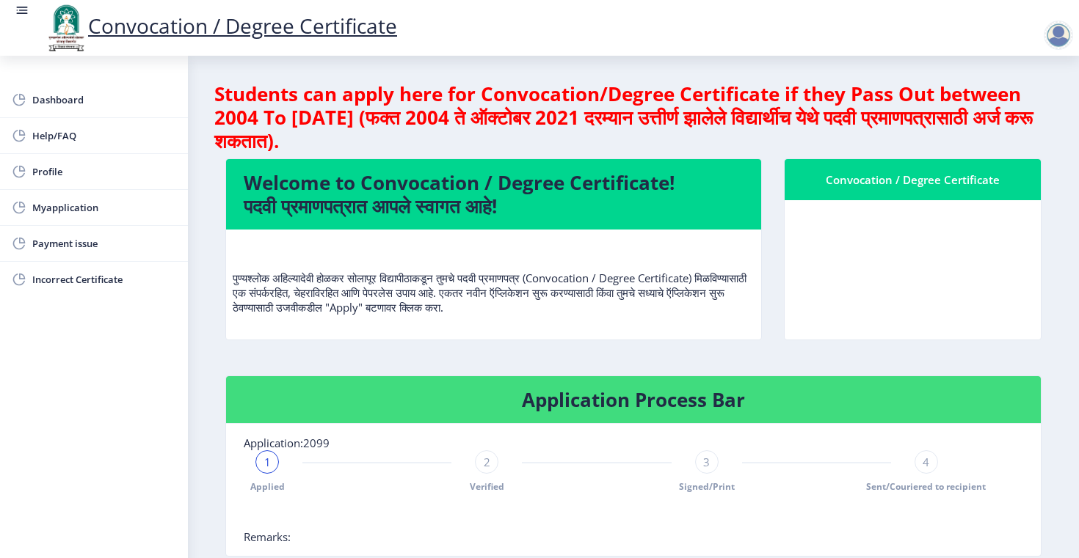
click at [20, 10] on rect at bounding box center [23, 10] width 9 height 1
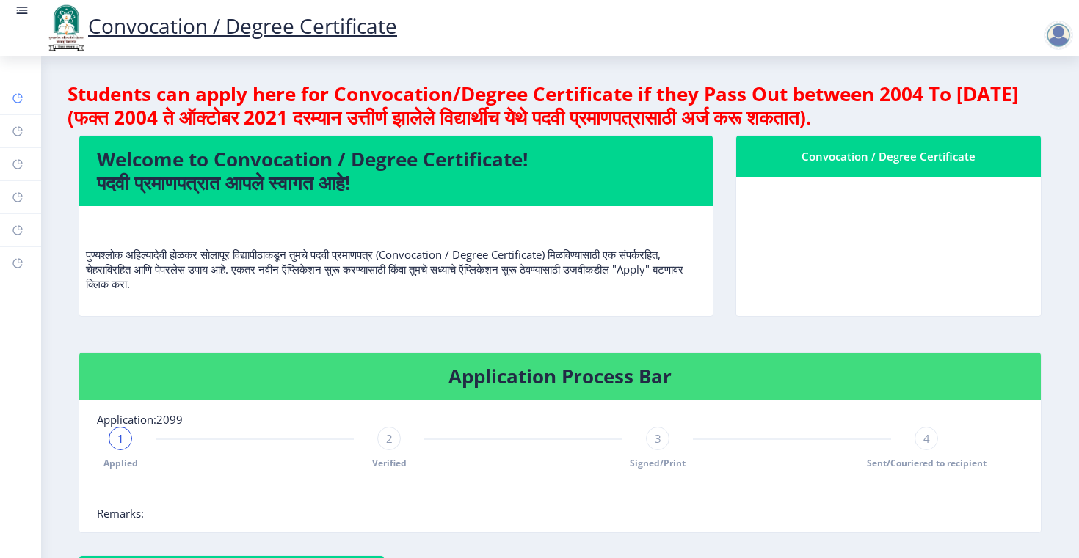
click at [18, 98] on rect at bounding box center [18, 98] width 12 height 12
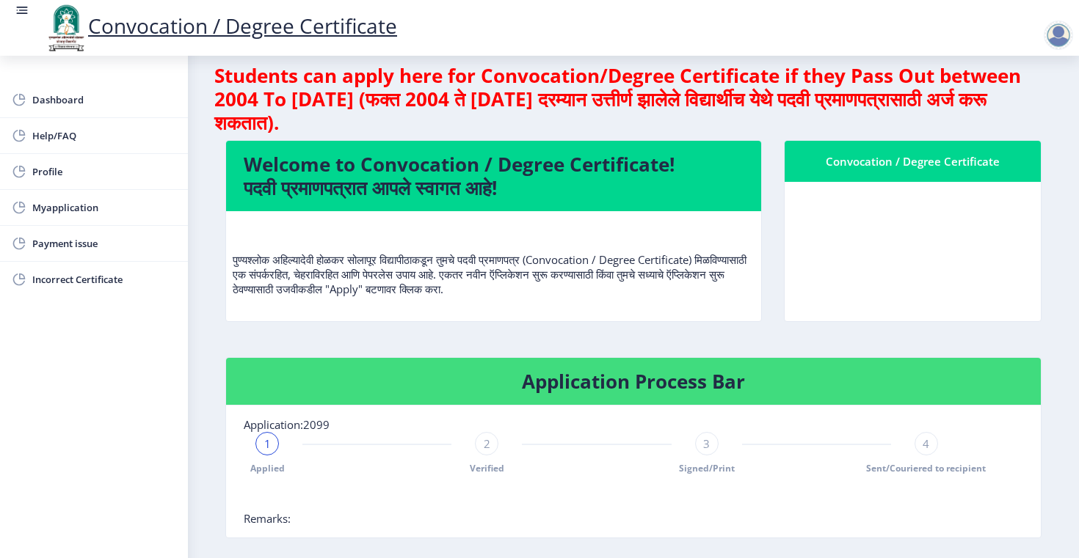
scroll to position [17, 0]
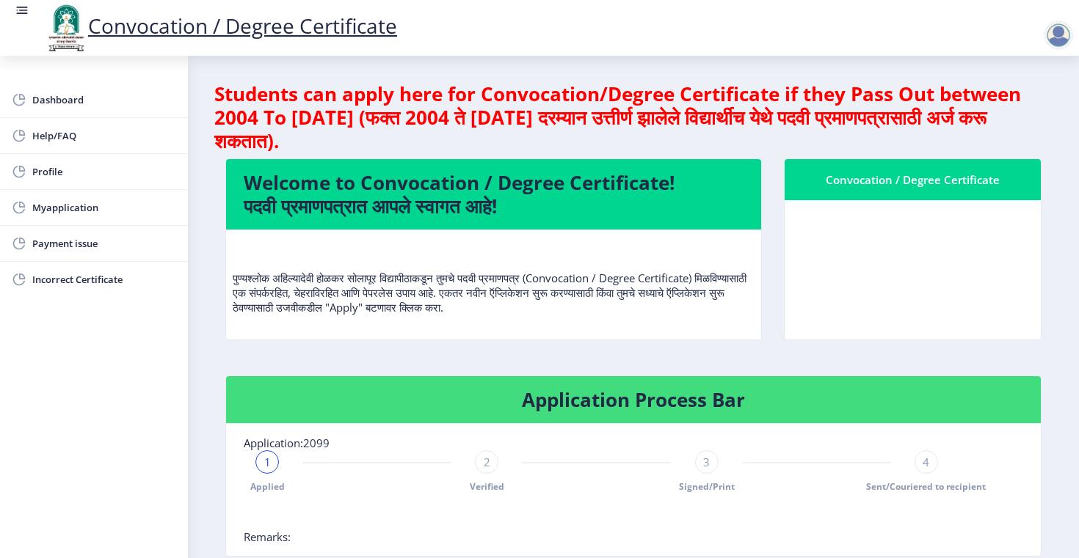
click at [383, 194] on h4 "Welcome to Convocation / Degree Certificate! पदवी प्रमाणपत्रात आपले स्वागत आहे!" at bounding box center [494, 194] width 500 height 47
click at [887, 183] on div "Convocation / Degree Certificate" at bounding box center [912, 180] width 221 height 18
click at [911, 274] on nb-card-body at bounding box center [912, 269] width 256 height 139
click at [22, 11] on rect at bounding box center [22, 10] width 15 height 15
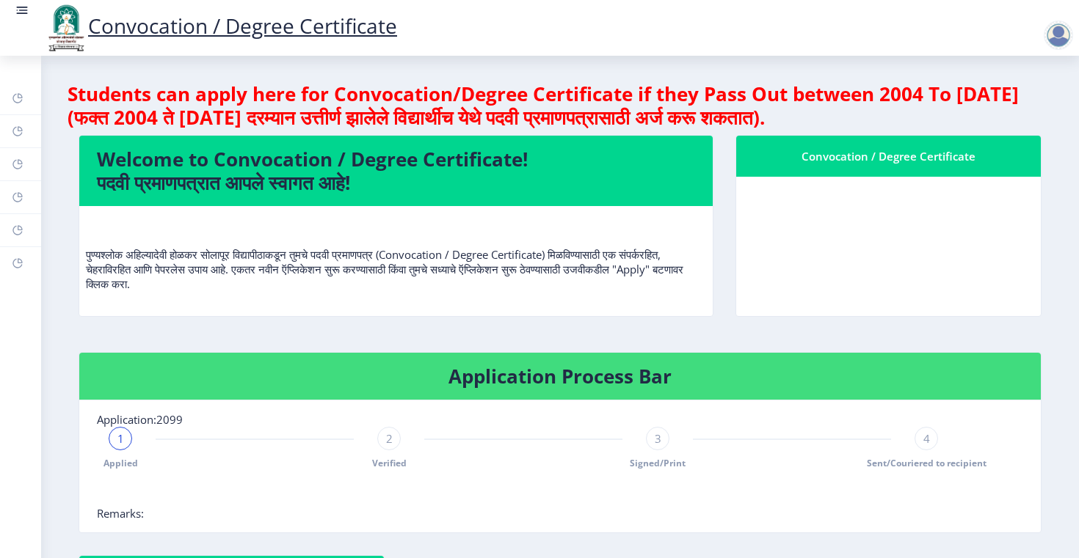
click at [22, 11] on rect at bounding box center [22, 10] width 15 height 15
